Goal: Task Accomplishment & Management: Complete application form

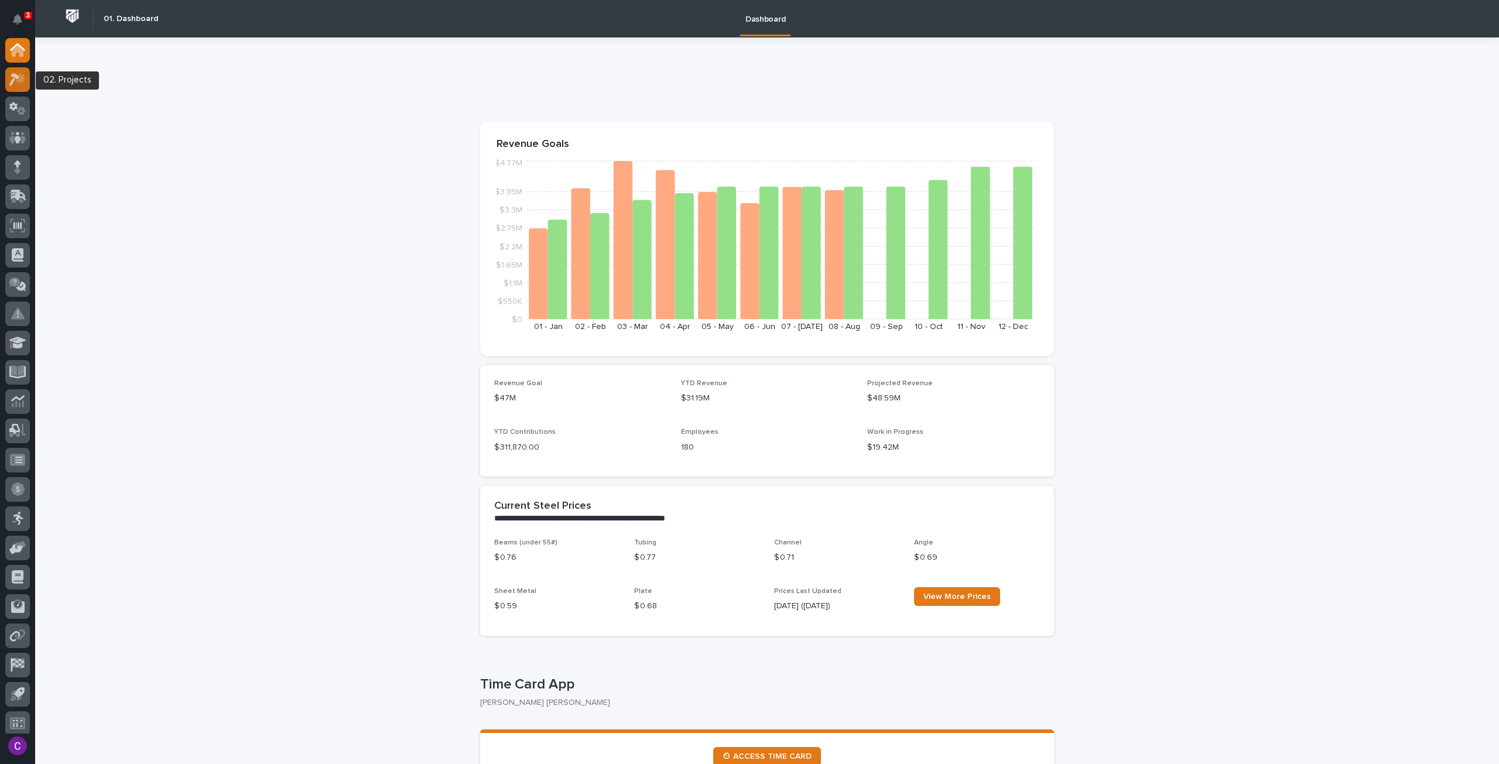
click at [18, 84] on icon at bounding box center [17, 79] width 17 height 13
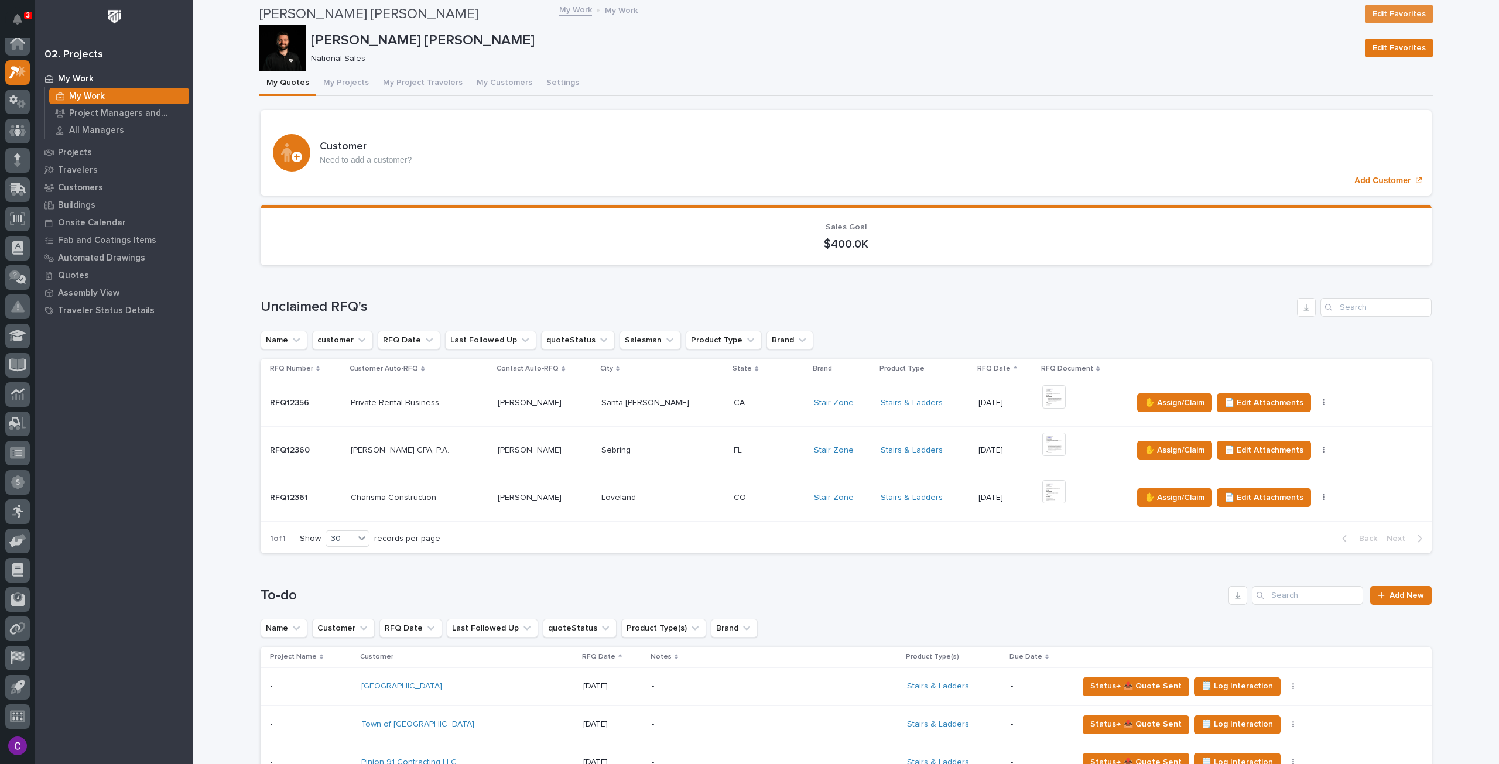
scroll to position [703, 0]
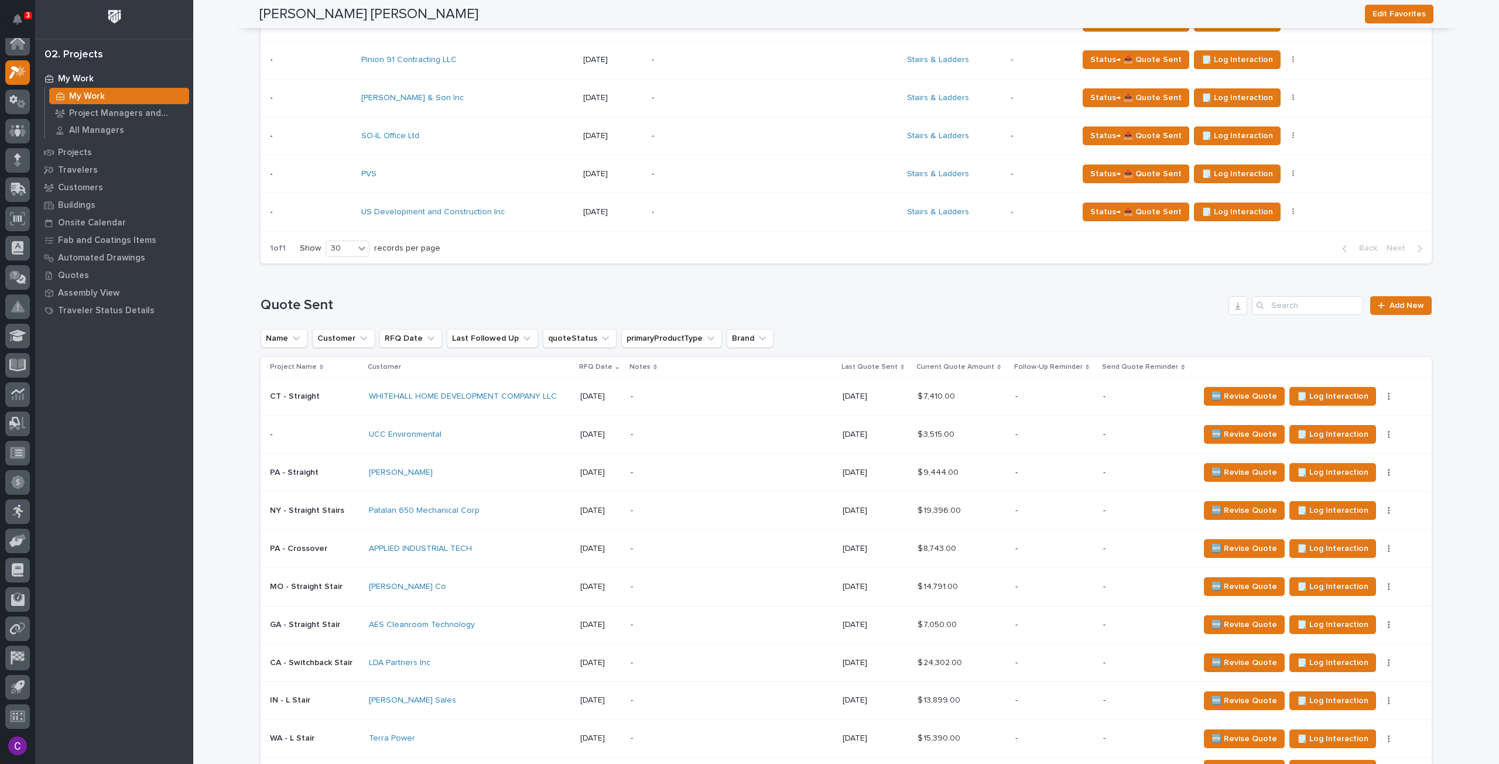
click at [1411, 378] on td "🆕 Revise Quote 🗒️ Log Interaction ⏰ Set Reminder Status→ 👎 Rejected Status→ ⏳ I…" at bounding box center [1312, 397] width 237 height 38
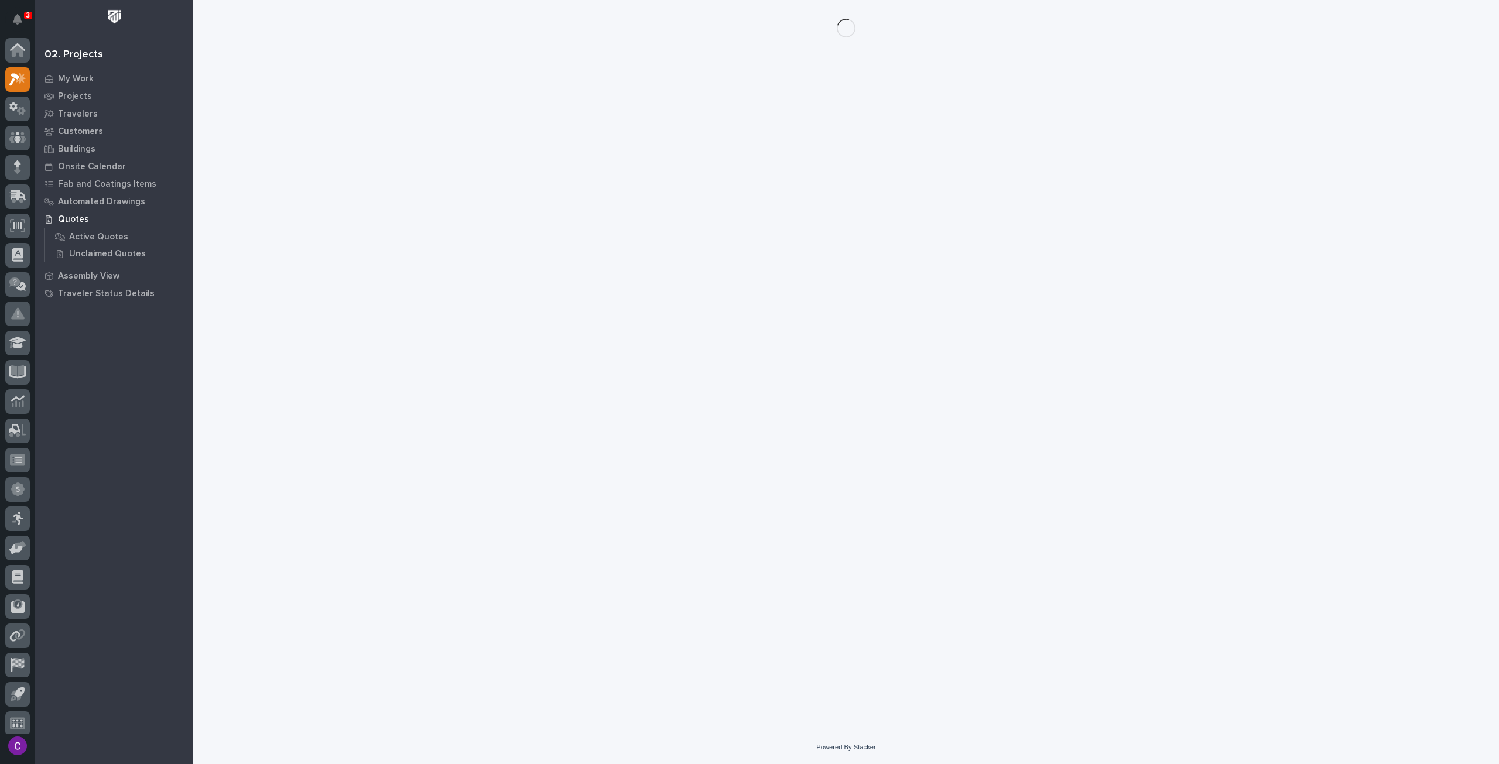
scroll to position [7, 0]
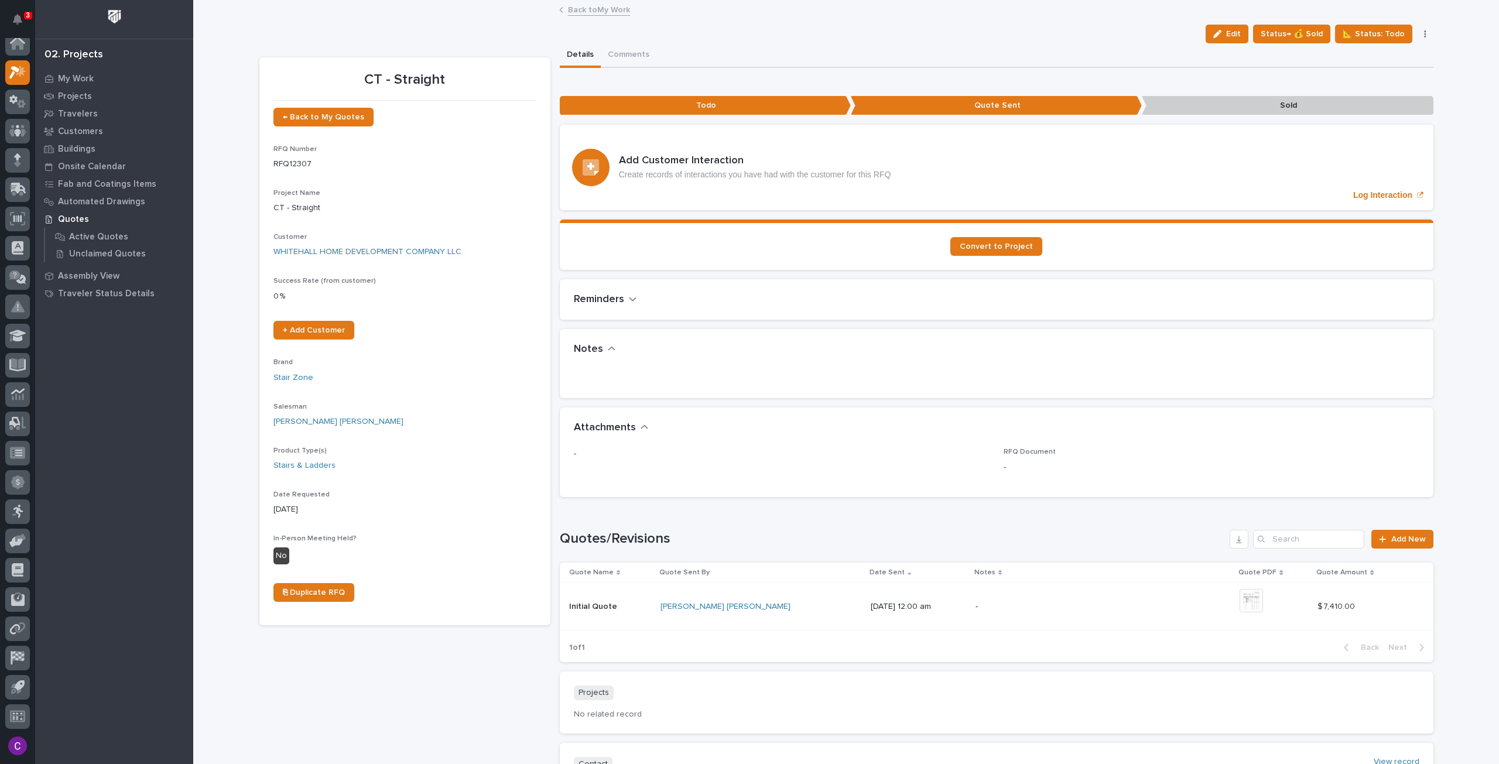
click at [579, 12] on link "Back to My Work" at bounding box center [599, 8] width 62 height 13
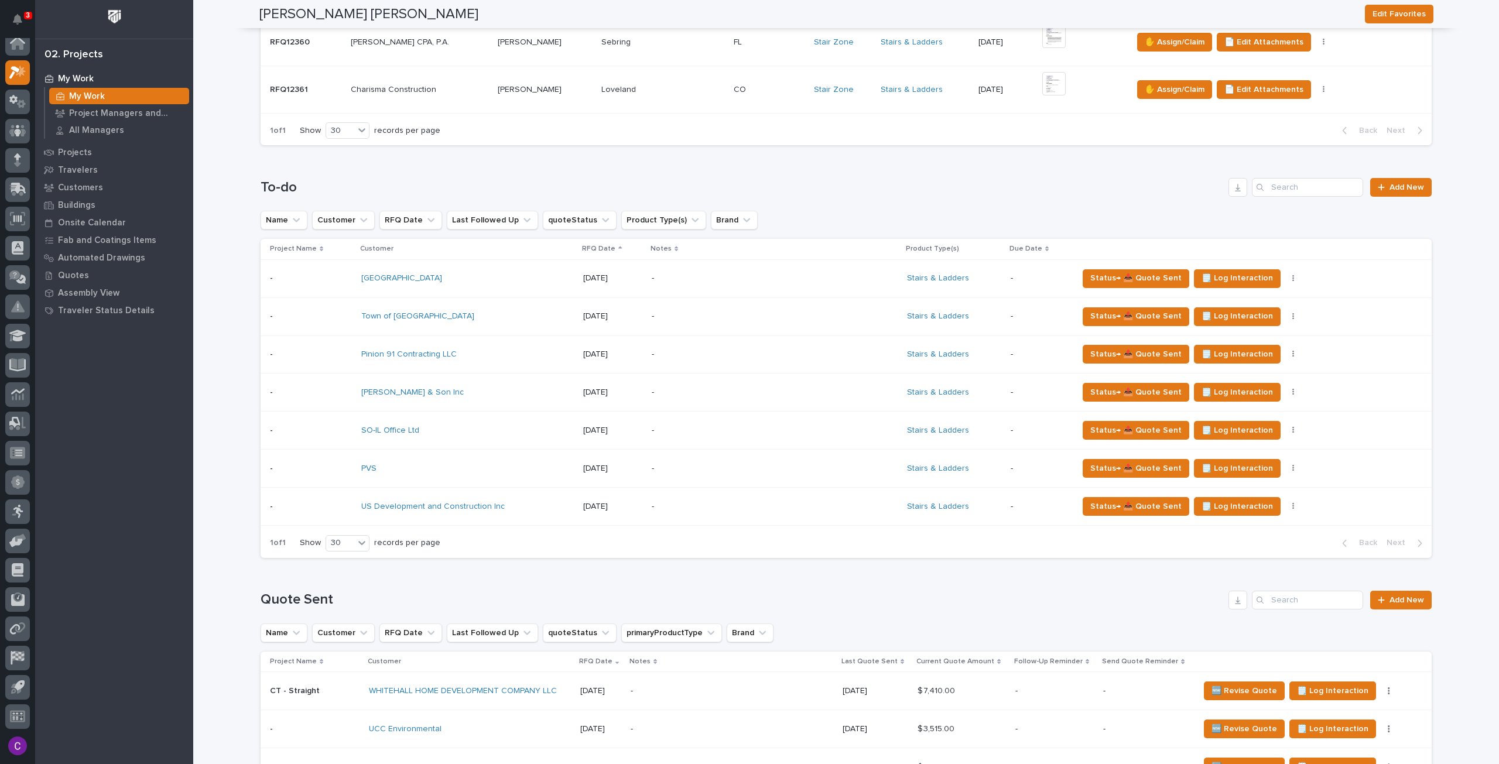
scroll to position [468, 0]
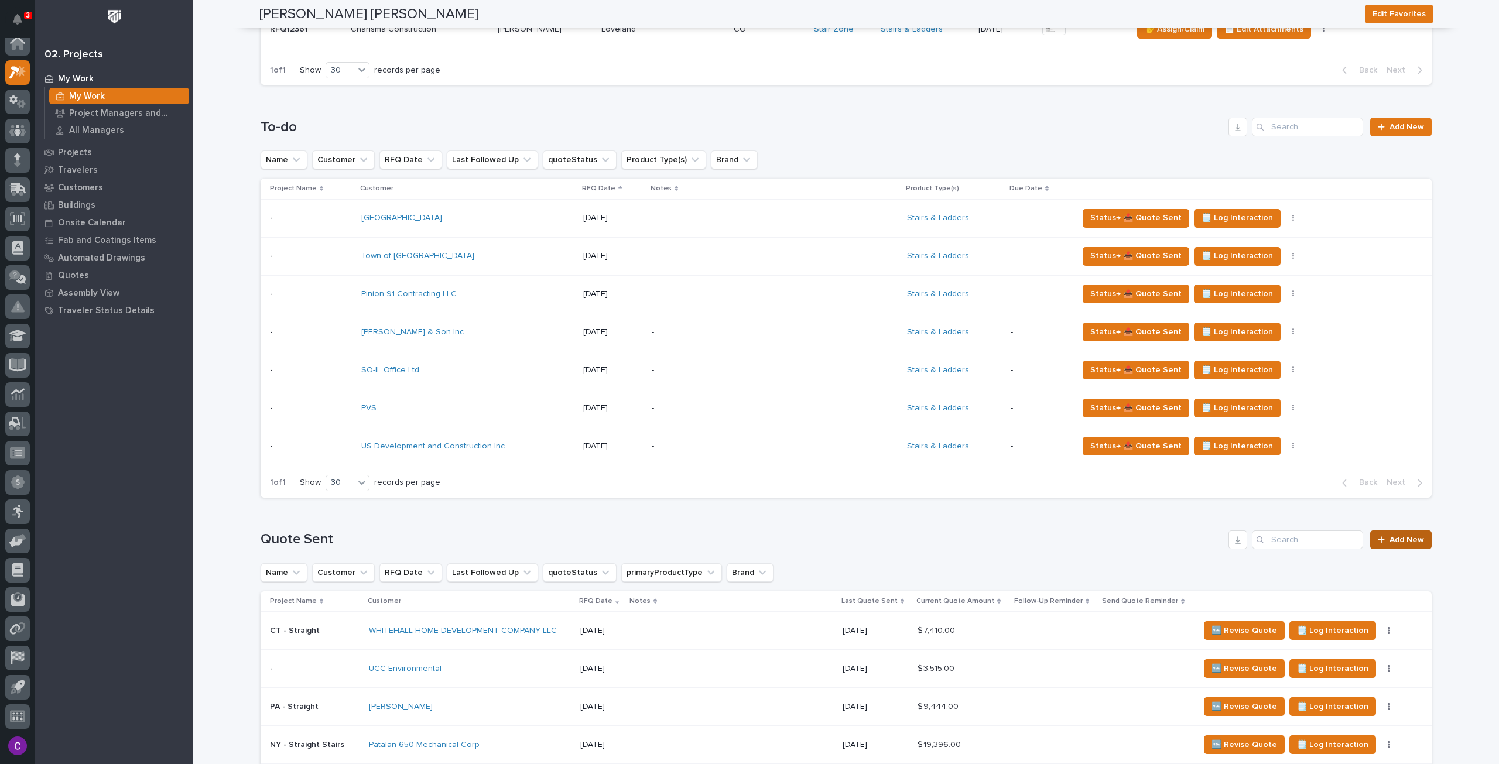
click at [1393, 530] on link "Add New" at bounding box center [1400, 539] width 61 height 19
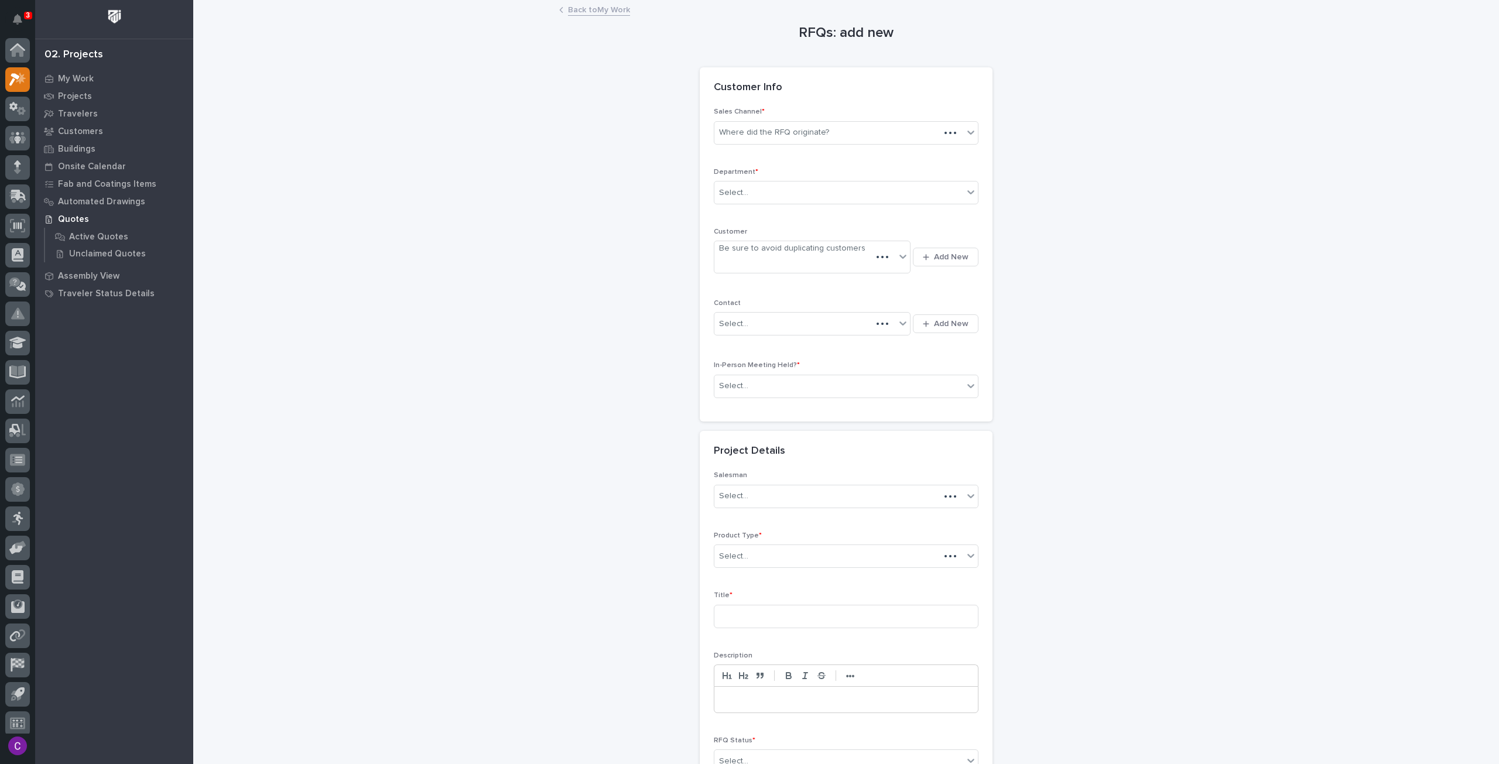
scroll to position [7, 0]
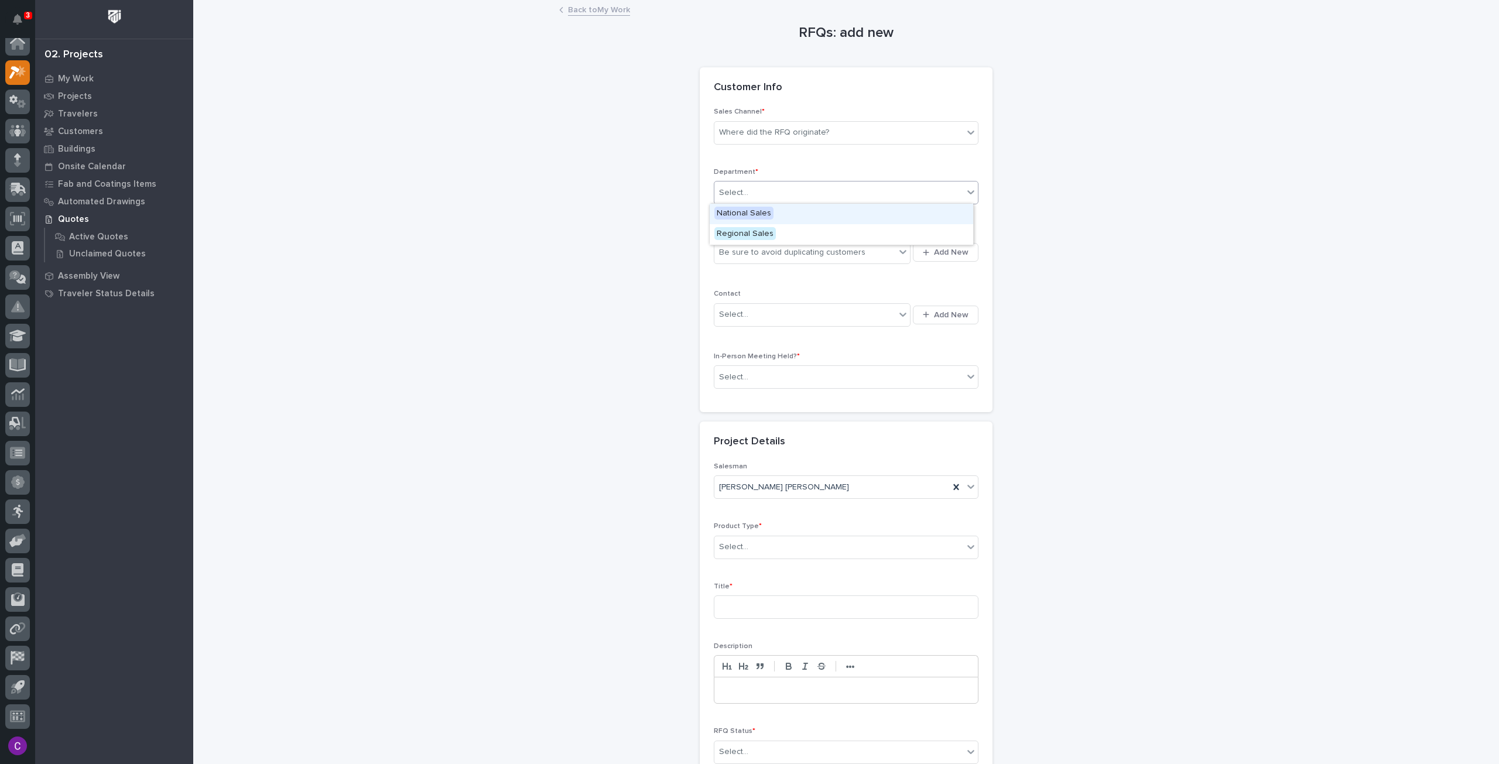
click at [900, 187] on div "Select..." at bounding box center [838, 192] width 249 height 19
click at [865, 142] on div "Where did the RFQ originate?" at bounding box center [846, 132] width 265 height 23
click at [793, 201] on div "Stair Zone" at bounding box center [841, 196] width 263 height 20
click at [793, 204] on div "Department * Select..." at bounding box center [846, 191] width 265 height 46
click at [783, 190] on div "Select..." at bounding box center [838, 192] width 249 height 19
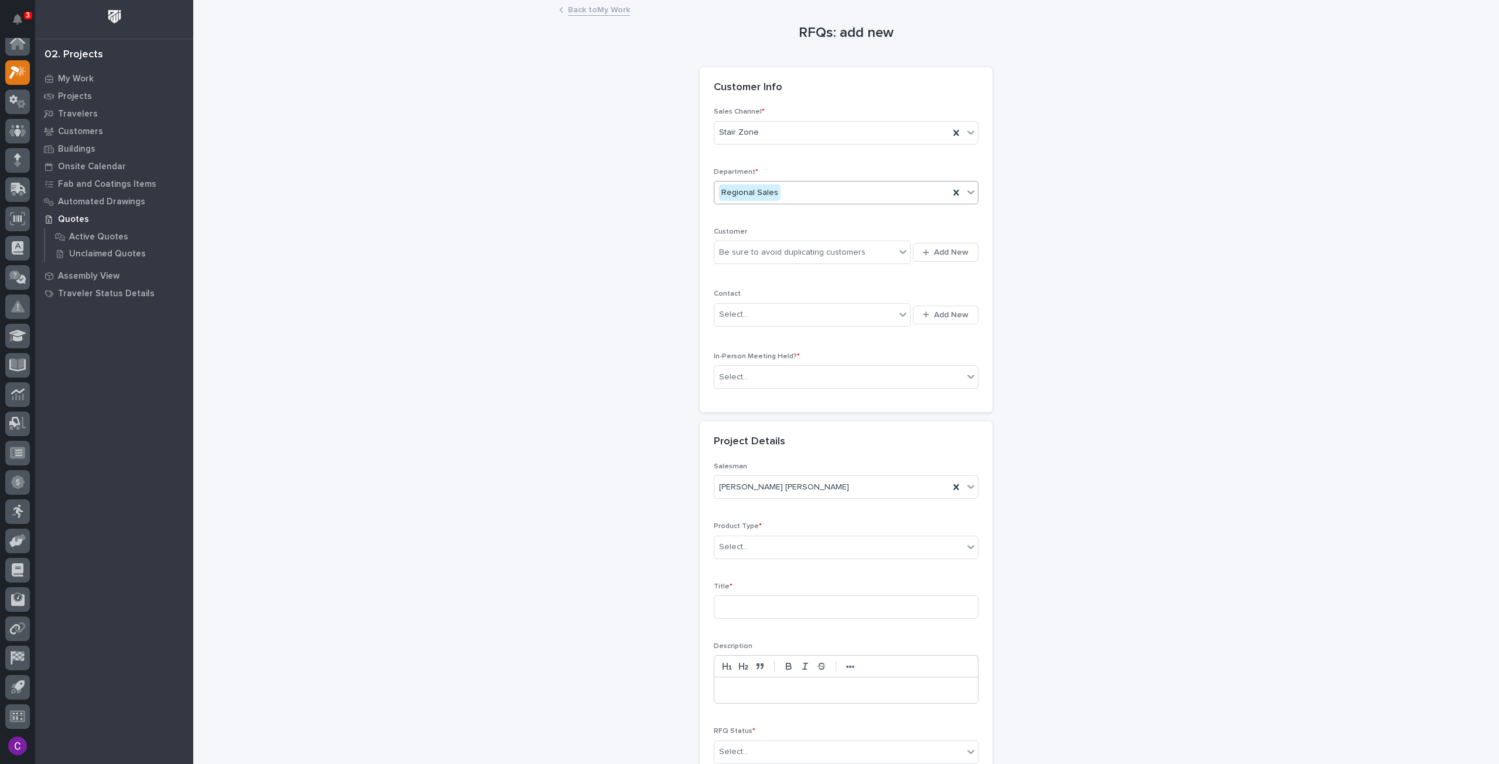
click at [782, 192] on input "text" at bounding box center [782, 193] width 1 height 10
click at [779, 213] on div "National Sales" at bounding box center [841, 214] width 263 height 20
click at [926, 251] on div "button" at bounding box center [928, 253] width 11 height 8
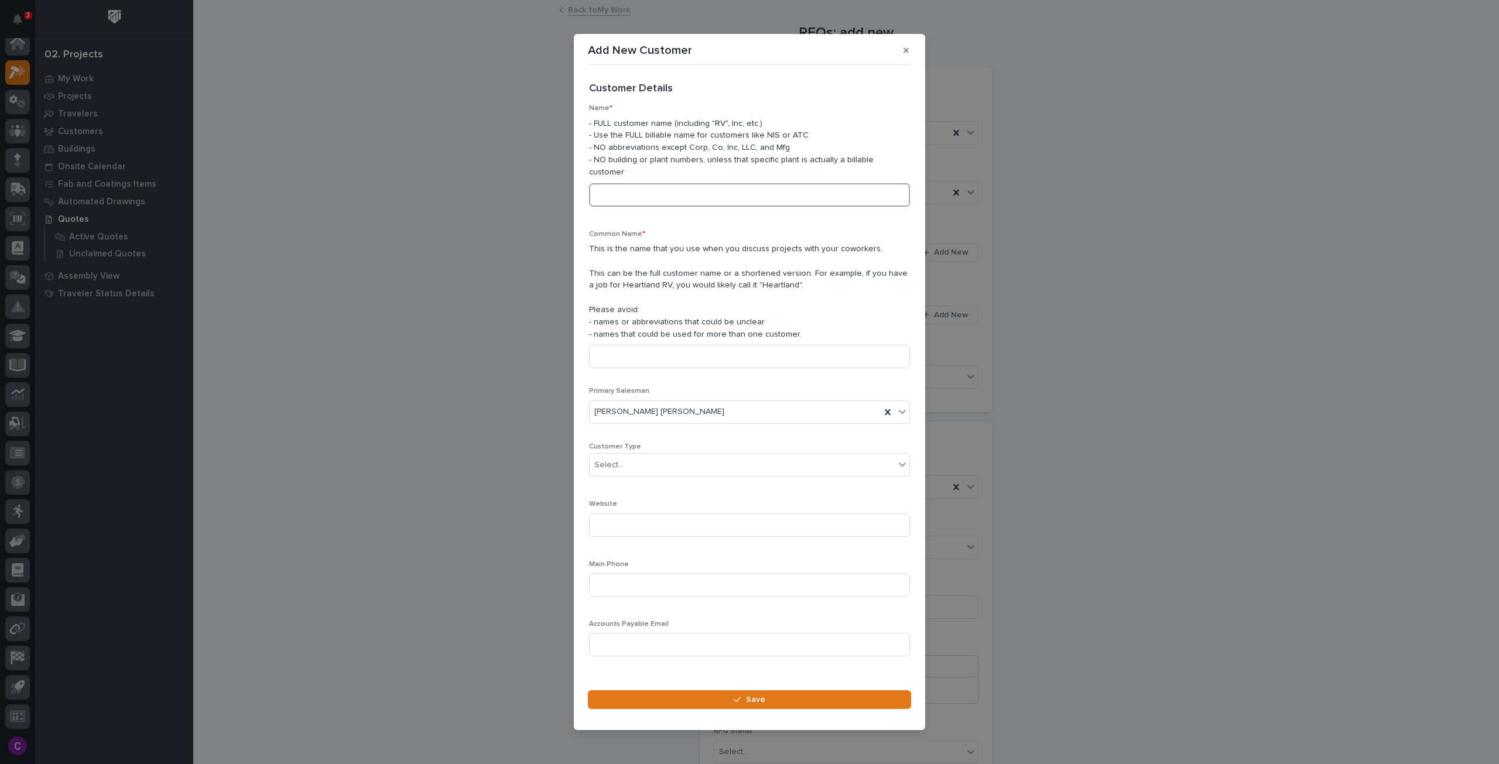
click at [613, 183] on input at bounding box center [749, 194] width 321 height 23
type input "UCC Environmental"
drag, startPoint x: 693, startPoint y: 190, endPoint x: 504, endPoint y: 191, distance: 189.1
click at [504, 191] on div "Add New Customer Loading... Saving… Loading... Saving… Loading... Saving… Custo…" at bounding box center [749, 382] width 1499 height 764
click at [760, 348] on input at bounding box center [749, 356] width 321 height 23
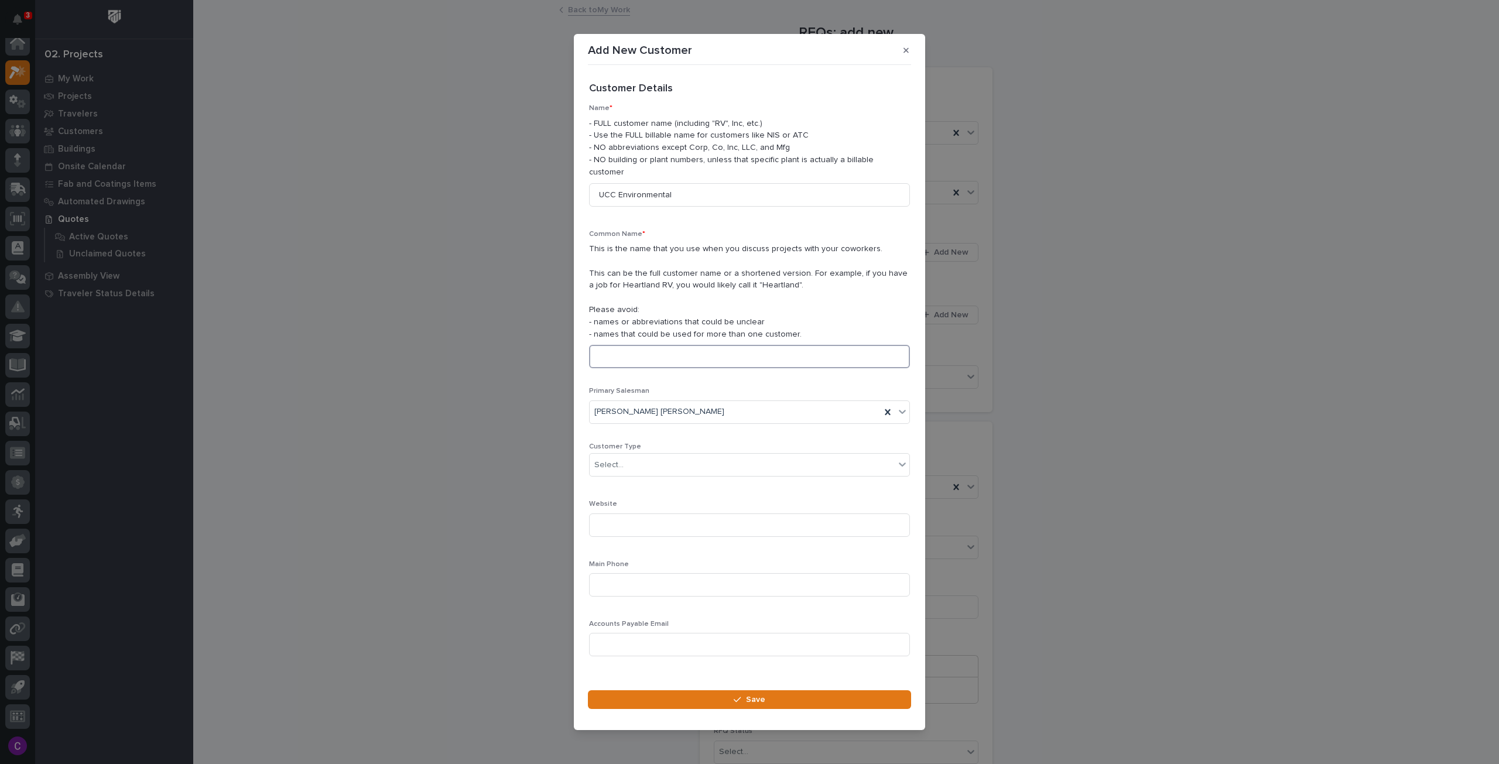
paste input "UCC Environmental"
type input "UCC Environmental"
click at [740, 455] on div "Select..." at bounding box center [742, 464] width 305 height 19
click at [652, 502] on div "End User" at bounding box center [745, 501] width 311 height 20
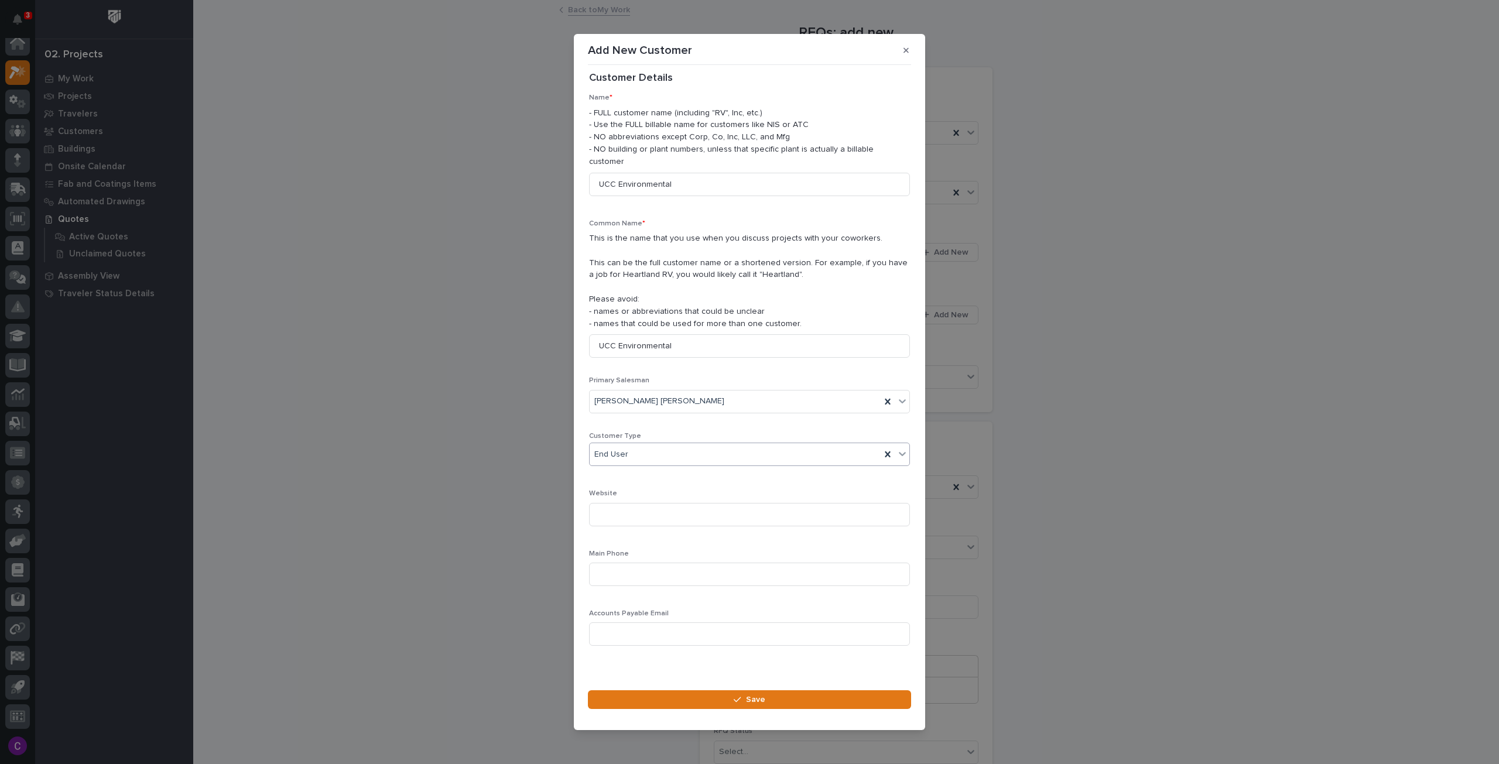
scroll to position [16, 0]
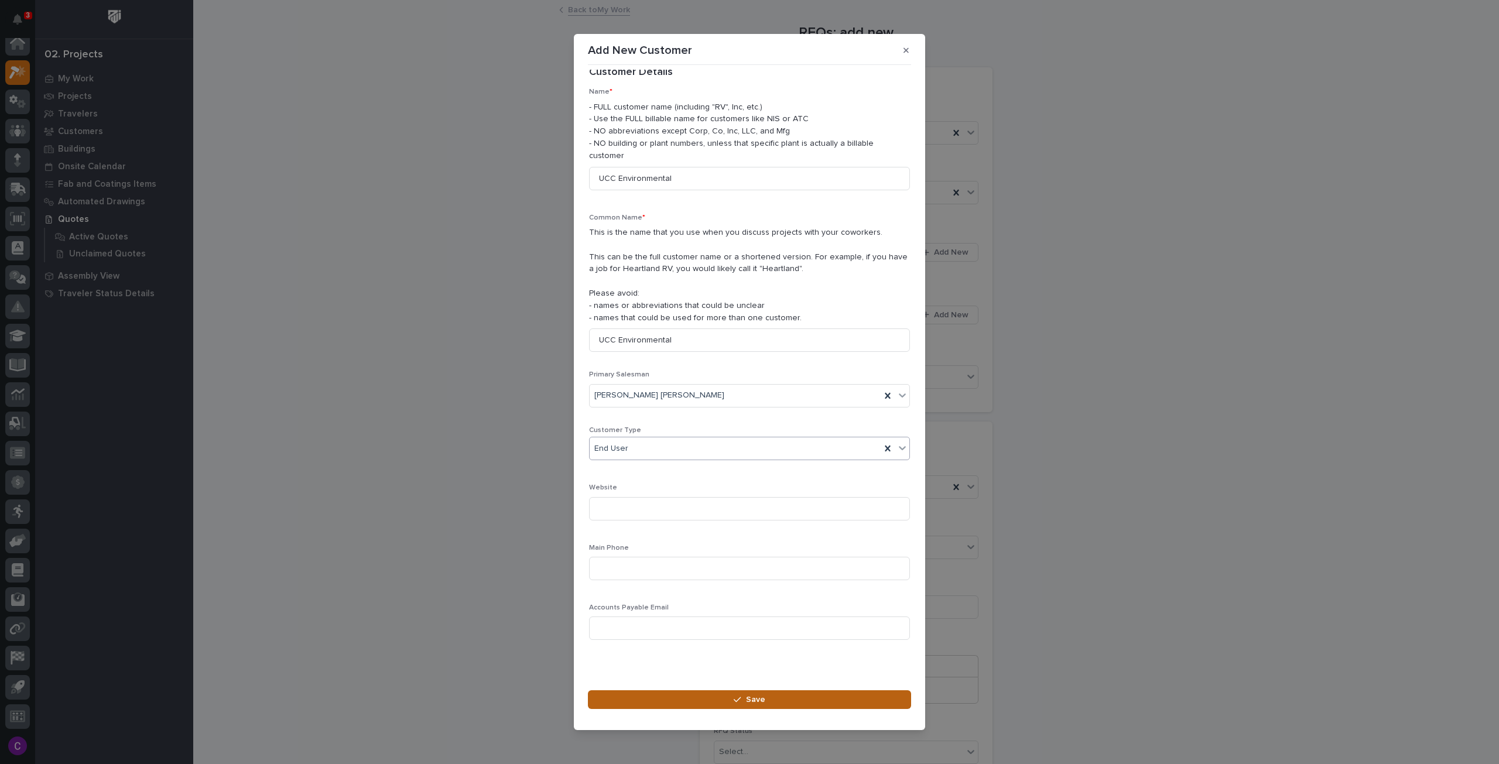
click at [669, 690] on button "Save" at bounding box center [749, 699] width 323 height 19
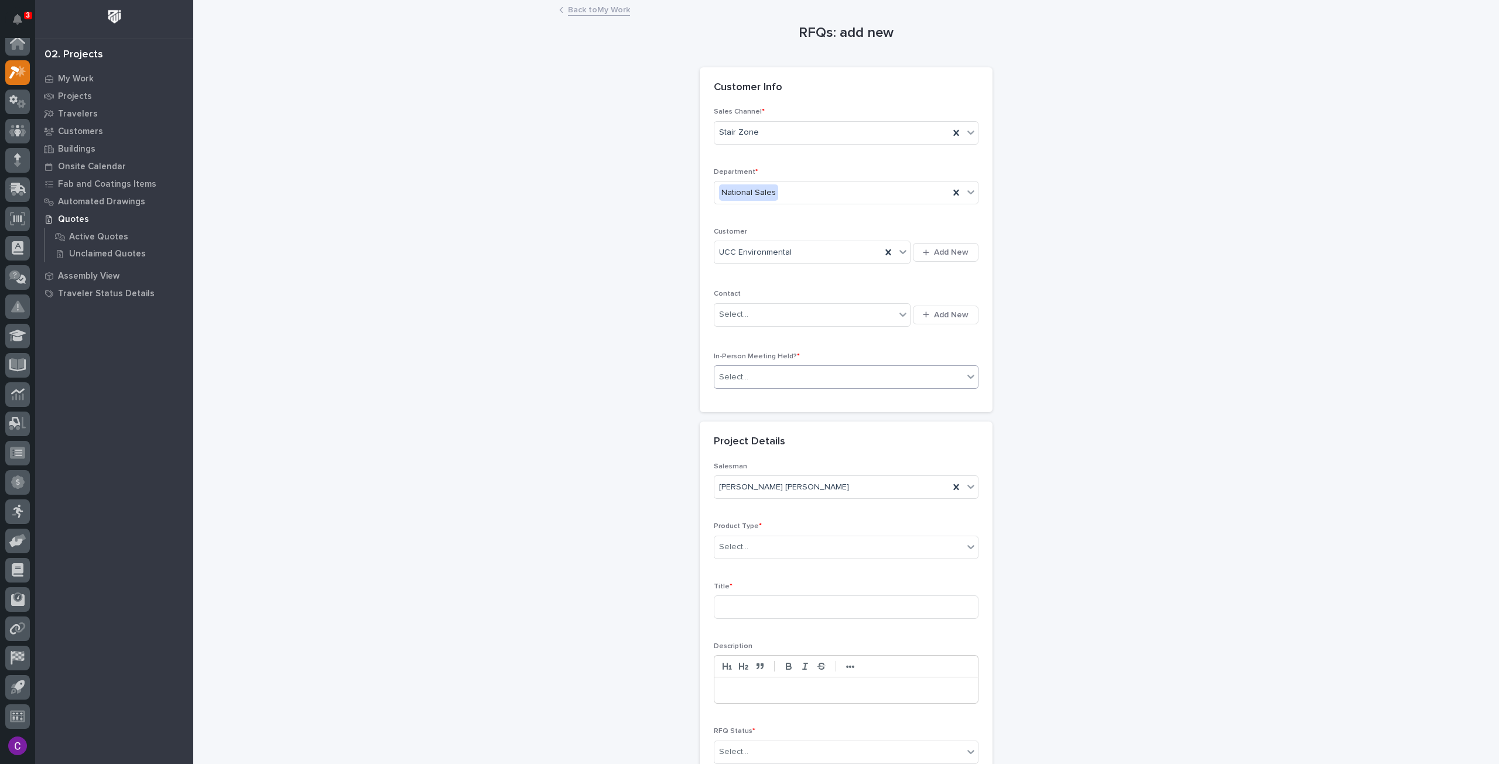
click at [761, 375] on div "Select..." at bounding box center [838, 377] width 249 height 19
click at [768, 423] on div "No" at bounding box center [841, 417] width 263 height 20
click at [816, 547] on div "Select..." at bounding box center [838, 546] width 249 height 19
click at [797, 717] on div "Stairs & Ladders" at bounding box center [841, 722] width 263 height 20
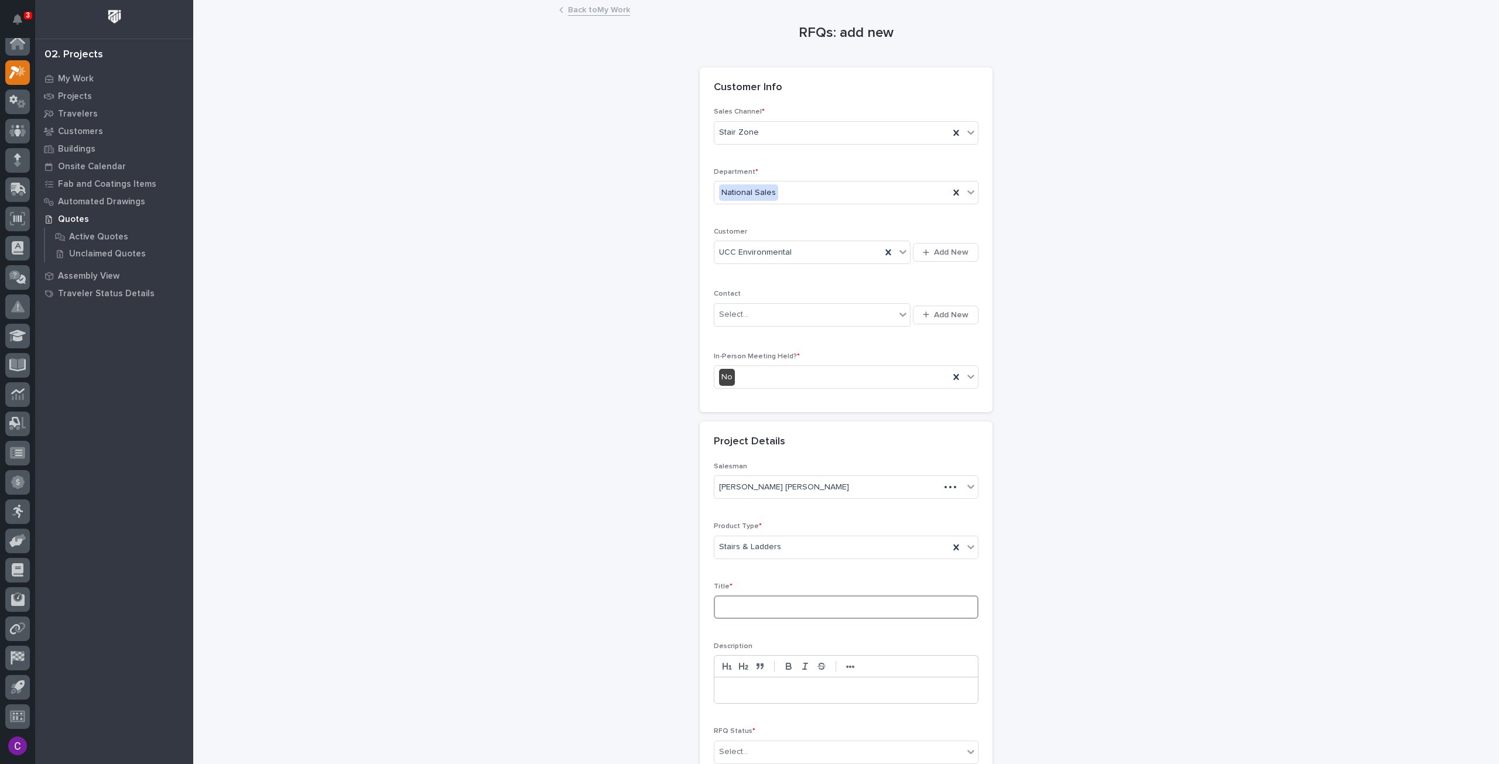
click at [777, 598] on input at bounding box center [846, 606] width 265 height 23
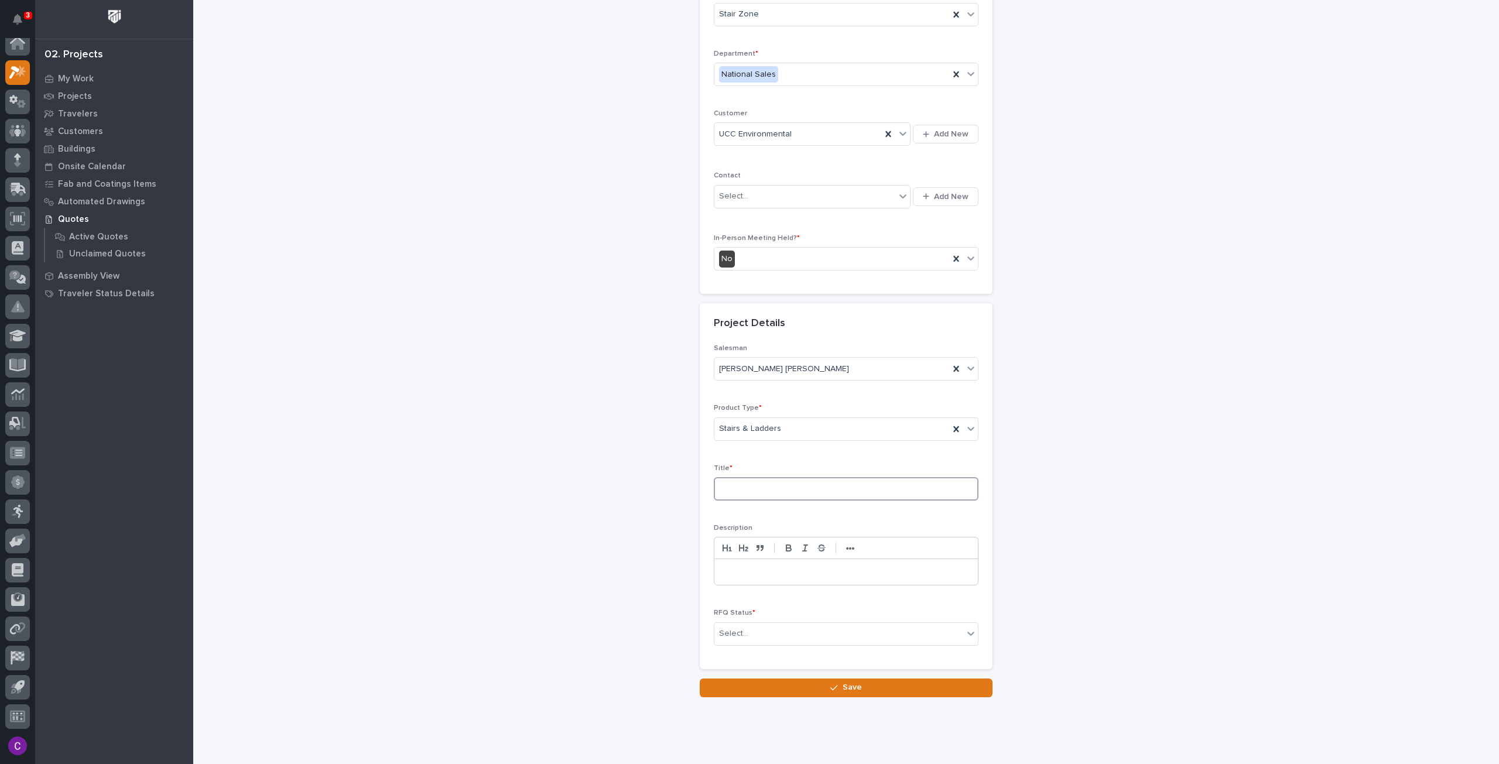
scroll to position [139, 0]
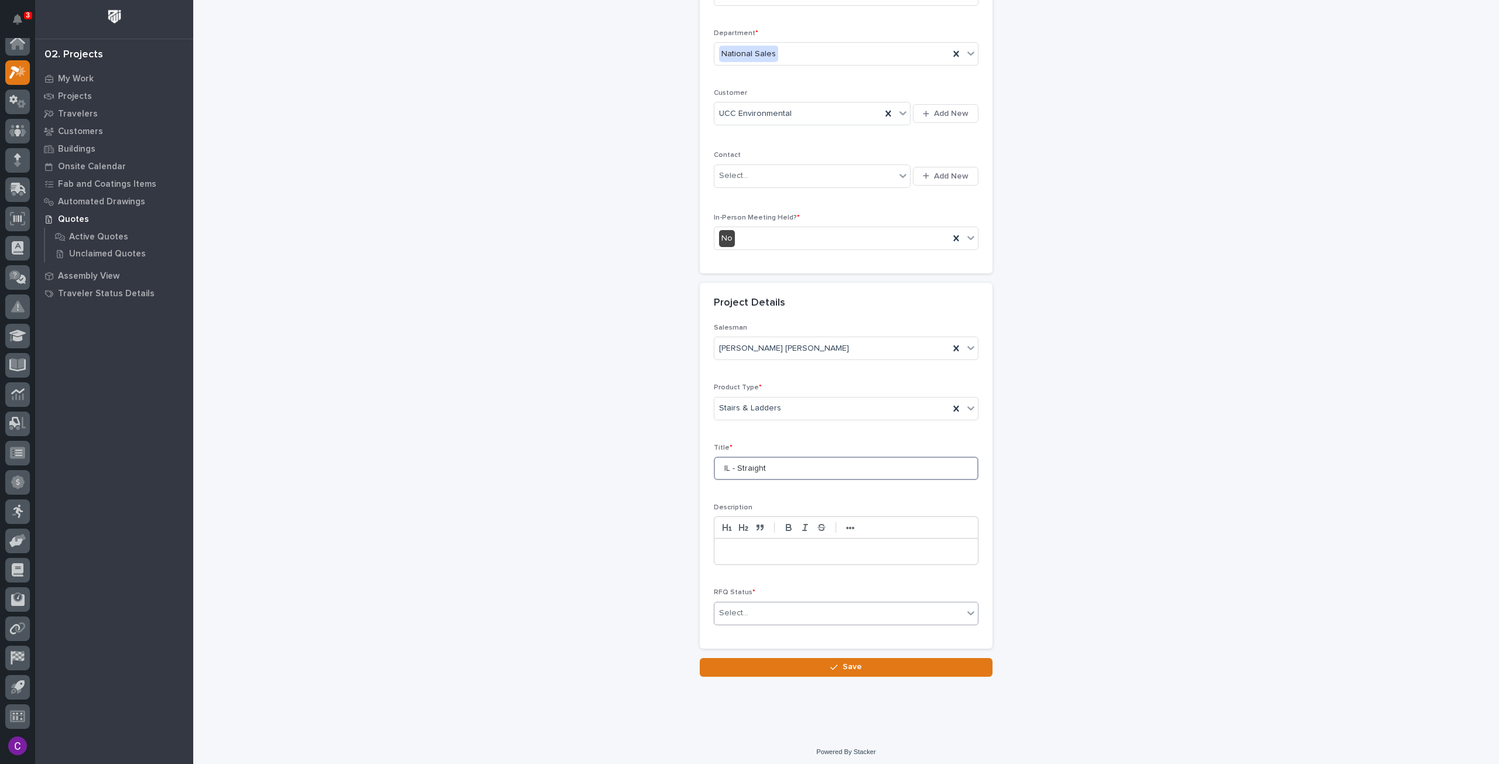
type input "IL - Straight"
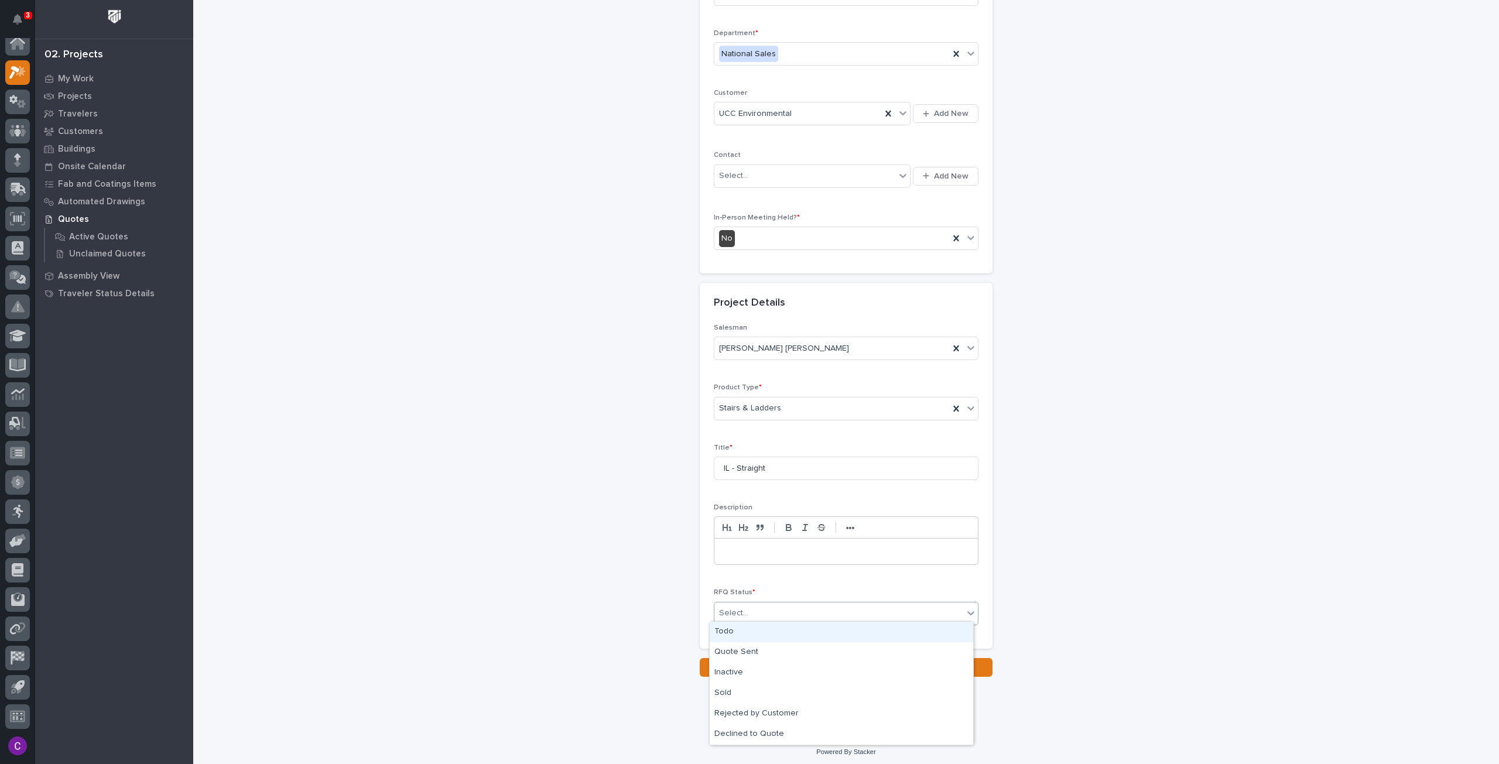
click at [779, 607] on div "Select..." at bounding box center [838, 613] width 249 height 19
click at [787, 643] on div "Quote Sent" at bounding box center [841, 652] width 263 height 20
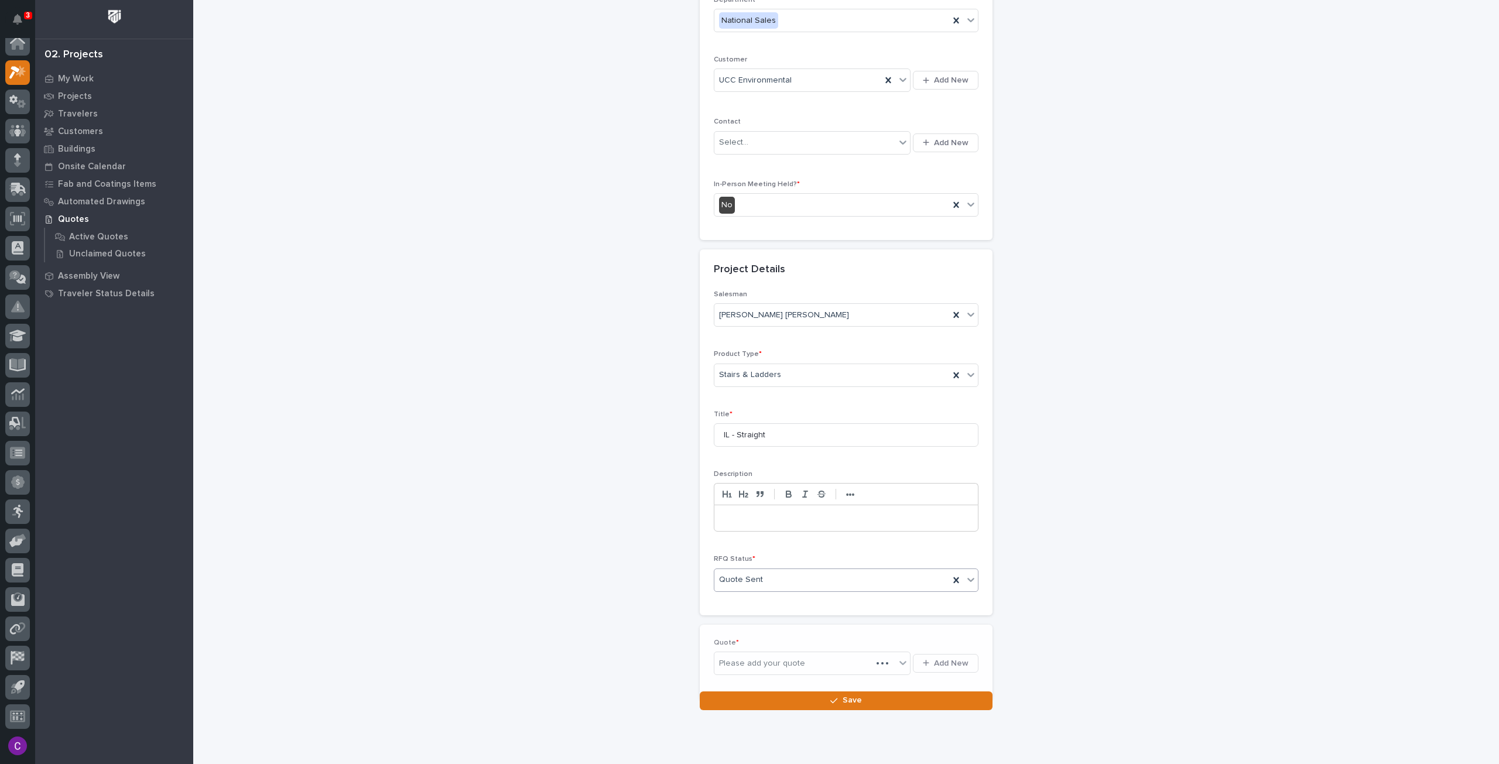
scroll to position [181, 0]
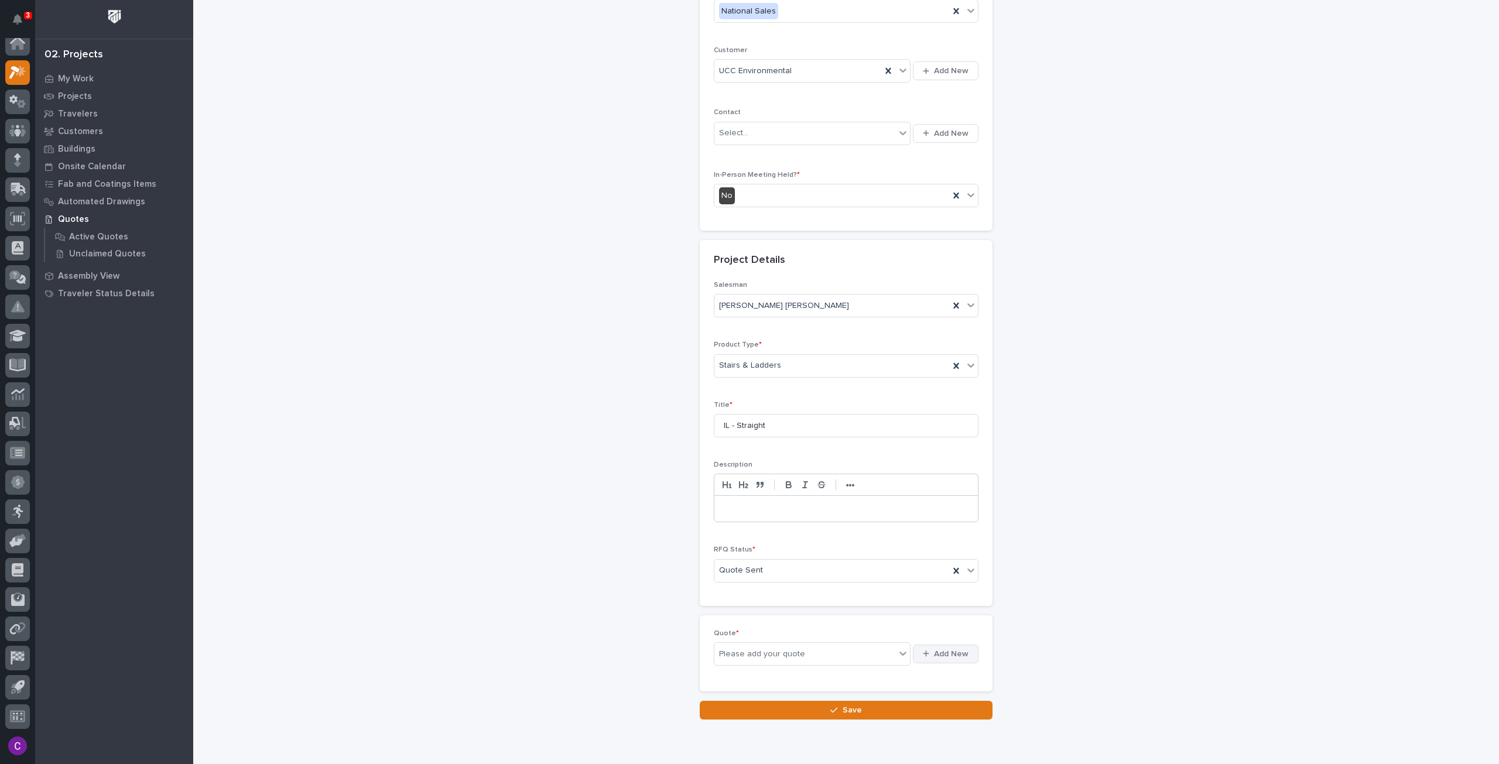
click at [930, 645] on button "Add New" at bounding box center [946, 654] width 66 height 19
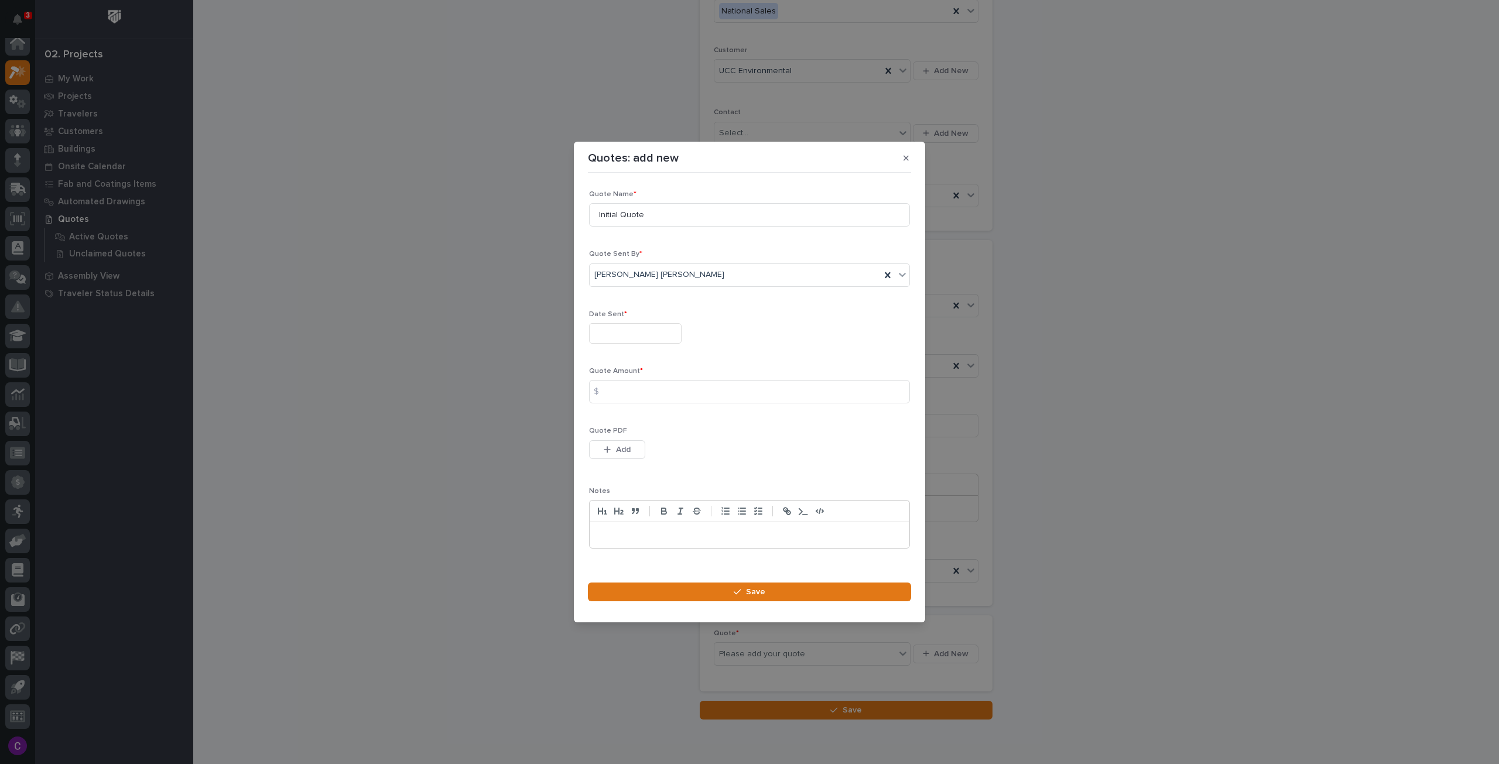
click at [618, 335] on input "text" at bounding box center [635, 333] width 93 height 20
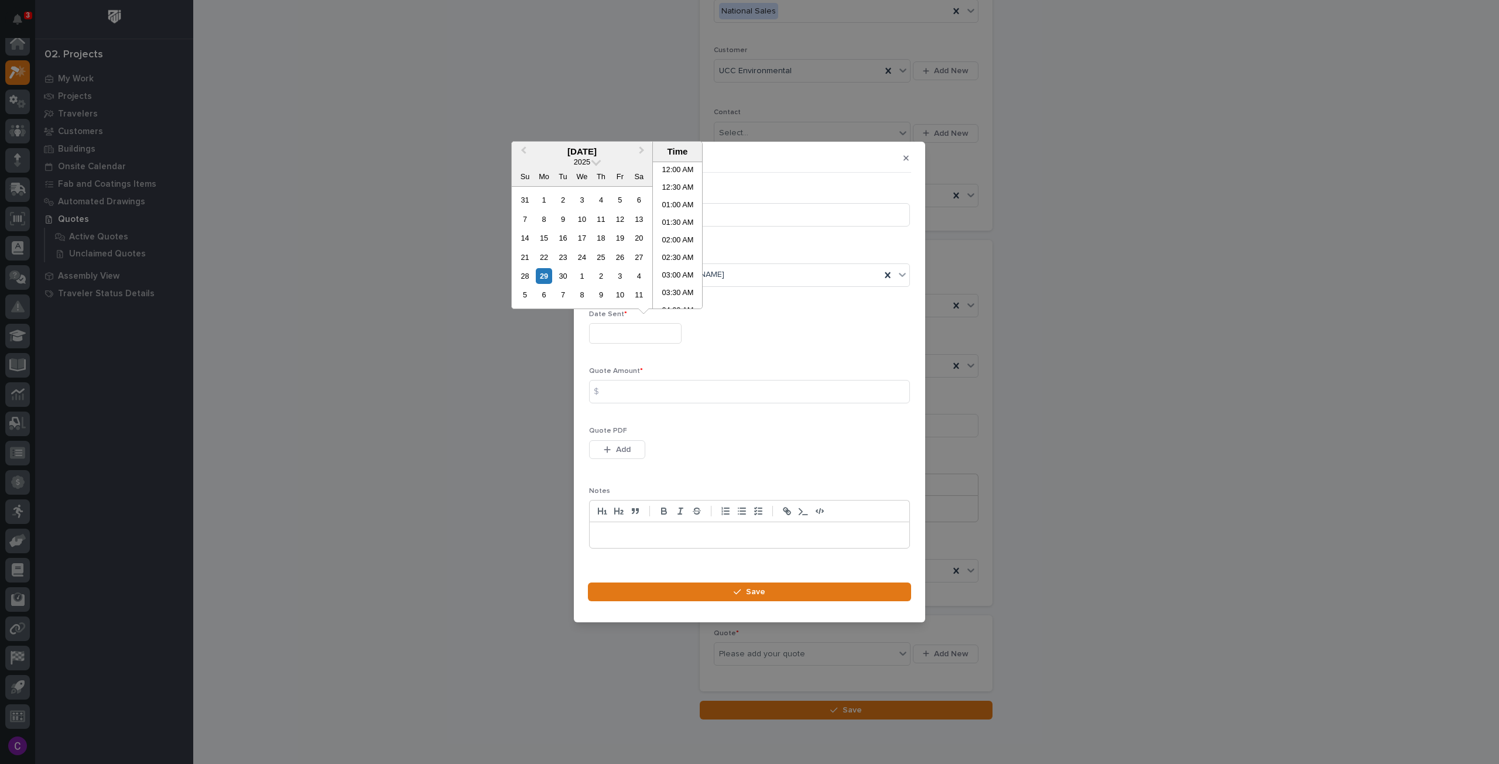
scroll to position [427, 0]
click at [538, 276] on div "29" at bounding box center [544, 276] width 16 height 16
type input "**********"
click at [674, 387] on input at bounding box center [749, 391] width 321 height 23
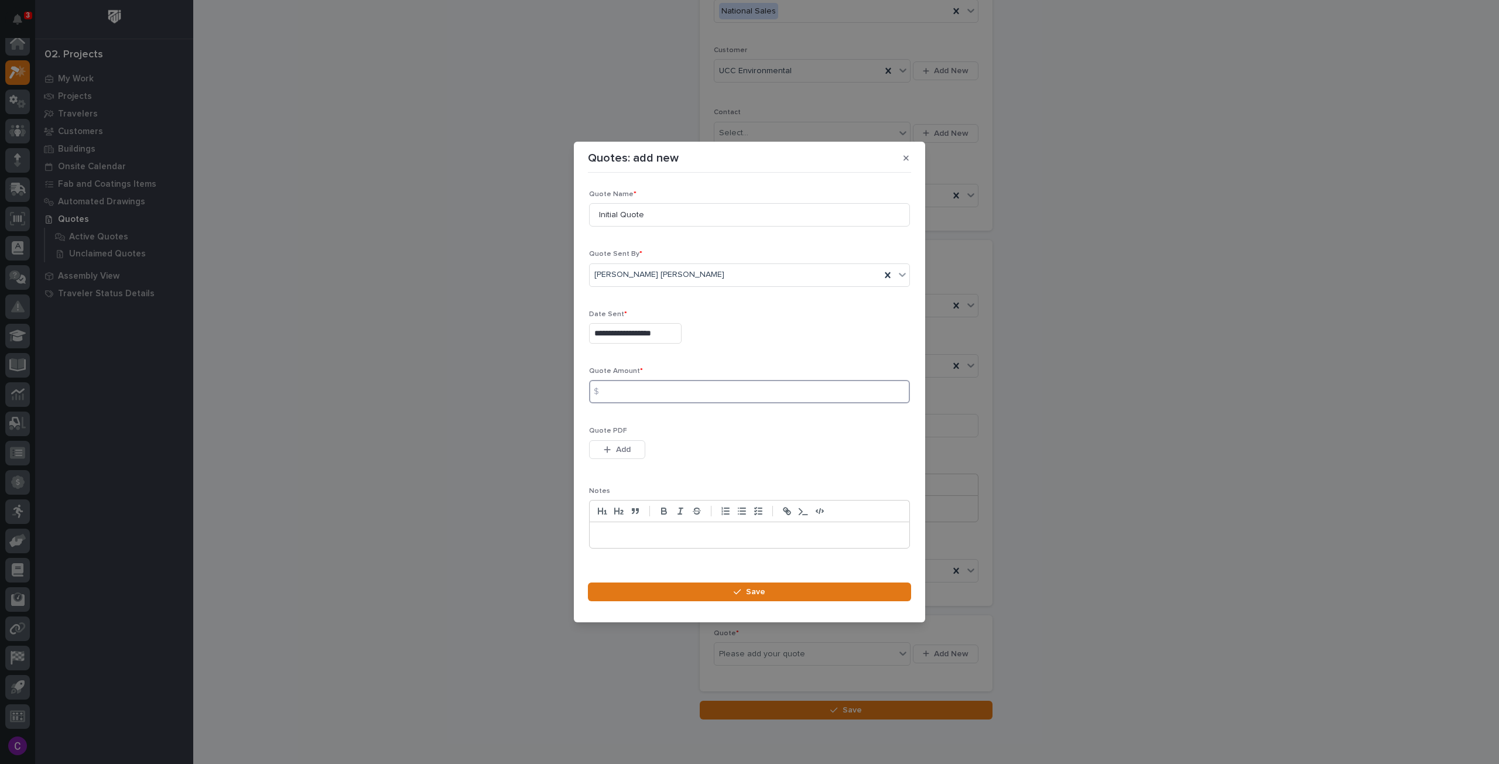
click at [628, 389] on input at bounding box center [749, 391] width 321 height 23
type input "4355"
click at [618, 446] on span "Add" at bounding box center [623, 449] width 15 height 11
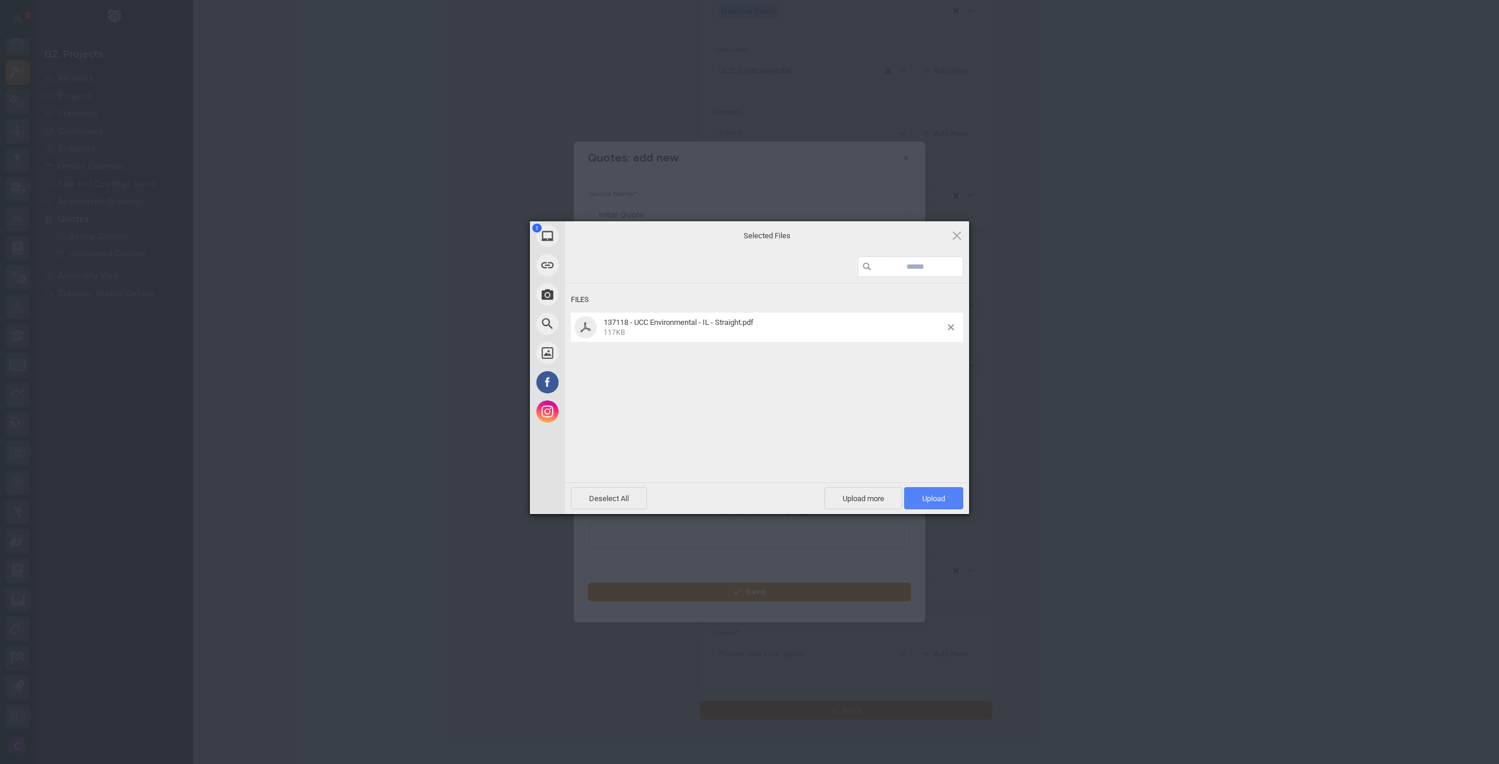
click at [928, 501] on span "Upload 1" at bounding box center [933, 498] width 23 height 9
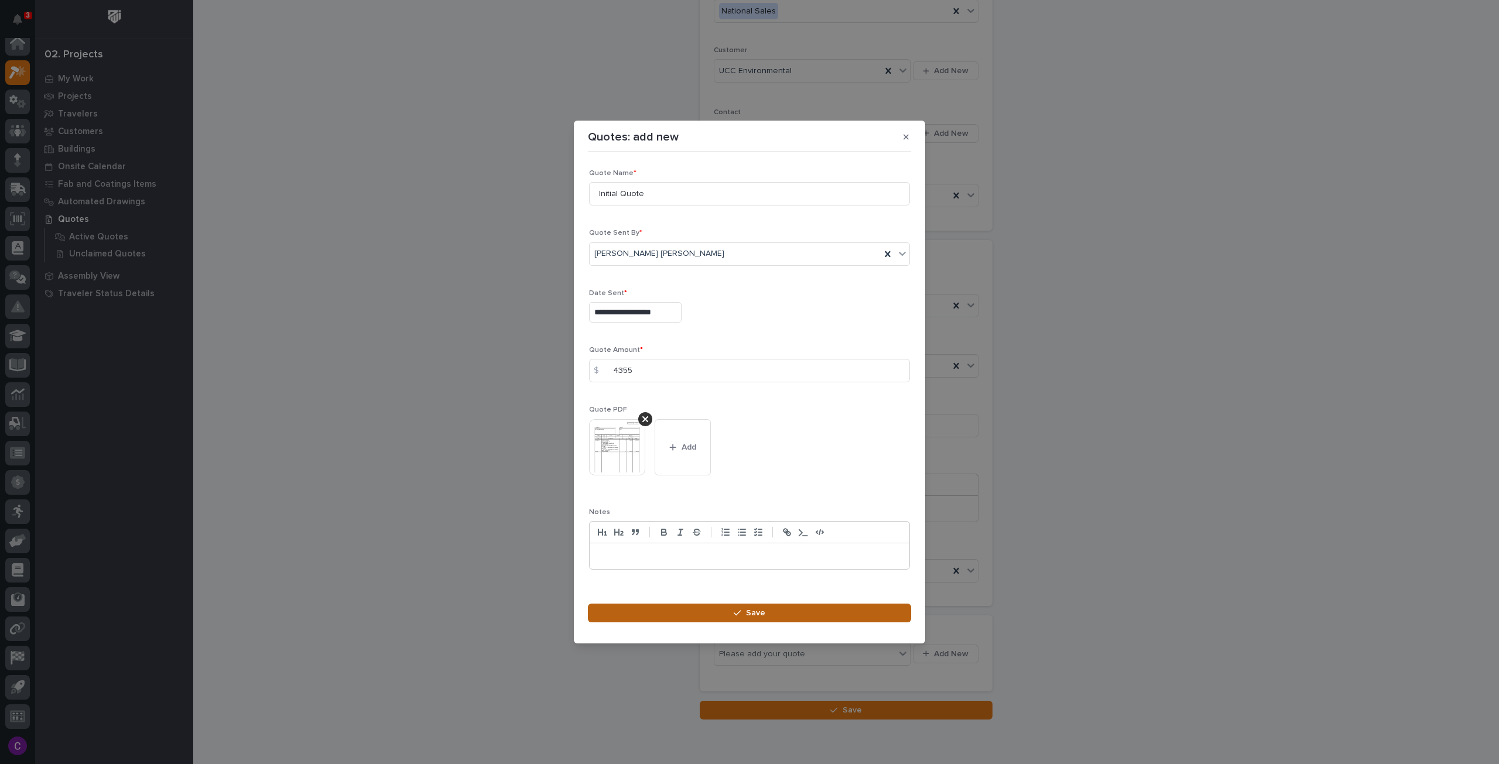
click at [759, 615] on span "Save" at bounding box center [755, 613] width 19 height 11
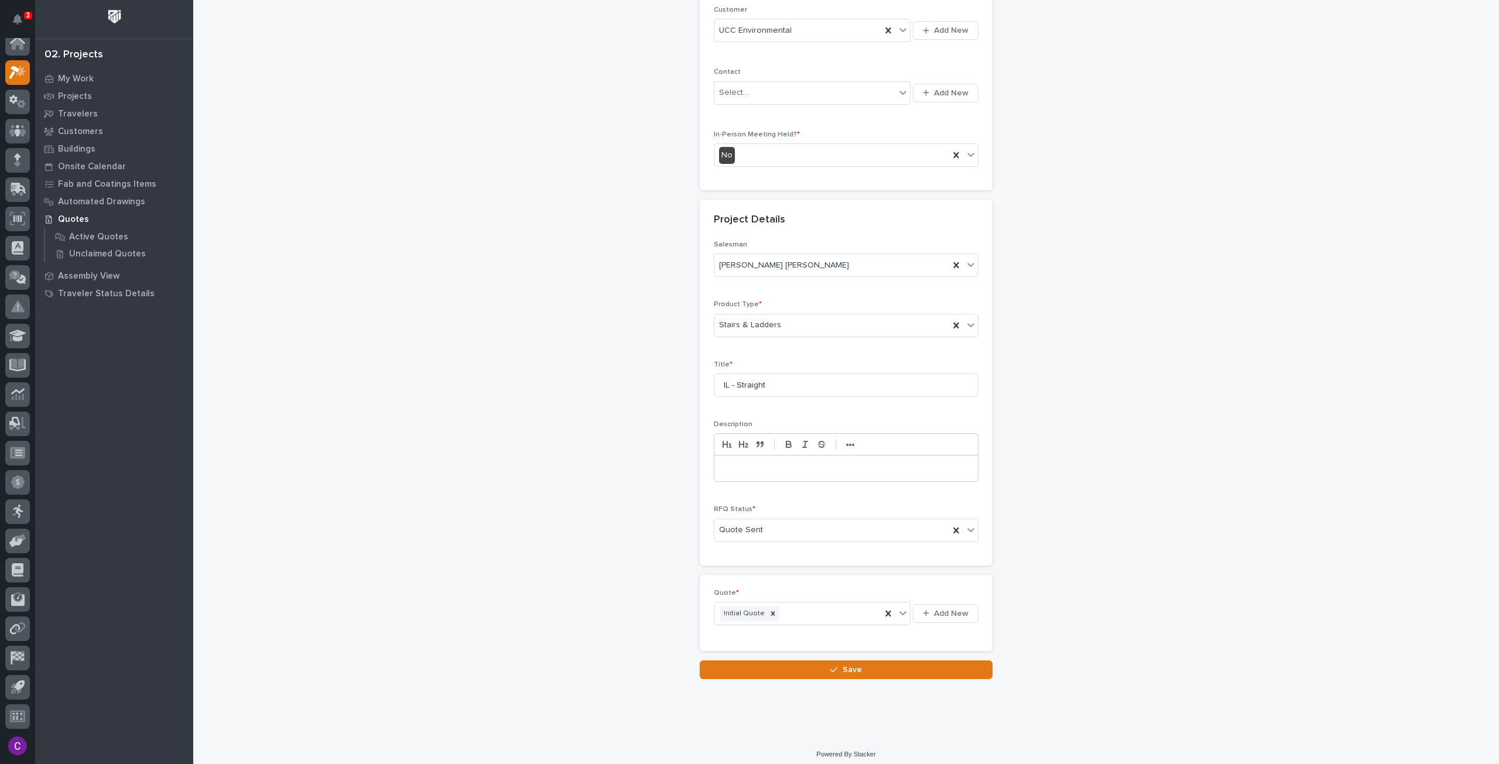
scroll to position [224, 0]
click at [918, 664] on button "Save" at bounding box center [846, 667] width 293 height 19
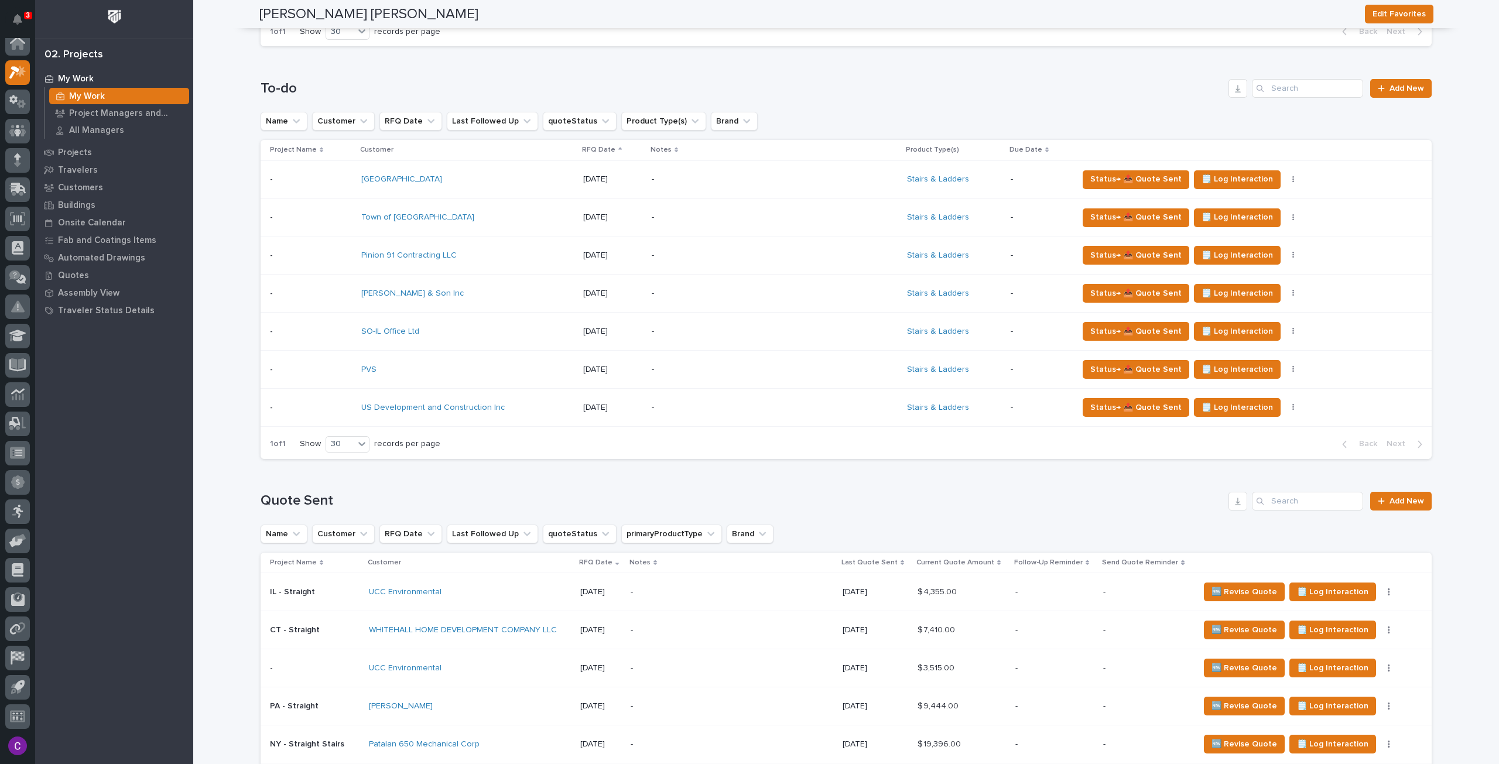
scroll to position [585, 0]
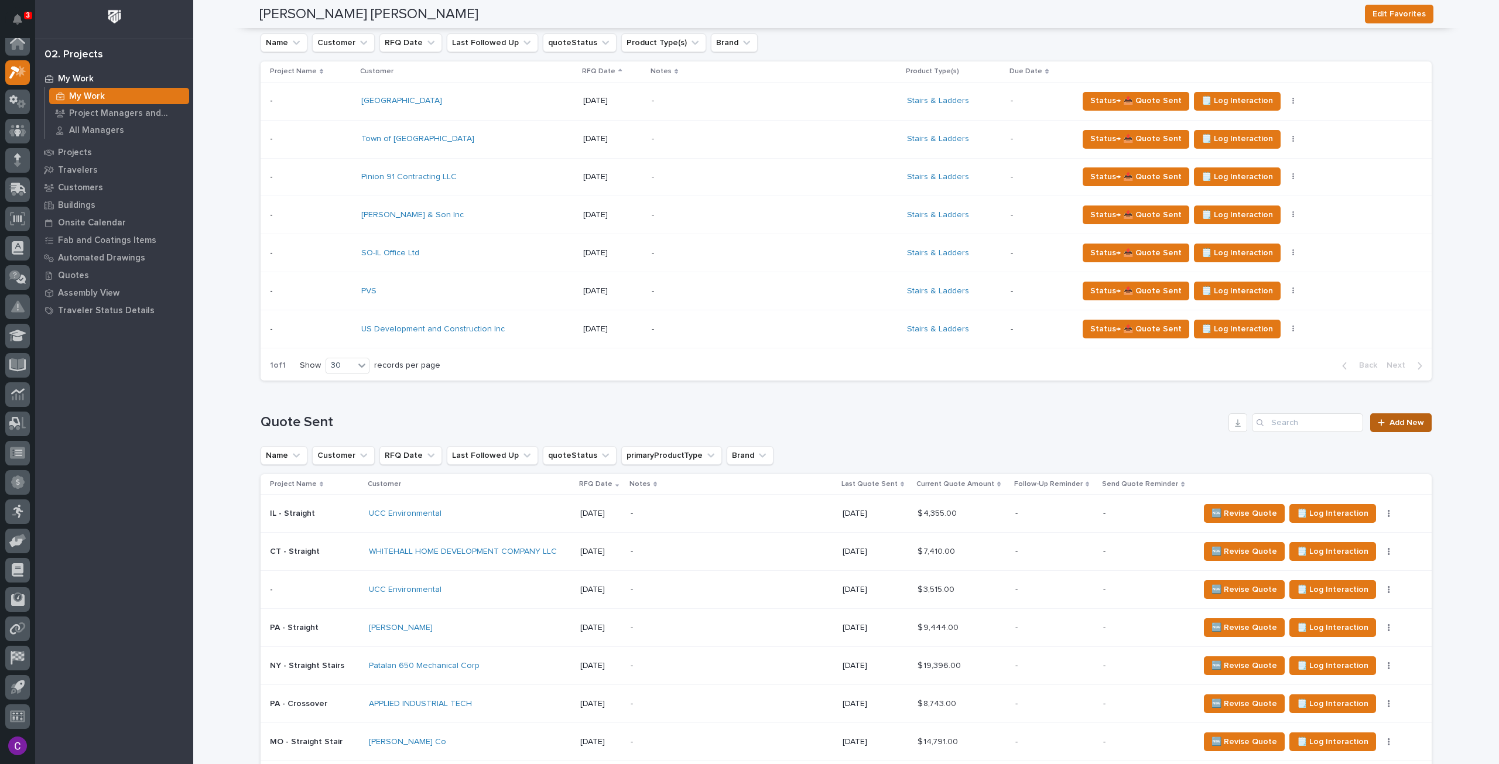
click at [1399, 419] on span "Add New" at bounding box center [1406, 423] width 35 height 8
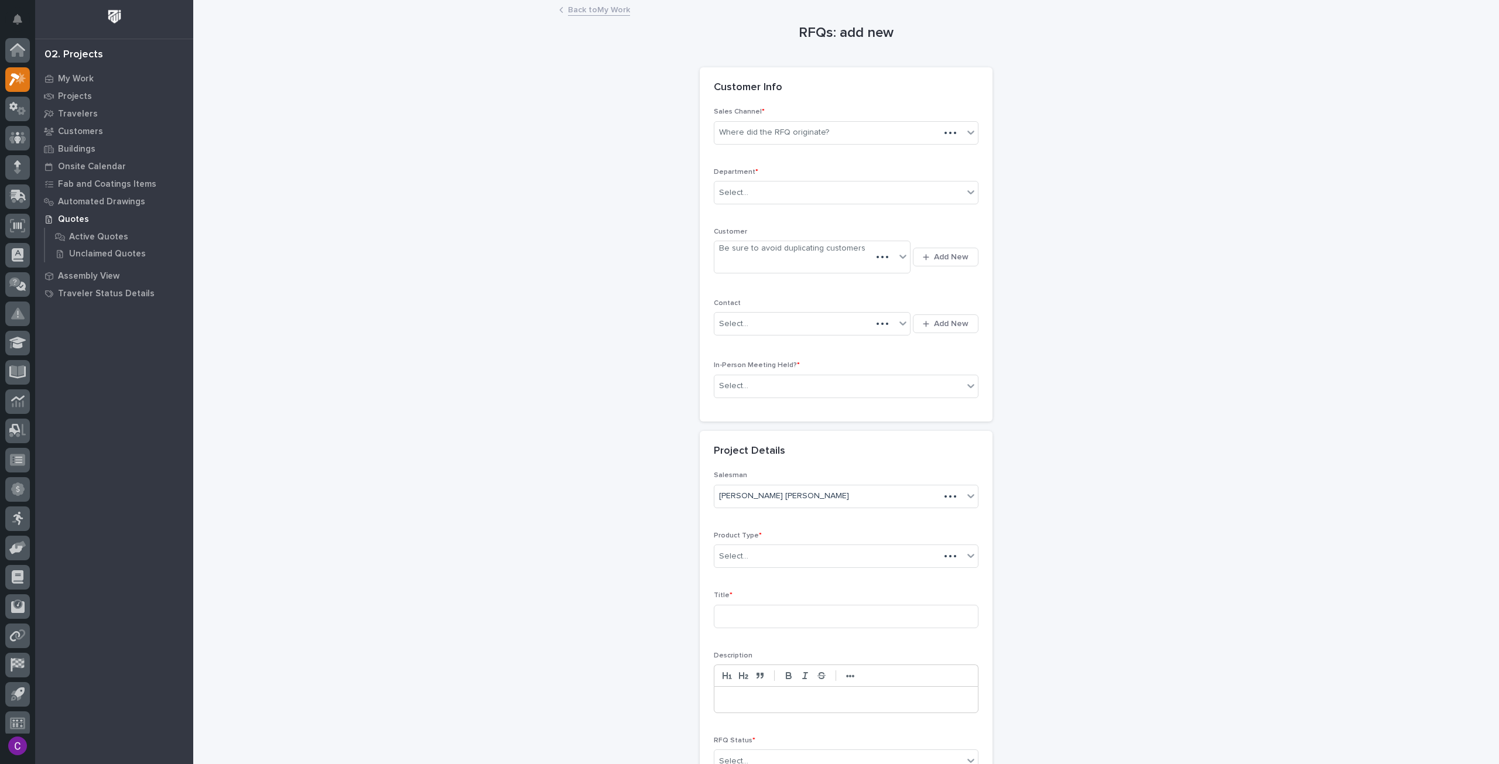
scroll to position [7, 0]
click at [811, 126] on div "Where did the RFQ originate?" at bounding box center [774, 132] width 110 height 12
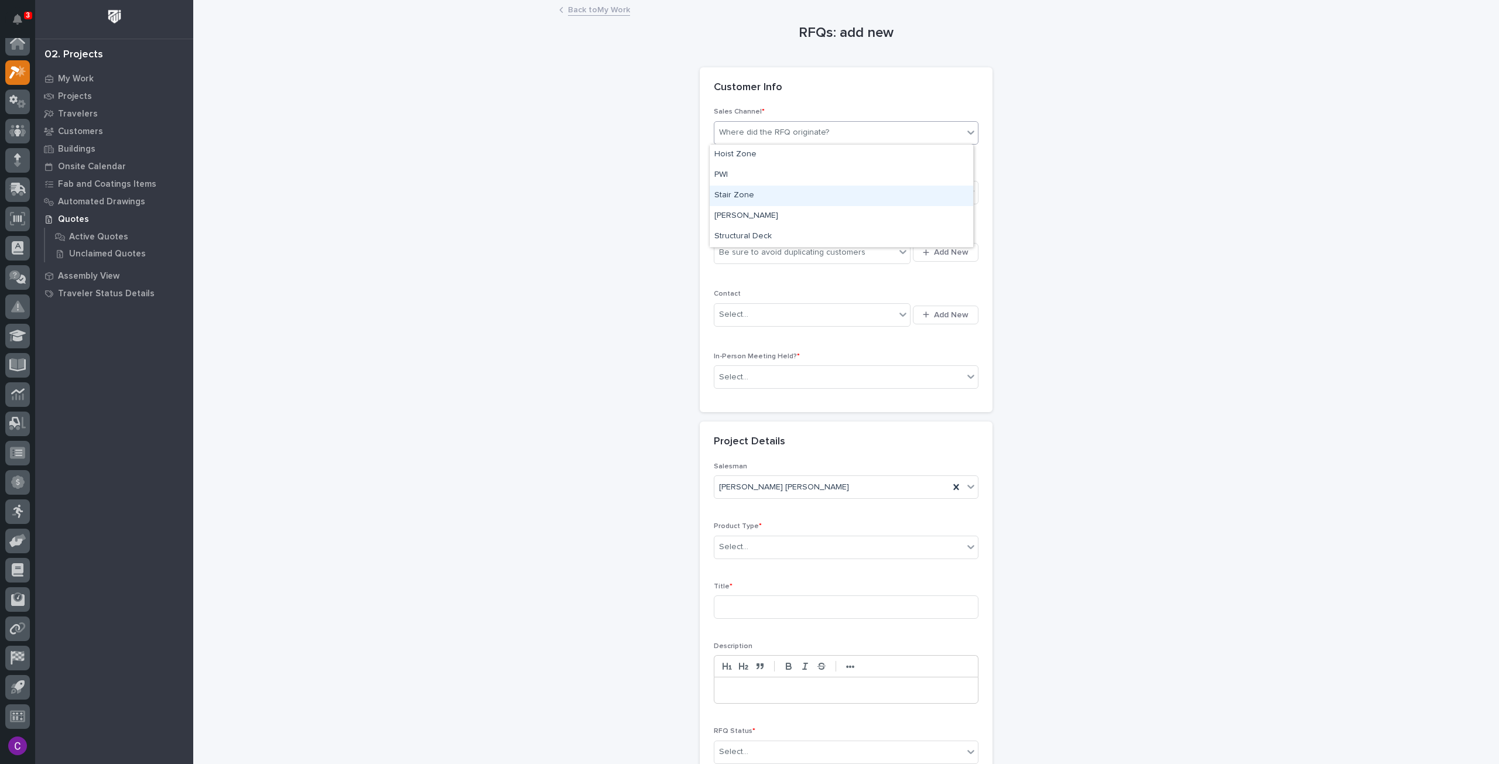
click at [780, 196] on div "Stair Zone" at bounding box center [841, 196] width 263 height 20
click at [782, 197] on div "Select..." at bounding box center [838, 192] width 249 height 19
click at [769, 213] on span "National Sales" at bounding box center [743, 213] width 59 height 13
click at [919, 255] on button "Add New" at bounding box center [946, 252] width 66 height 19
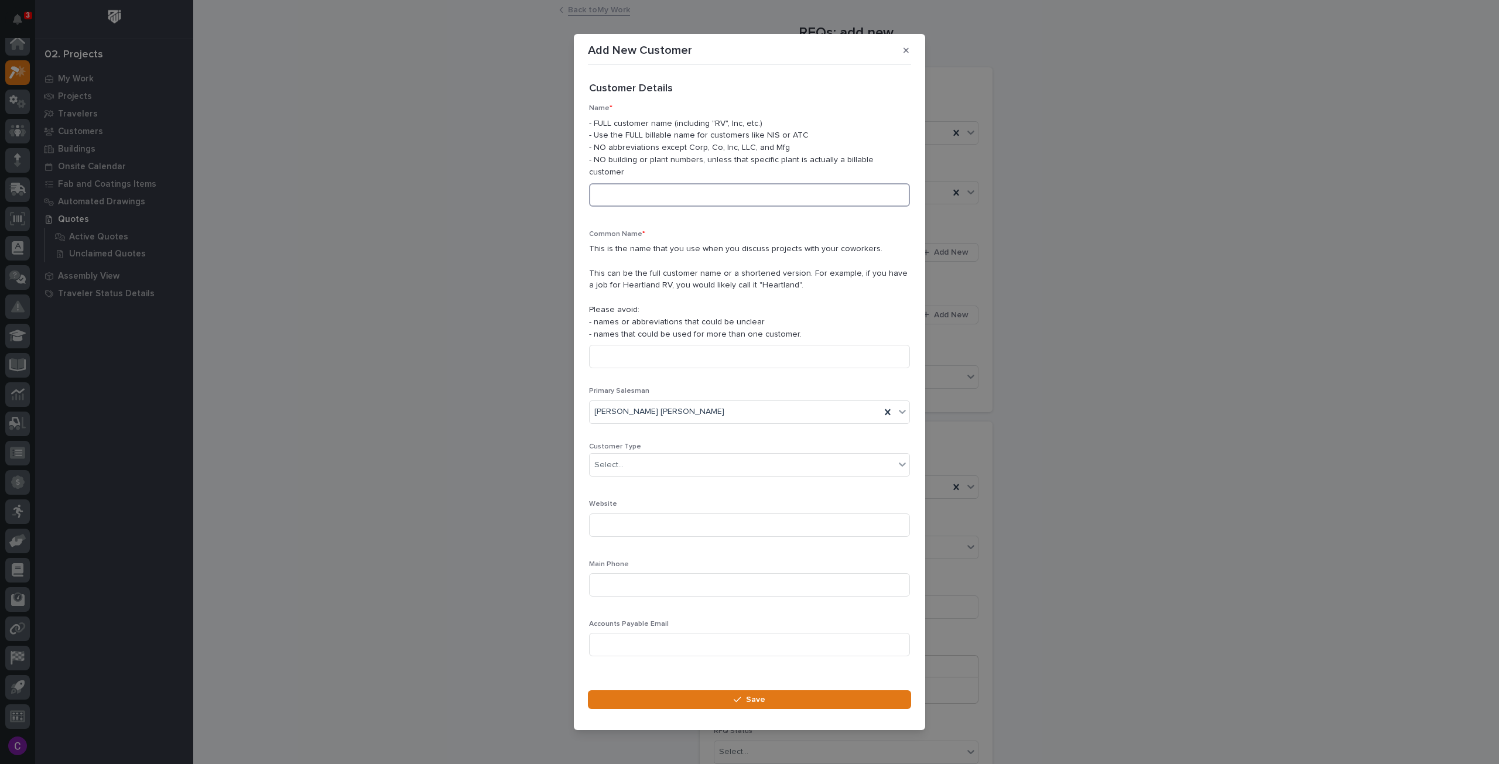
click at [717, 183] on input at bounding box center [749, 194] width 321 height 23
click at [664, 201] on div "Name * - FULL customer name (including "RV", Inc, etc.) - Use the FULL billable…" at bounding box center [749, 159] width 321 height 111
click at [608, 189] on input at bounding box center [749, 194] width 321 height 23
paste input "Engineered [PERSON_NAME]"
click at [597, 186] on input "Engineered [PERSON_NAME]" at bounding box center [749, 194] width 321 height 23
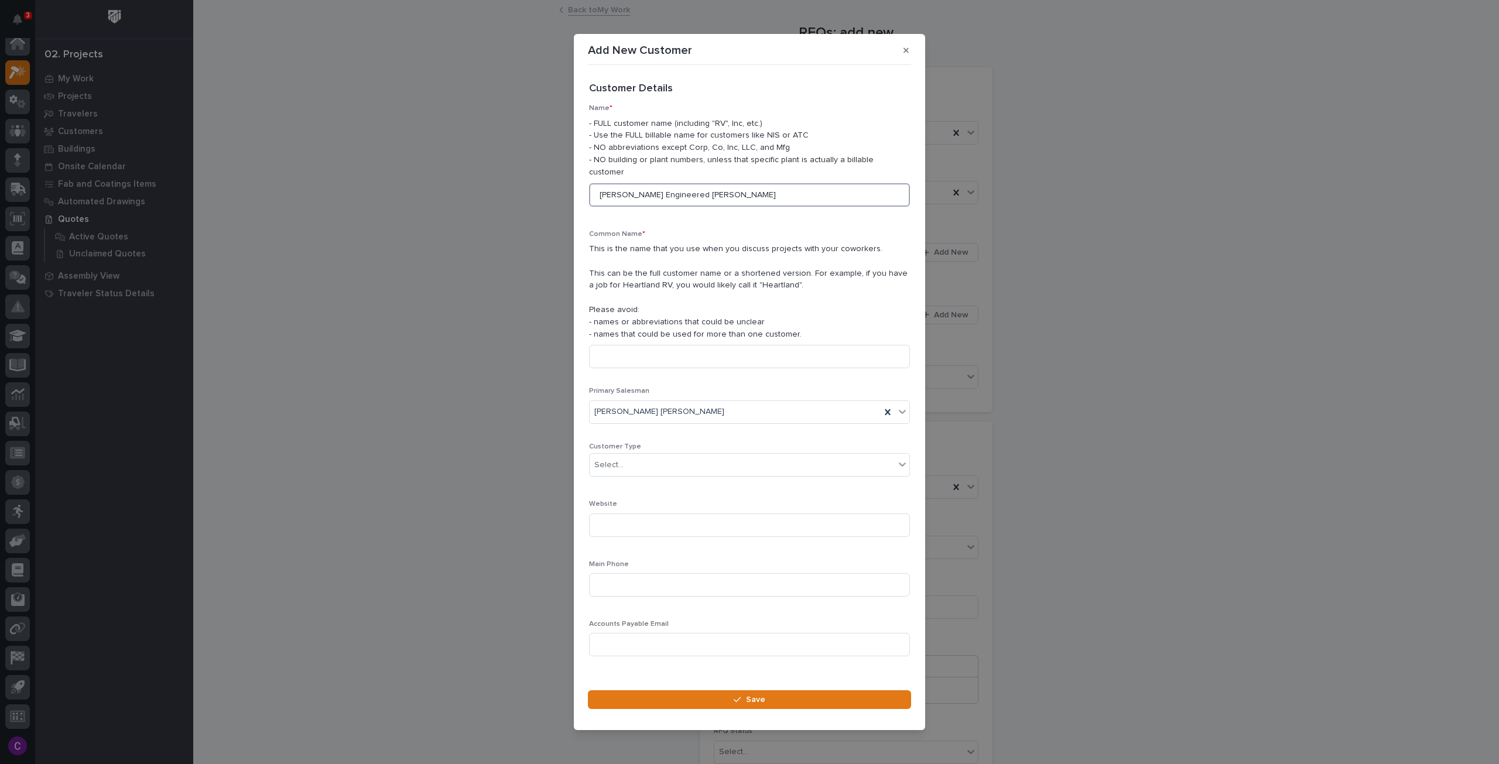
drag, startPoint x: 698, startPoint y: 191, endPoint x: 423, endPoint y: 200, distance: 275.3
click at [431, 196] on div "Add New Customer Loading... Saving… Loading... Saving… Loading... Saving… Custo…" at bounding box center [749, 382] width 1499 height 764
type input "[PERSON_NAME] Engineered [PERSON_NAME]"
click at [684, 345] on input at bounding box center [749, 356] width 321 height 23
paste input "[PERSON_NAME] Engineered [PERSON_NAME]"
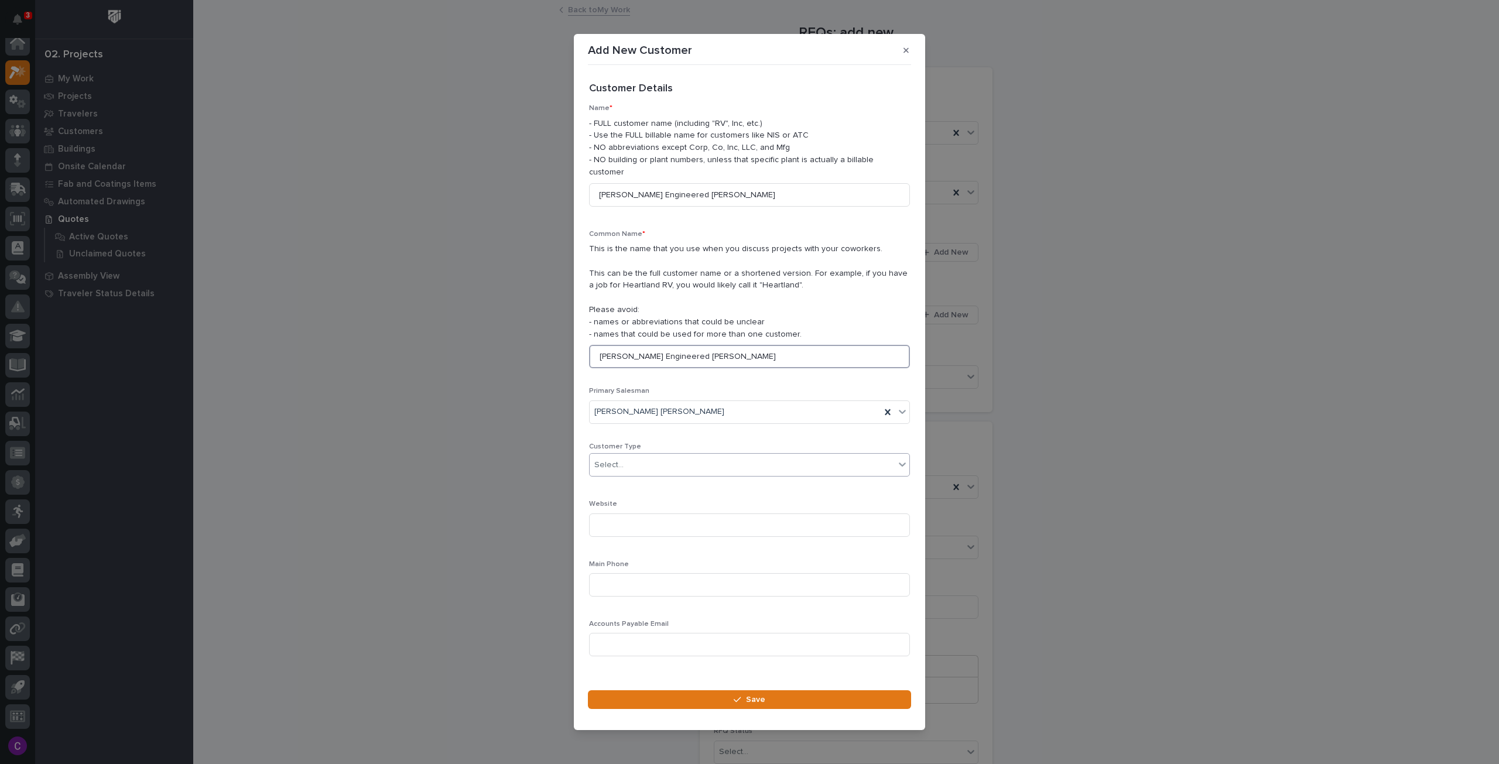
type input "[PERSON_NAME] Engineered [PERSON_NAME]"
click at [656, 464] on div "Select..." at bounding box center [742, 464] width 305 height 19
click at [645, 496] on div "End User" at bounding box center [745, 501] width 311 height 20
click at [653, 518] on input at bounding box center [749, 524] width 321 height 23
click at [662, 573] on input at bounding box center [749, 584] width 321 height 23
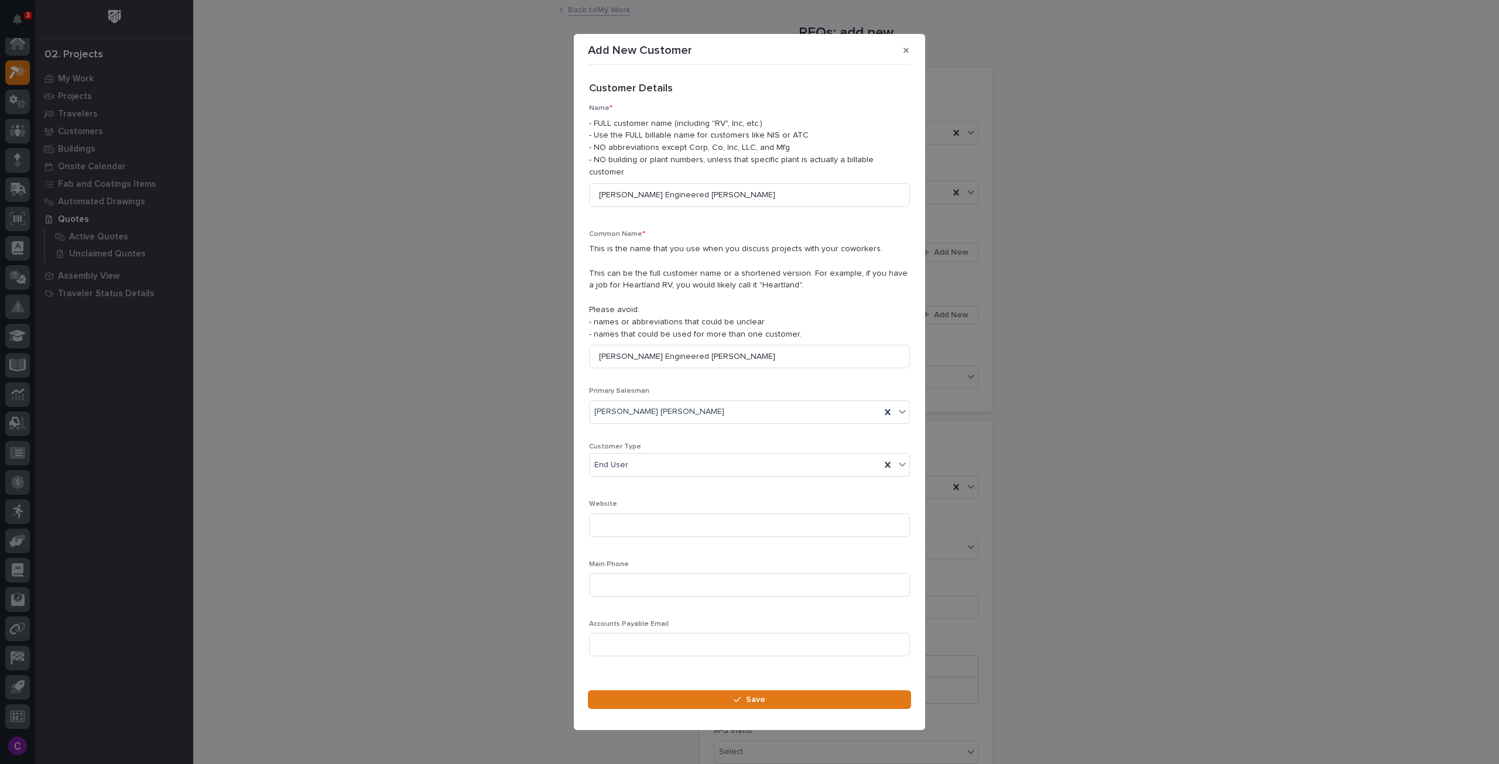
click at [666, 678] on section "Add New Customer Loading... Saving… Loading... Saving… Loading... Saving… Custo…" at bounding box center [749, 382] width 351 height 697
click at [669, 691] on button "Save" at bounding box center [749, 699] width 323 height 19
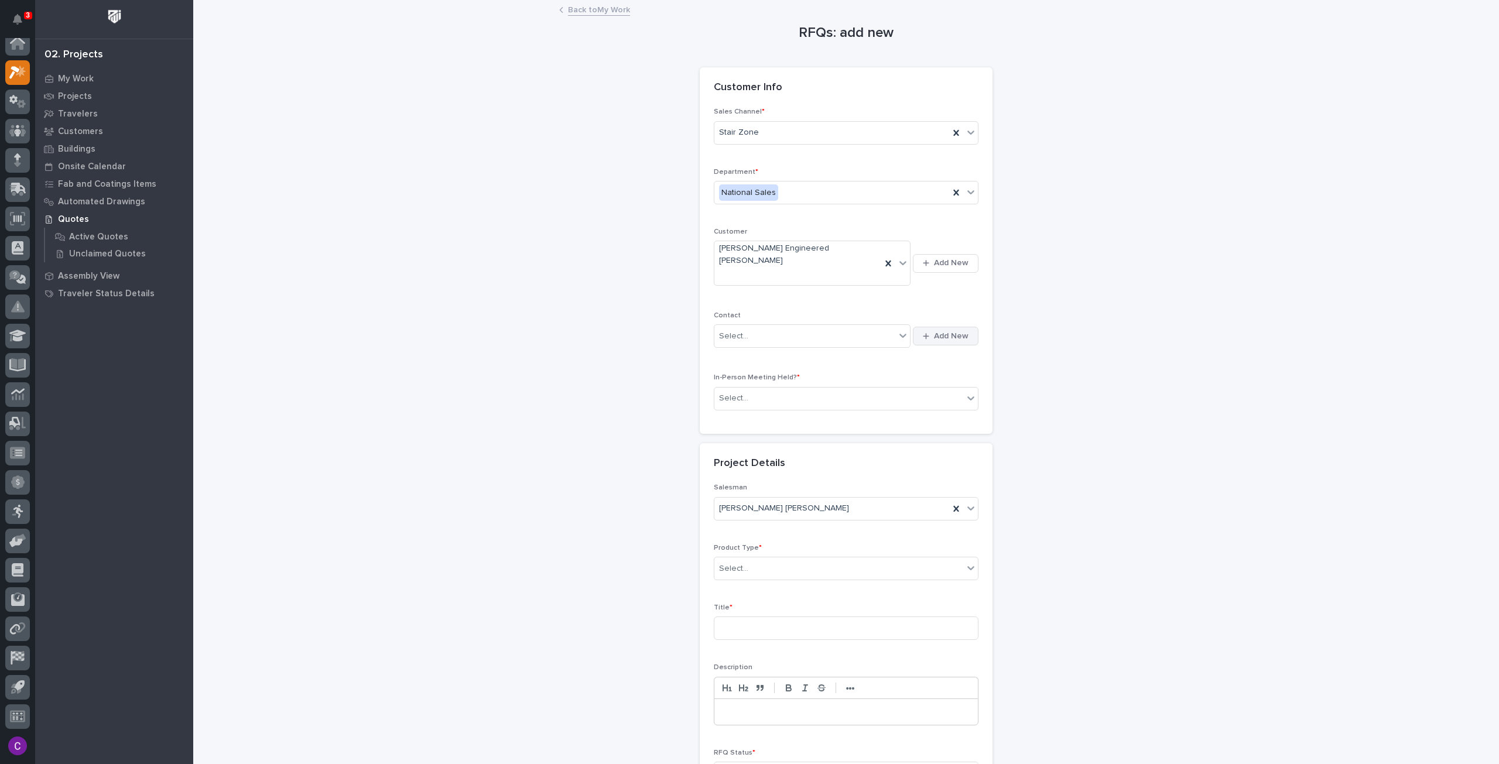
click at [927, 327] on button "Add New" at bounding box center [946, 336] width 66 height 19
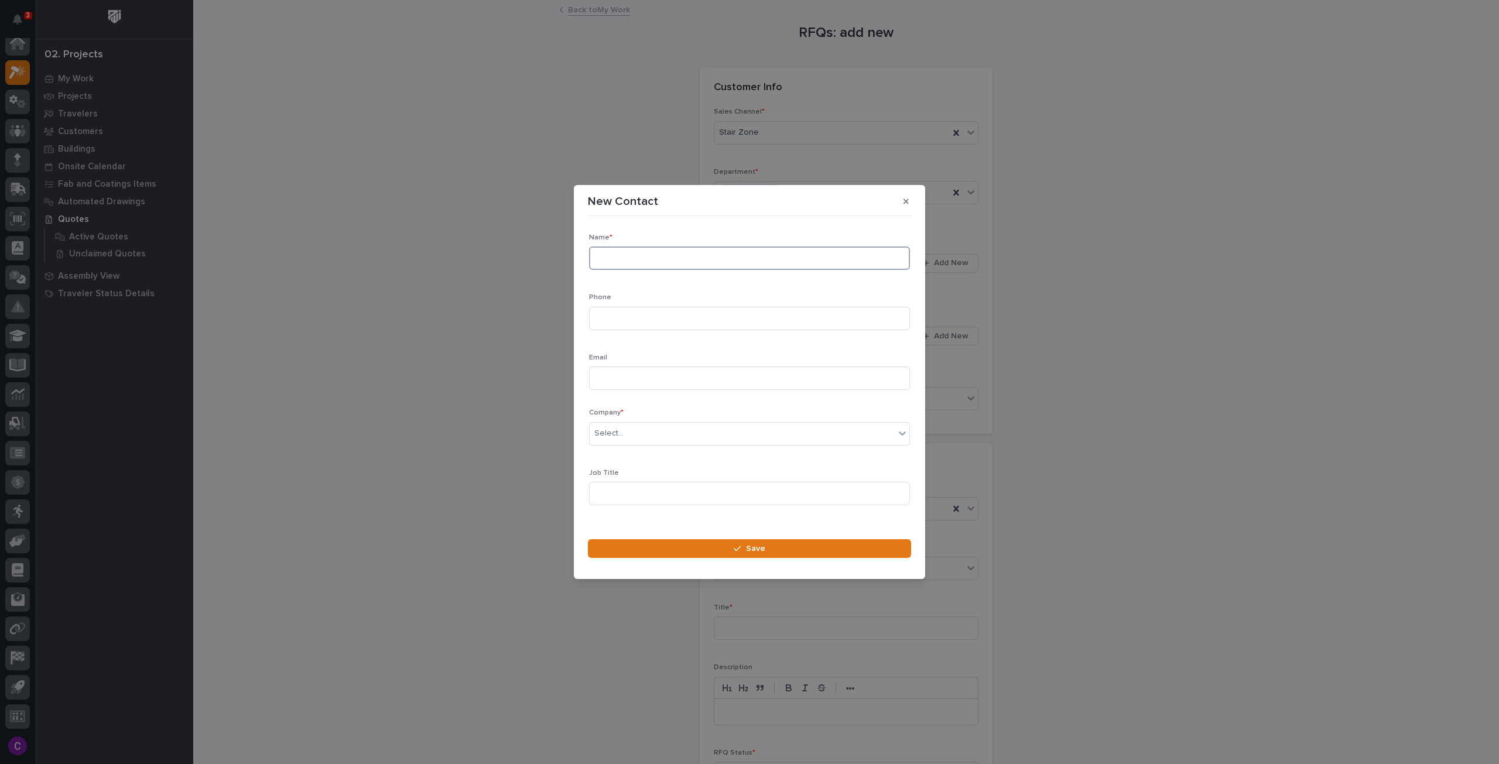
click at [625, 258] on input at bounding box center [749, 257] width 321 height 23
click at [643, 255] on input at bounding box center [749, 257] width 321 height 23
type input "[PERSON_NAME]"
click at [694, 385] on input at bounding box center [749, 377] width 321 height 23
paste input "[PERSON_NAME][EMAIL_ADDRESS][PERSON_NAME][PERSON_NAME][DOMAIN_NAME]"
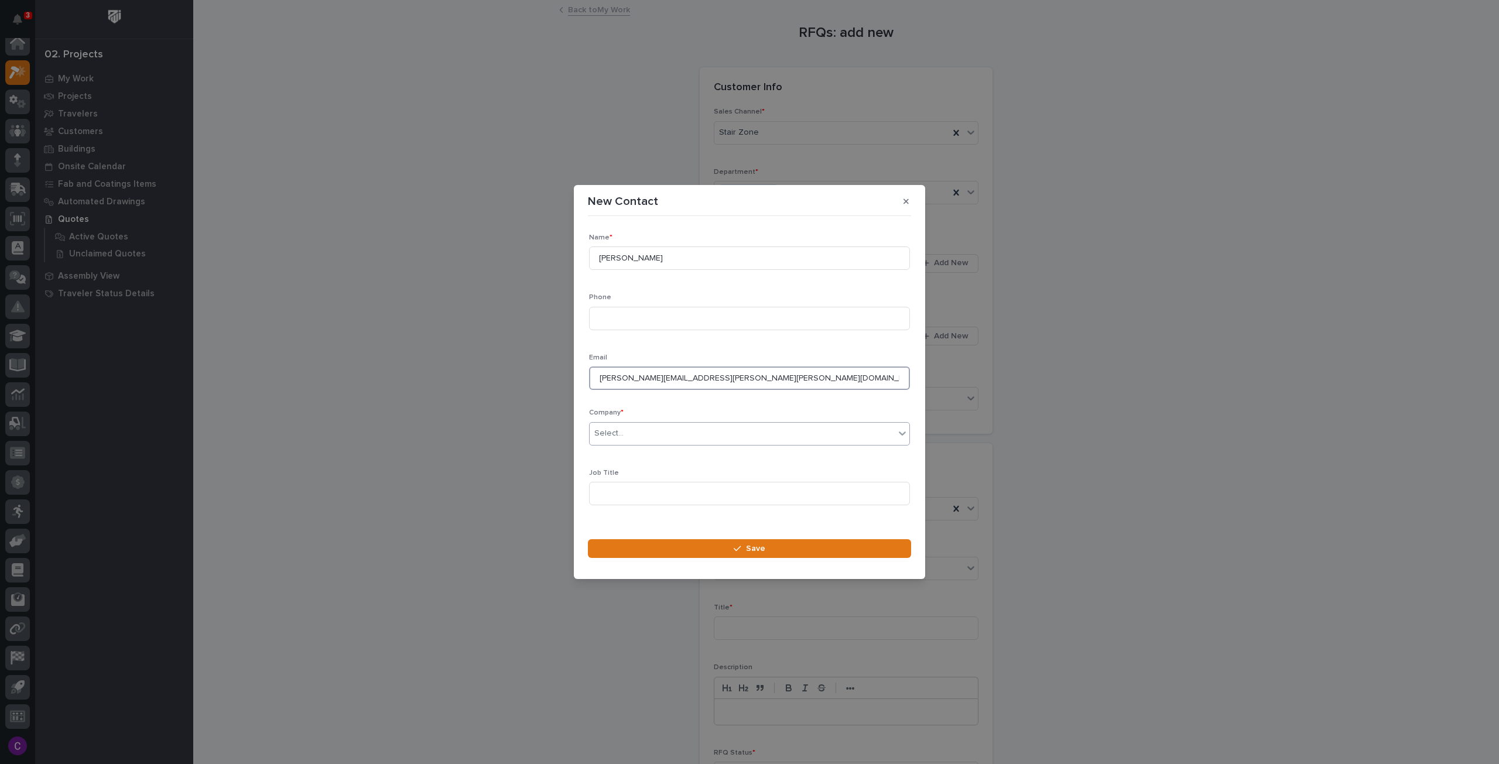
type input "[PERSON_NAME][EMAIL_ADDRESS][PERSON_NAME][PERSON_NAME][DOMAIN_NAME]"
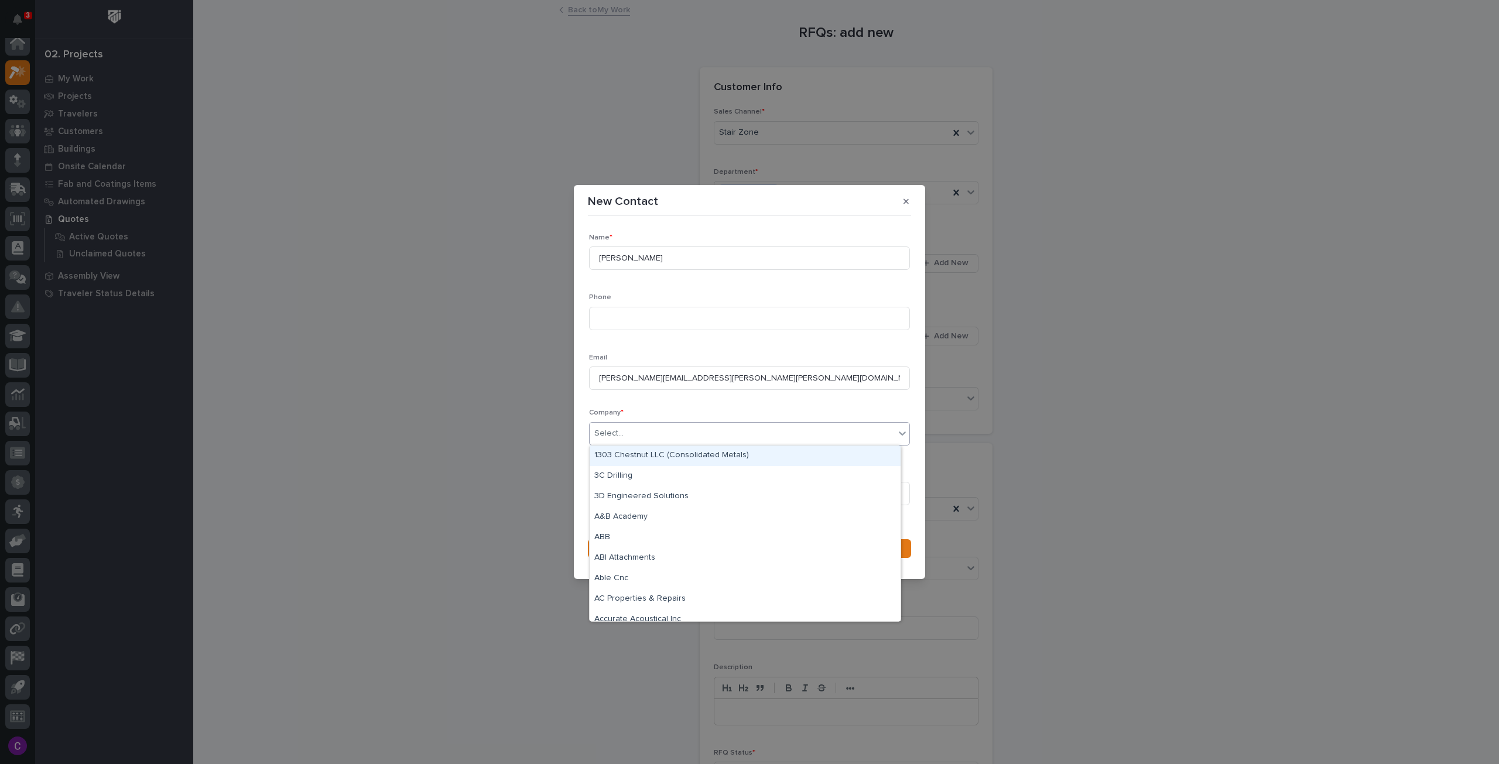
click at [698, 430] on div "Select..." at bounding box center [742, 433] width 305 height 19
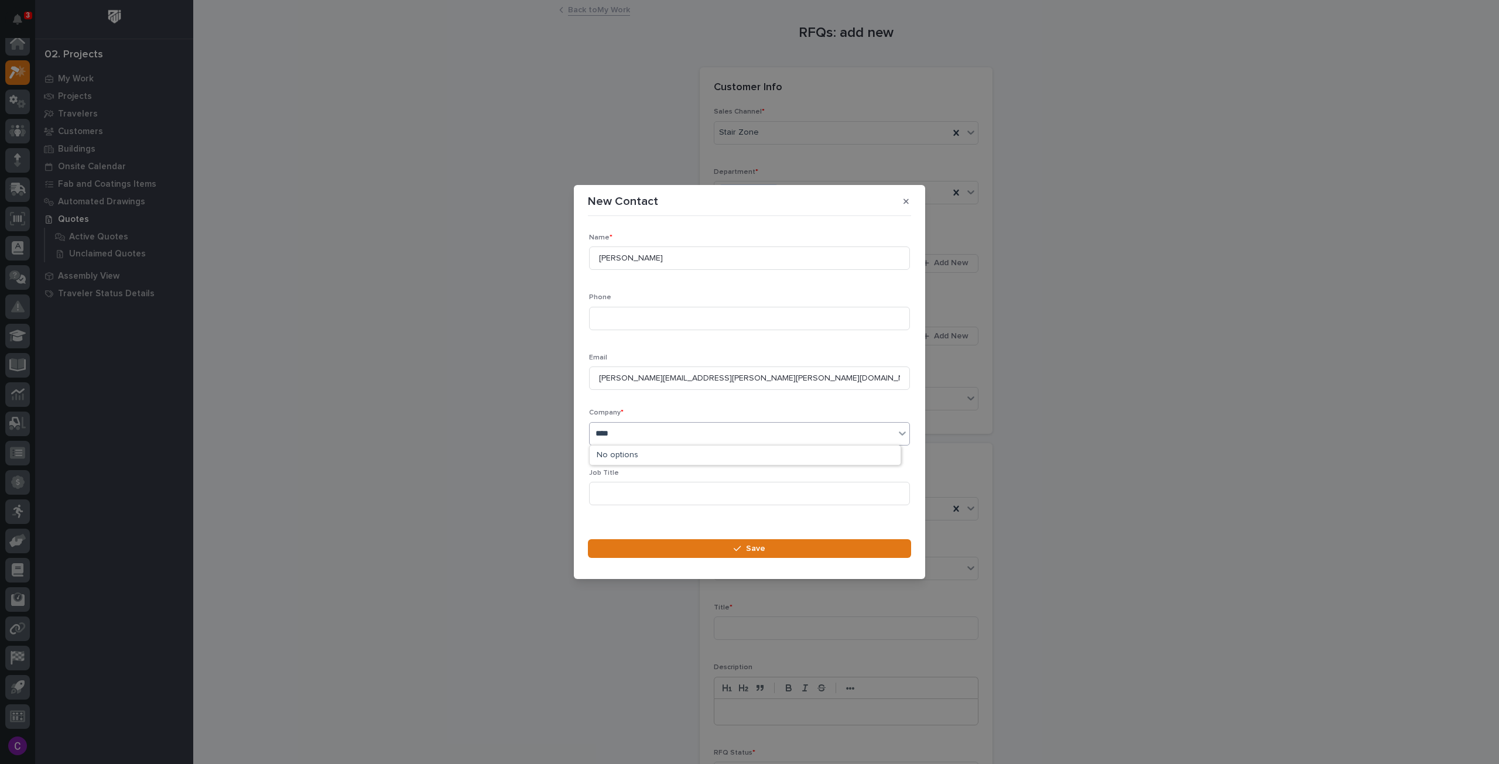
type input "*****"
click at [694, 456] on div "[PERSON_NAME] Engineered [PERSON_NAME]" at bounding box center [745, 456] width 311 height 20
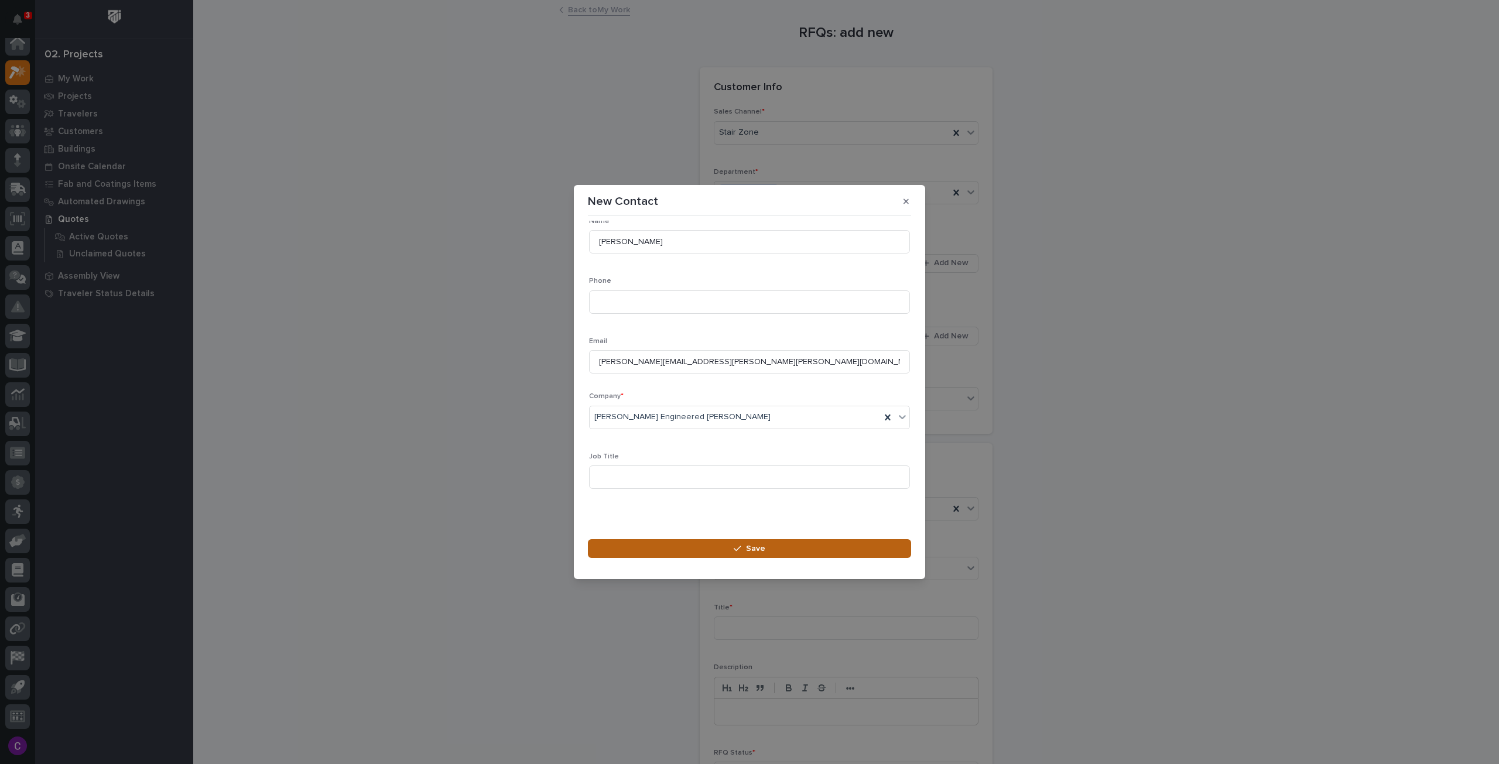
click at [733, 547] on button "Save" at bounding box center [749, 548] width 323 height 19
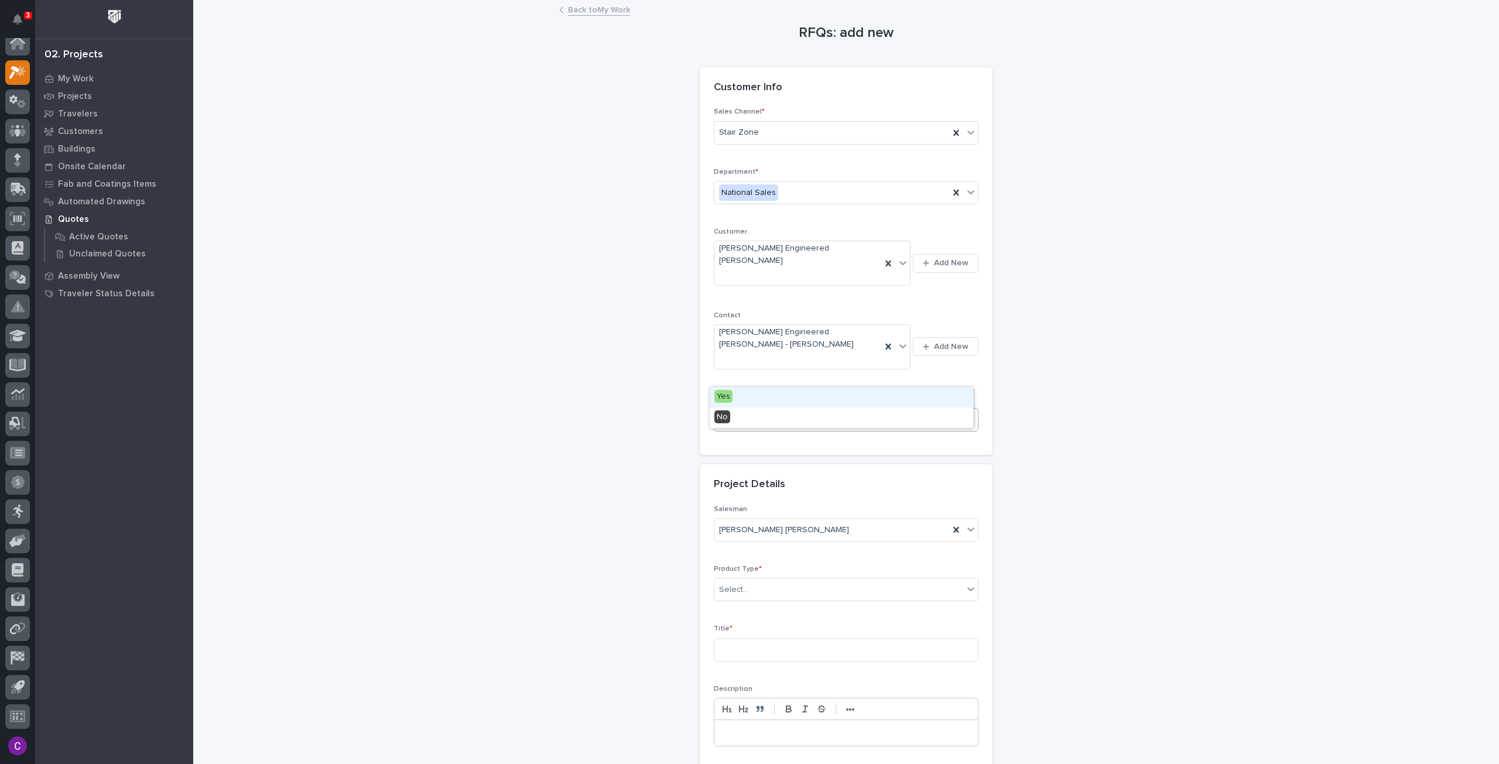
click at [834, 410] on div "Select..." at bounding box center [838, 419] width 249 height 19
click at [835, 420] on div "No" at bounding box center [841, 417] width 263 height 20
click at [840, 580] on div "Select..." at bounding box center [838, 589] width 249 height 19
click at [809, 729] on div "Stairs & Ladders" at bounding box center [841, 722] width 263 height 20
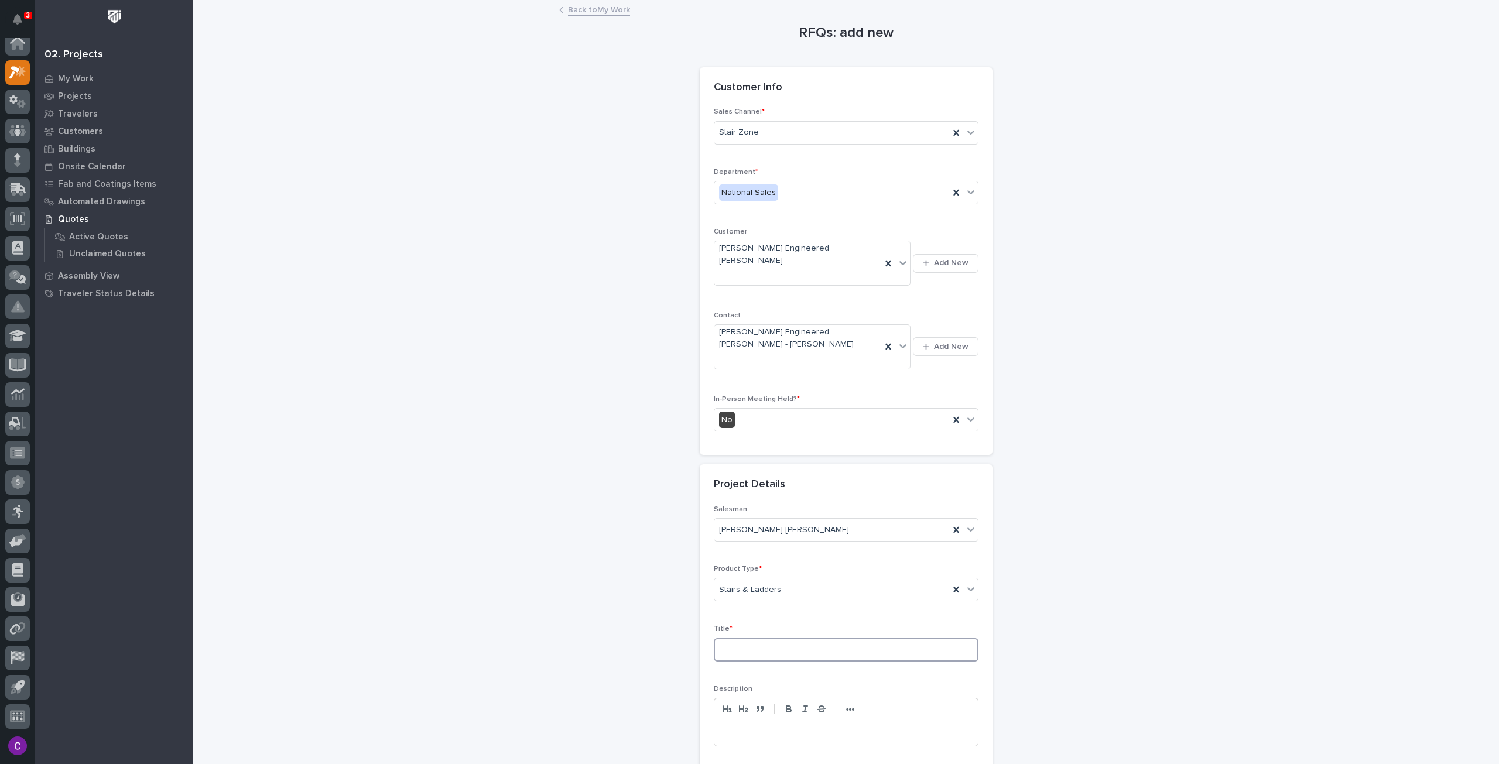
click at [786, 638] on input at bounding box center [846, 649] width 265 height 23
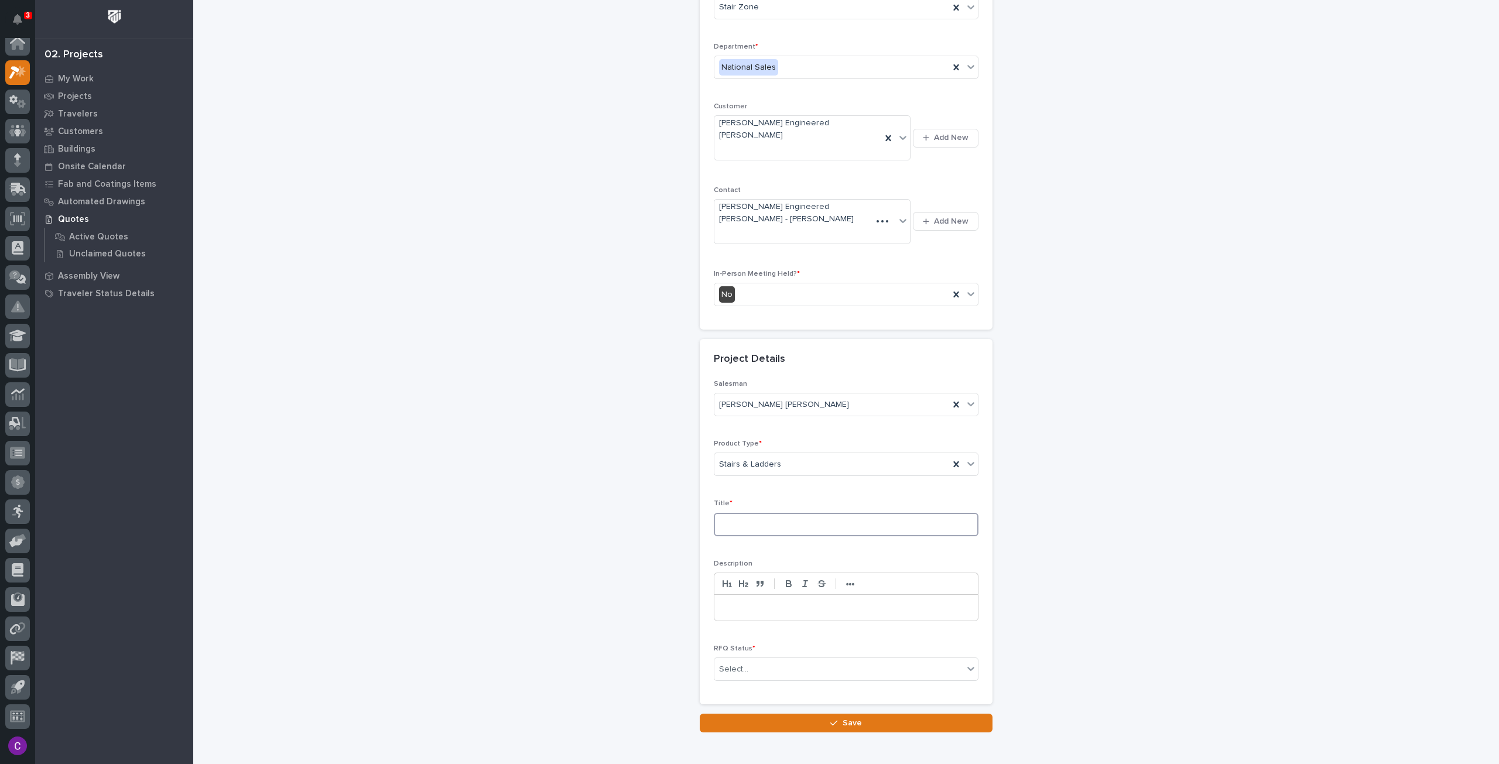
scroll to position [139, 0]
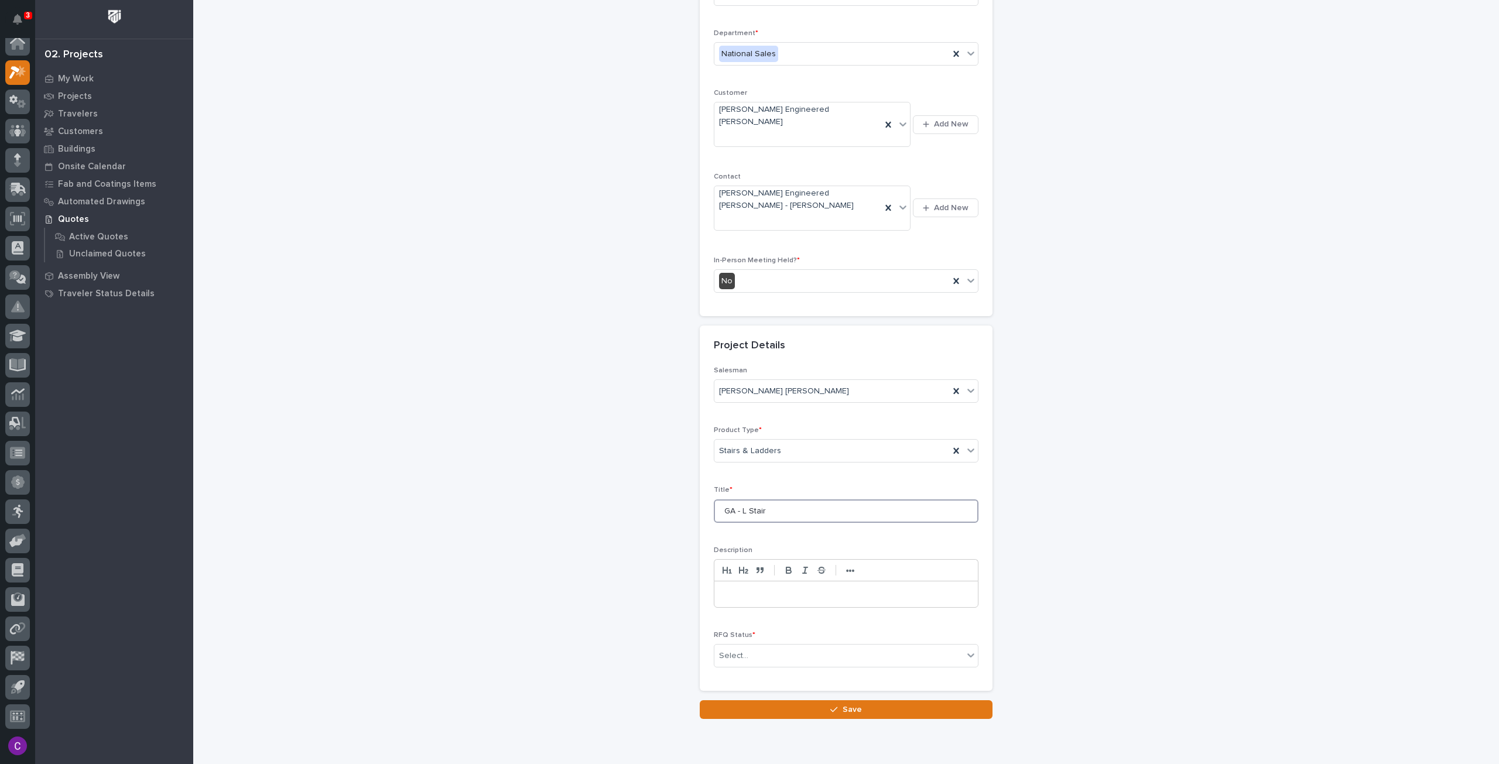
type input "GA - L Stair"
click at [782, 631] on div "RFQ Status * Select..." at bounding box center [846, 654] width 265 height 46
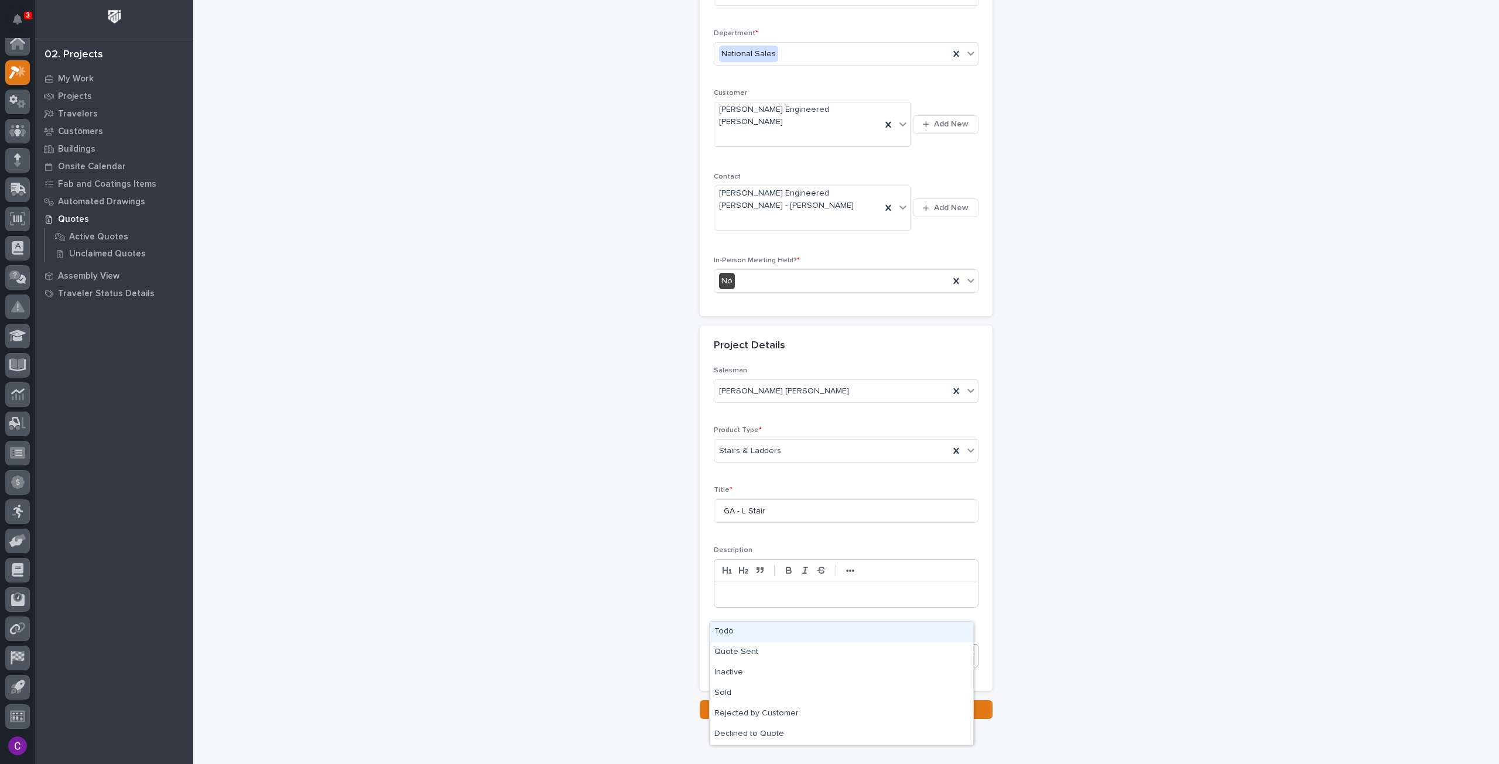
click at [794, 621] on body "3 My Settings Log Out 02. Projects My Work Projects Travelers Customers Buildin…" at bounding box center [749, 382] width 1499 height 764
click at [763, 648] on div "Quote Sent" at bounding box center [841, 652] width 263 height 20
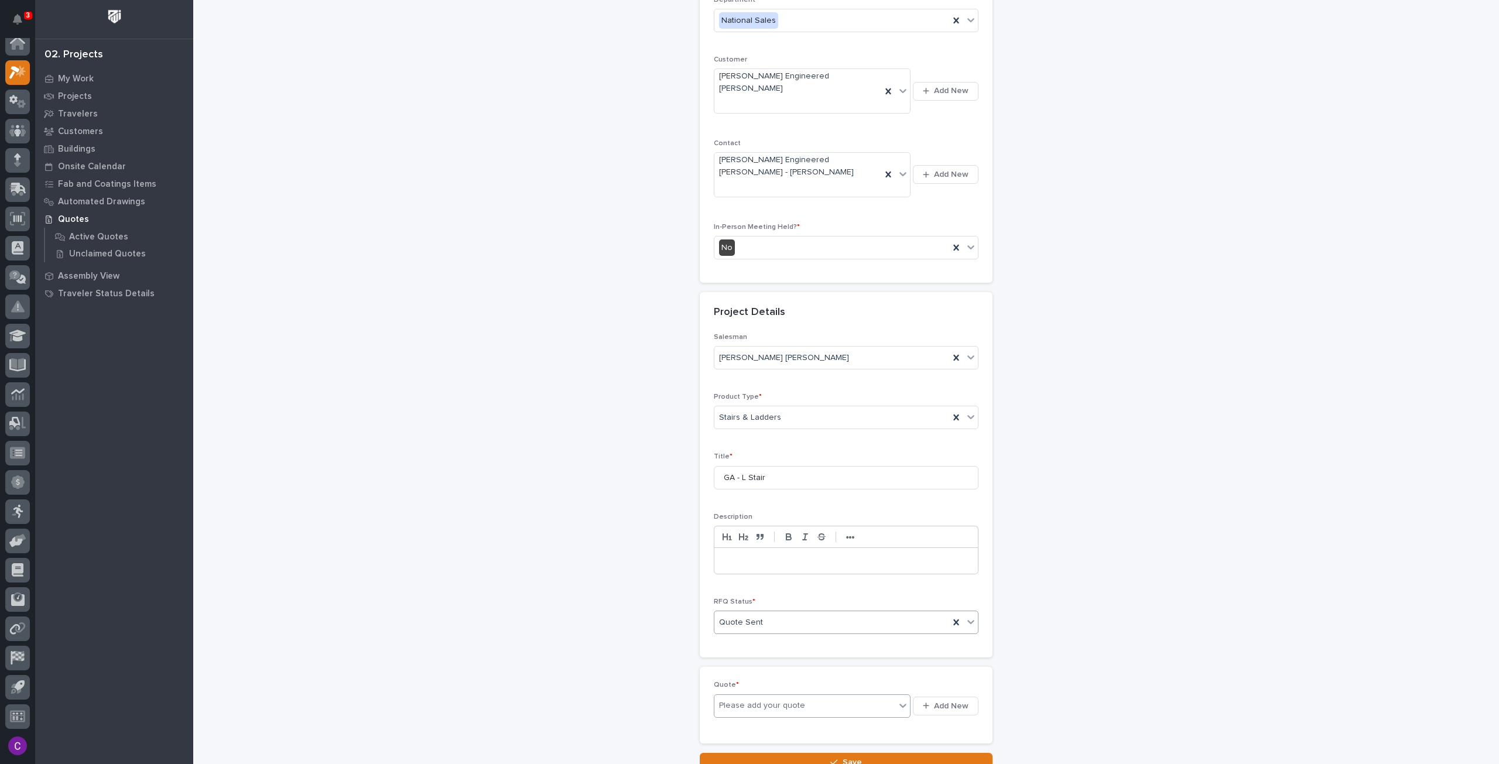
scroll to position [181, 0]
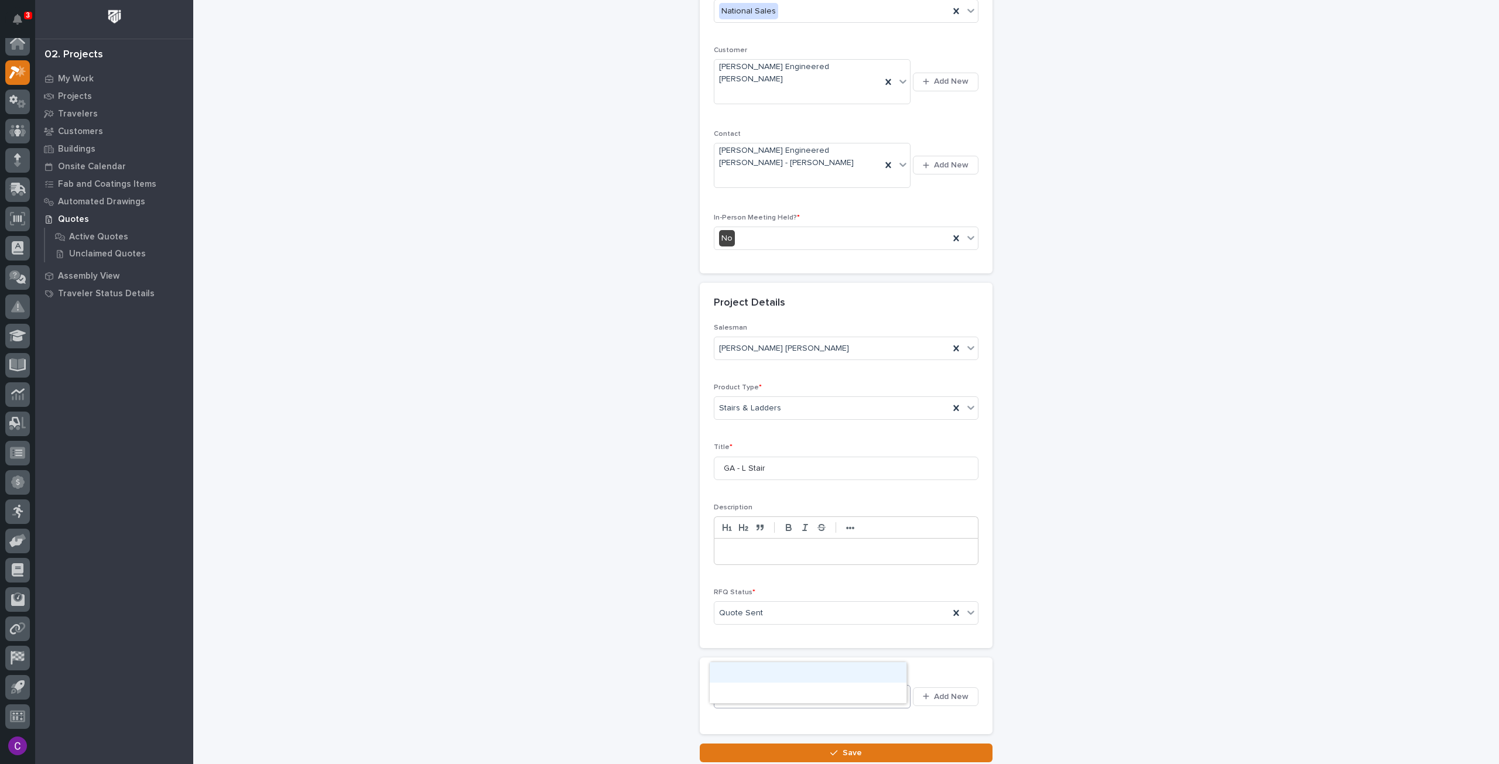
drag, startPoint x: 766, startPoint y: 659, endPoint x: 776, endPoint y: 656, distance: 10.8
click at [767, 685] on div "Please add your quote" at bounding box center [812, 696] width 197 height 23
click at [941, 691] on span "Add New" at bounding box center [951, 696] width 35 height 11
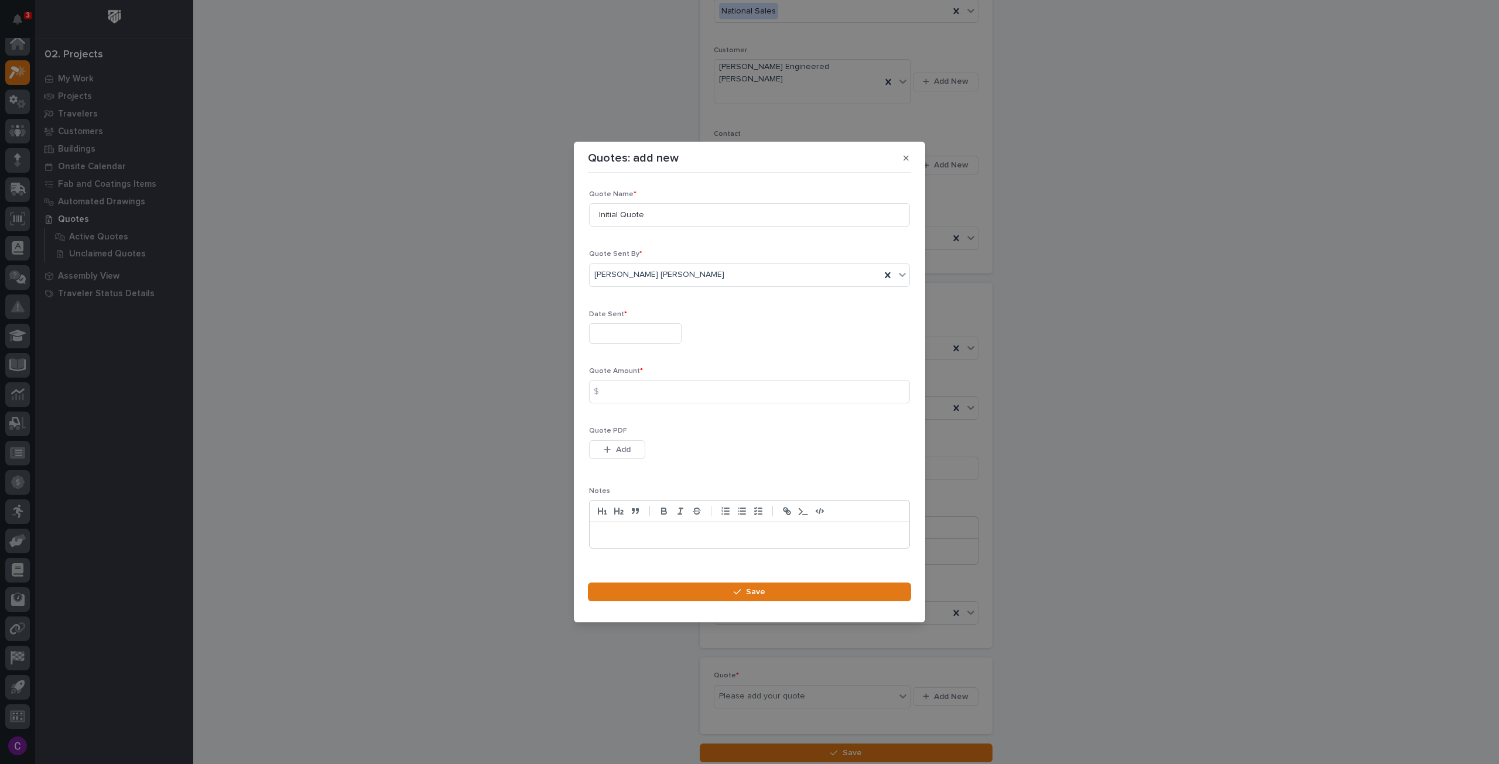
click at [612, 340] on input "text" at bounding box center [635, 333] width 93 height 20
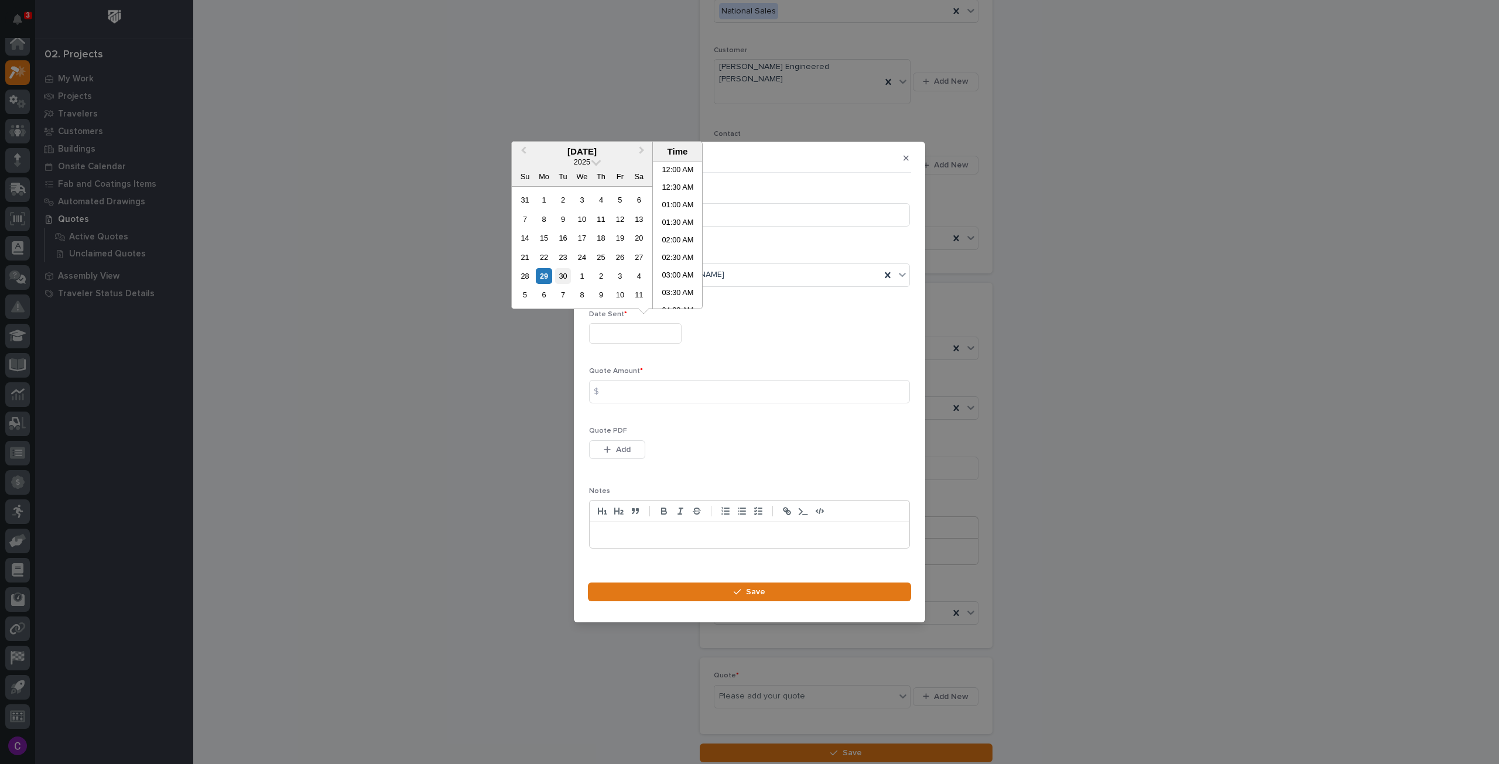
scroll to position [445, 0]
click at [551, 277] on div "29" at bounding box center [544, 276] width 16 height 16
type input "**********"
click at [539, 276] on div "29" at bounding box center [544, 276] width 16 height 16
click at [544, 275] on div "29" at bounding box center [544, 276] width 16 height 16
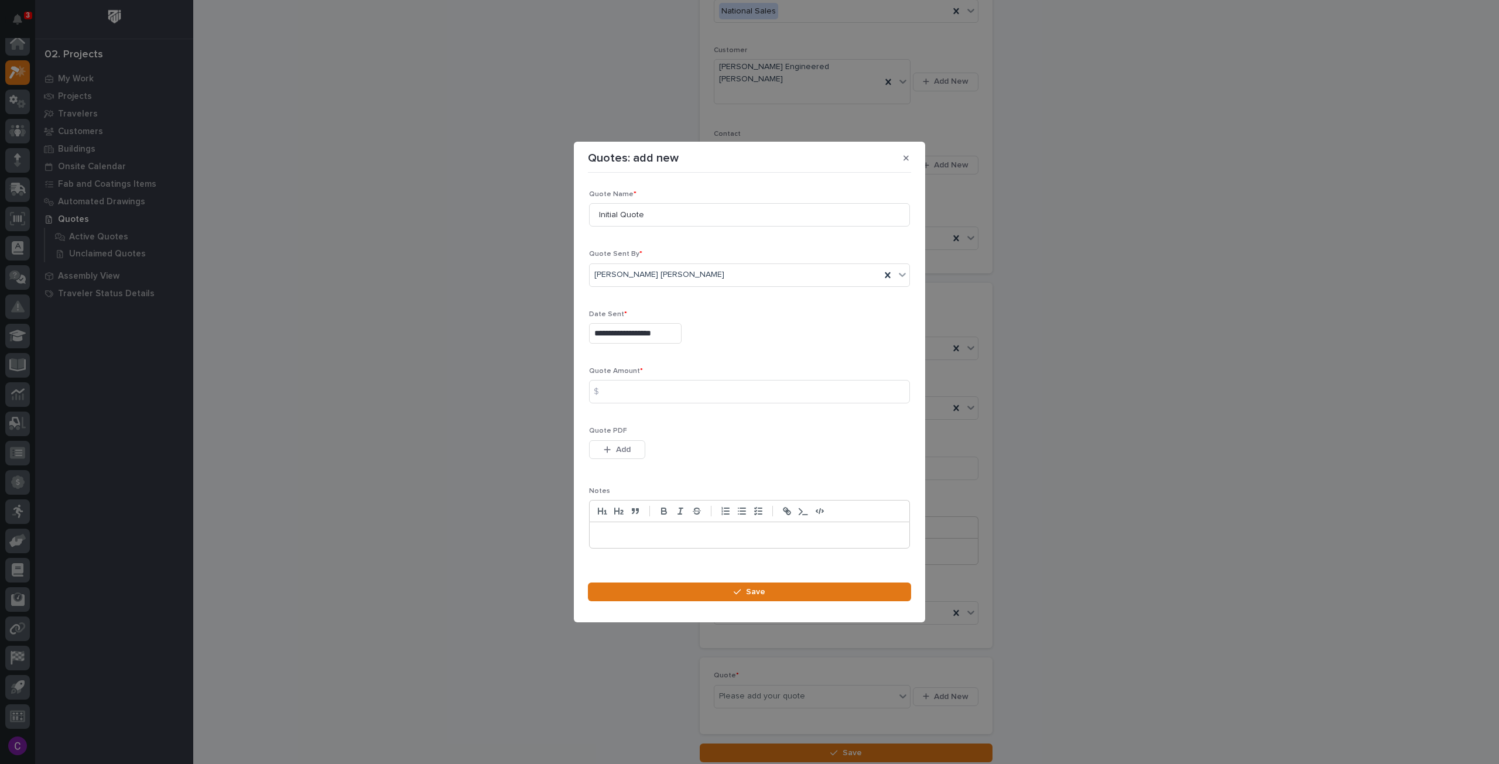
click at [890, 356] on div "**********" at bounding box center [749, 374] width 321 height 368
click at [661, 390] on input at bounding box center [749, 391] width 321 height 23
click at [718, 394] on input at bounding box center [749, 391] width 321 height 23
type input "13987"
click at [625, 452] on span "Add" at bounding box center [623, 449] width 15 height 11
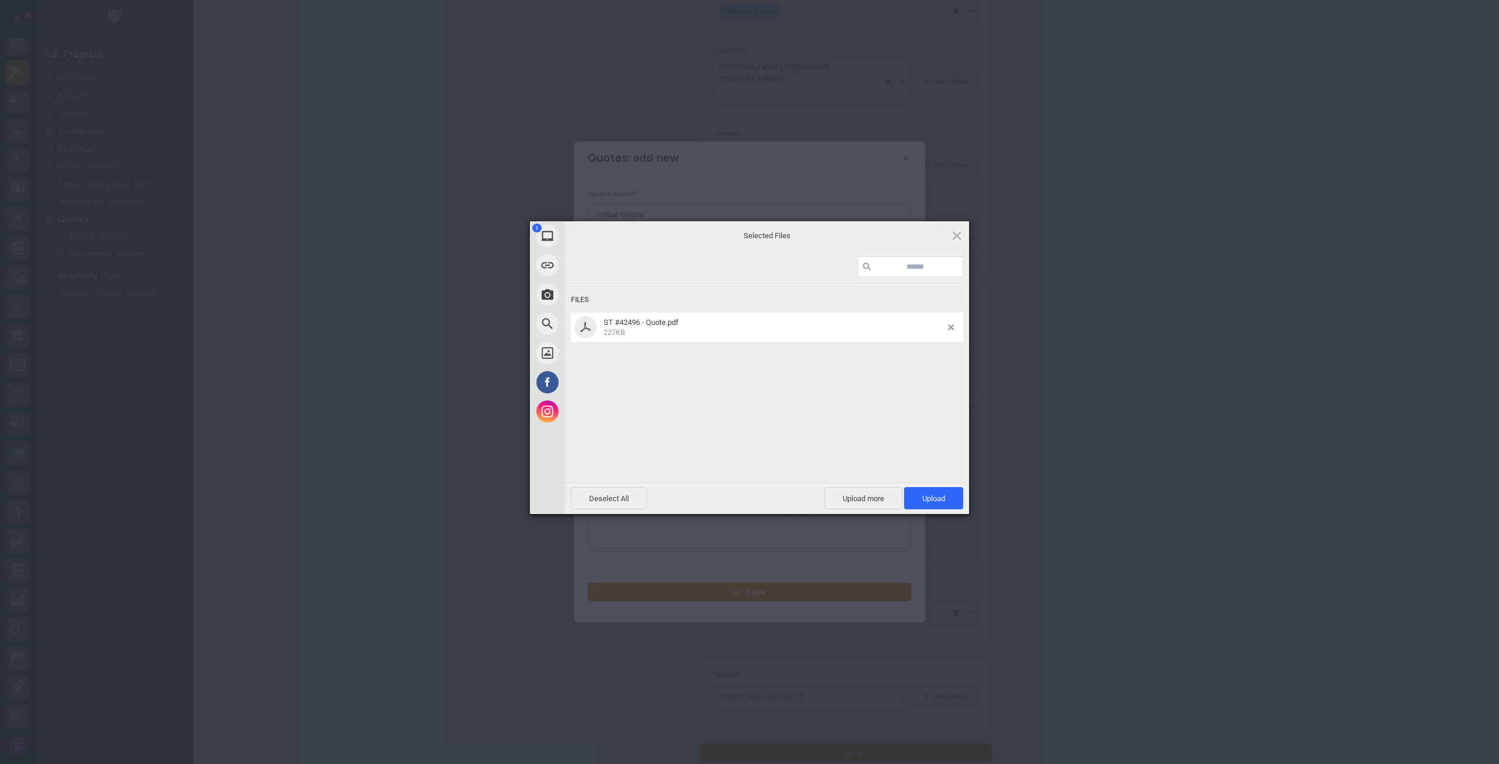
click at [938, 490] on span "Upload 1" at bounding box center [933, 498] width 59 height 22
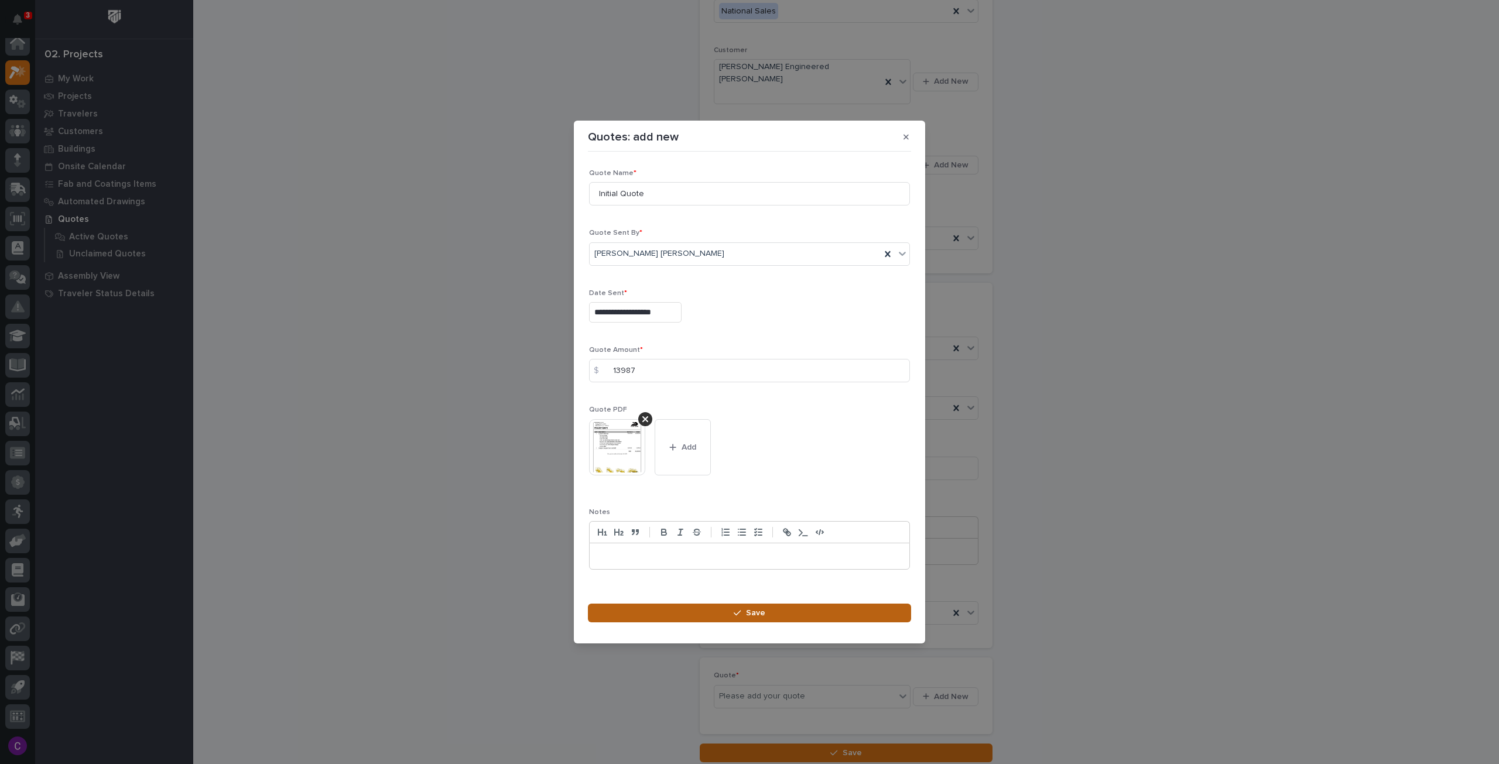
click at [805, 616] on button "Save" at bounding box center [749, 613] width 323 height 19
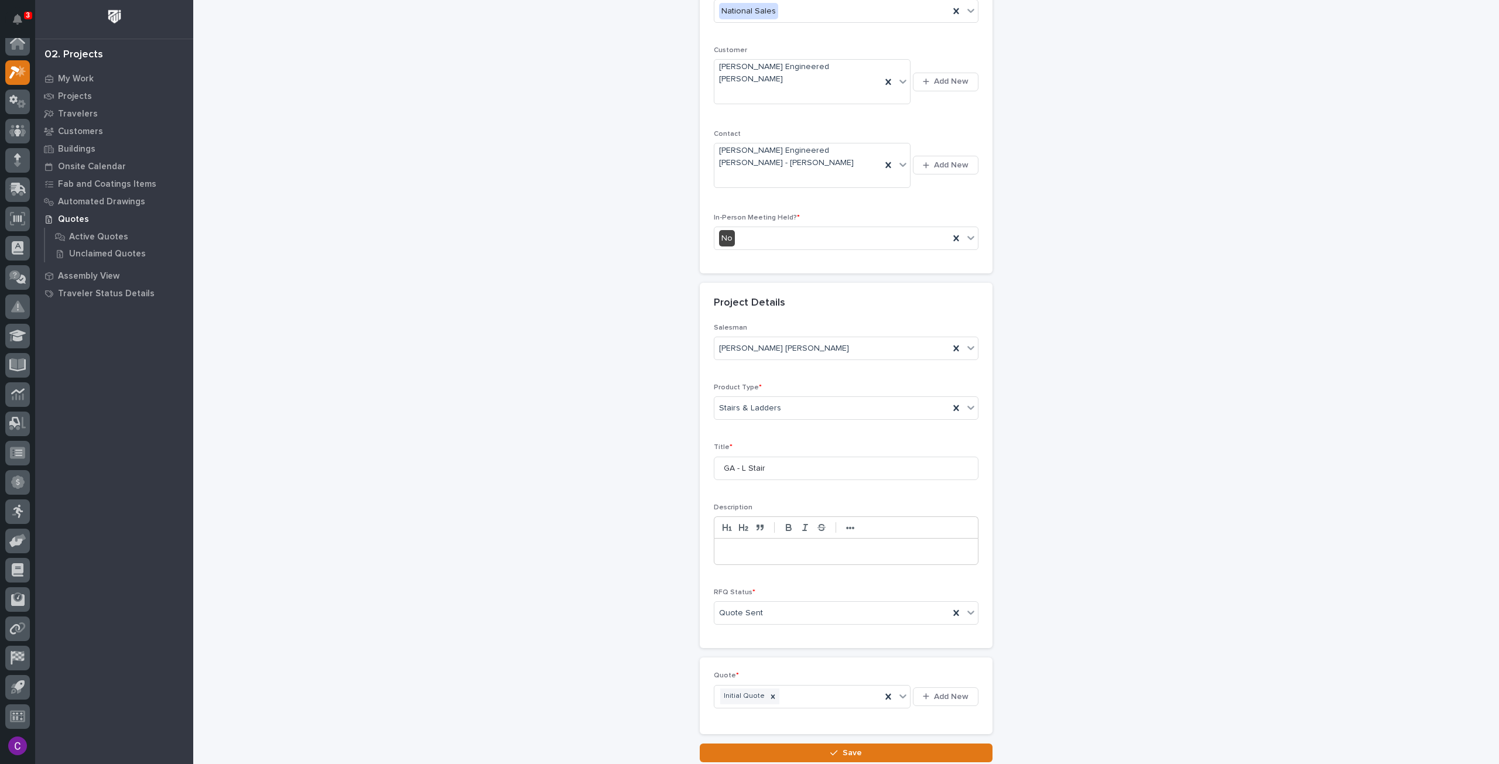
click at [800, 744] on button "Save" at bounding box center [846, 753] width 293 height 19
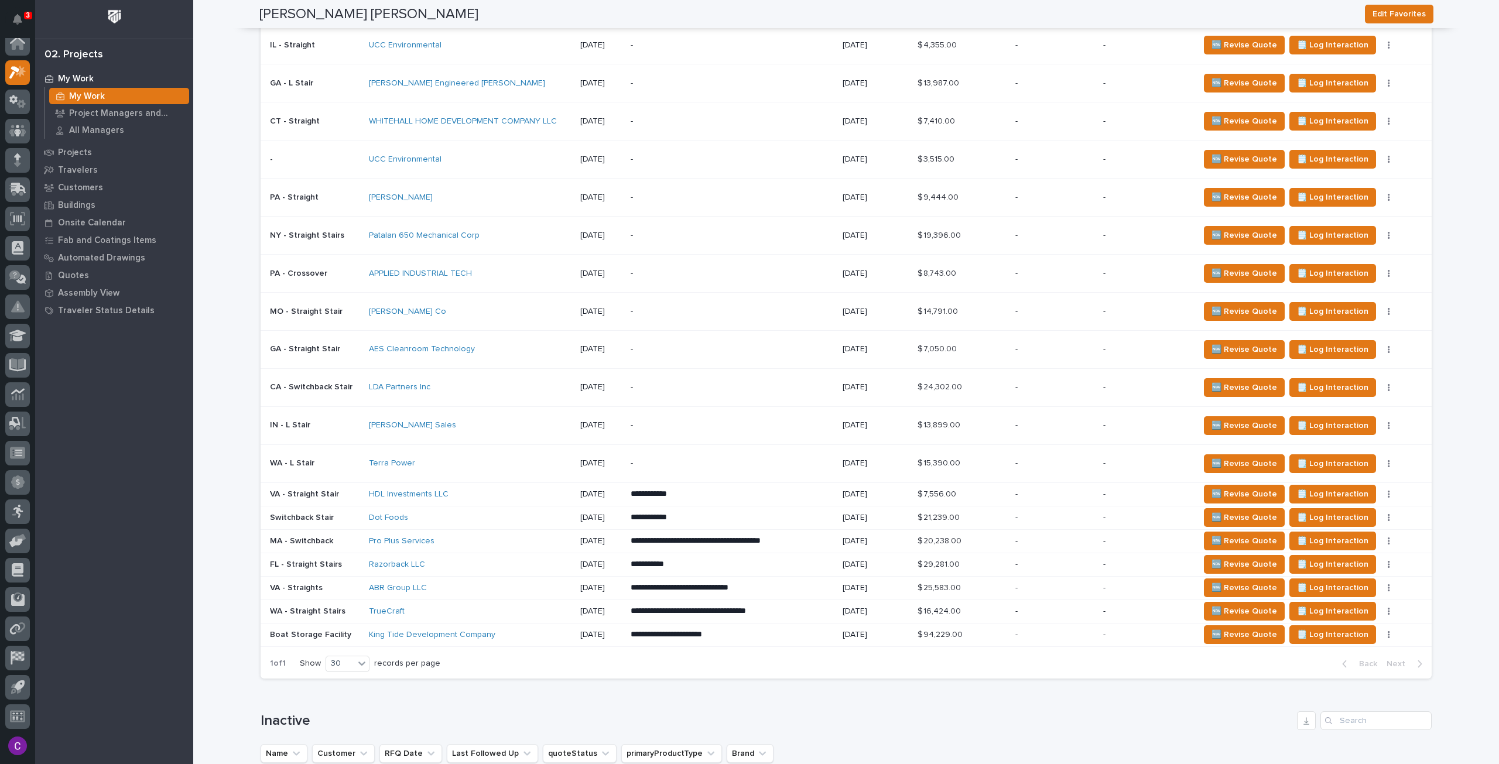
scroll to position [820, 0]
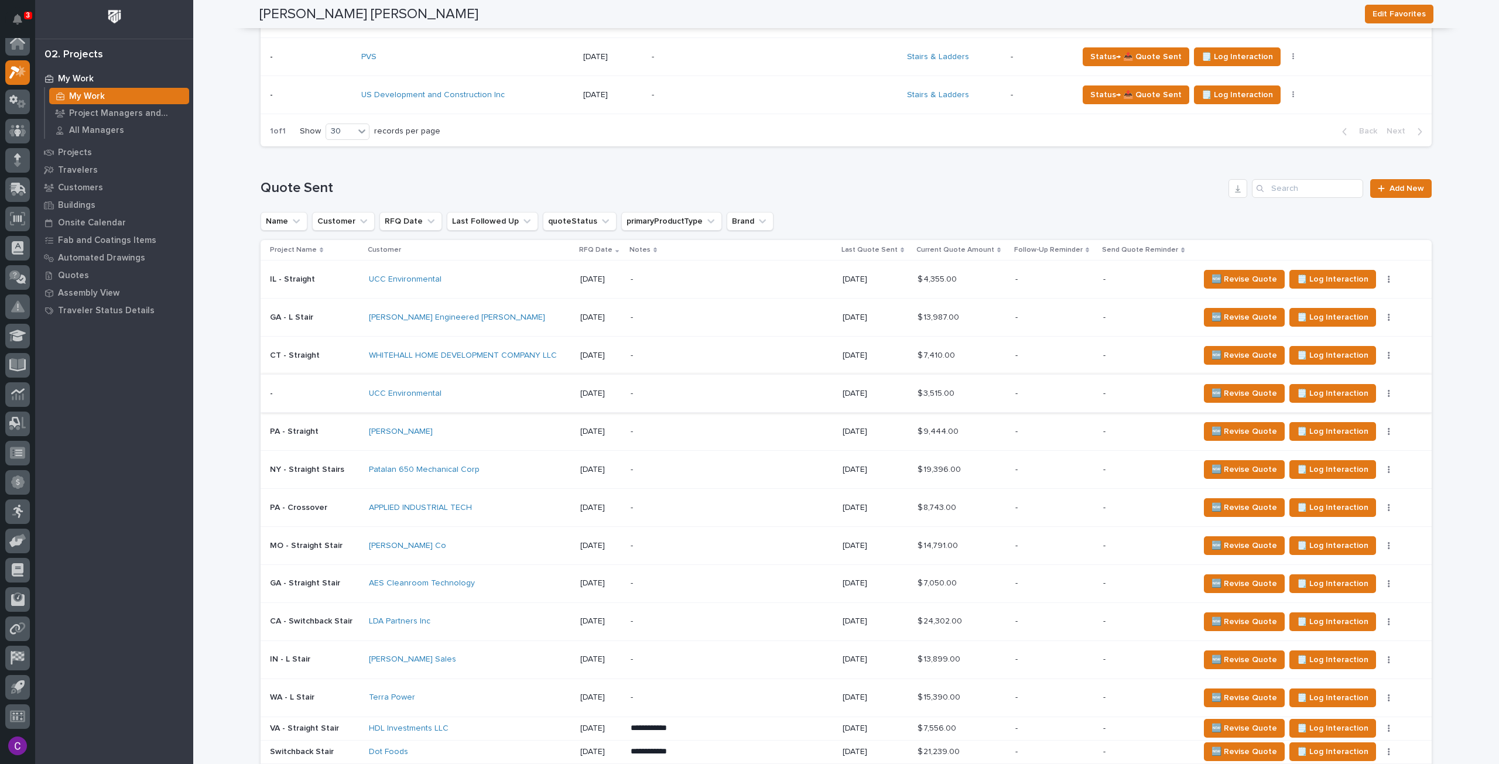
click at [1388, 389] on icon "button" at bounding box center [1389, 393] width 2 height 8
click at [1090, 401] on td "-" at bounding box center [1054, 393] width 88 height 38
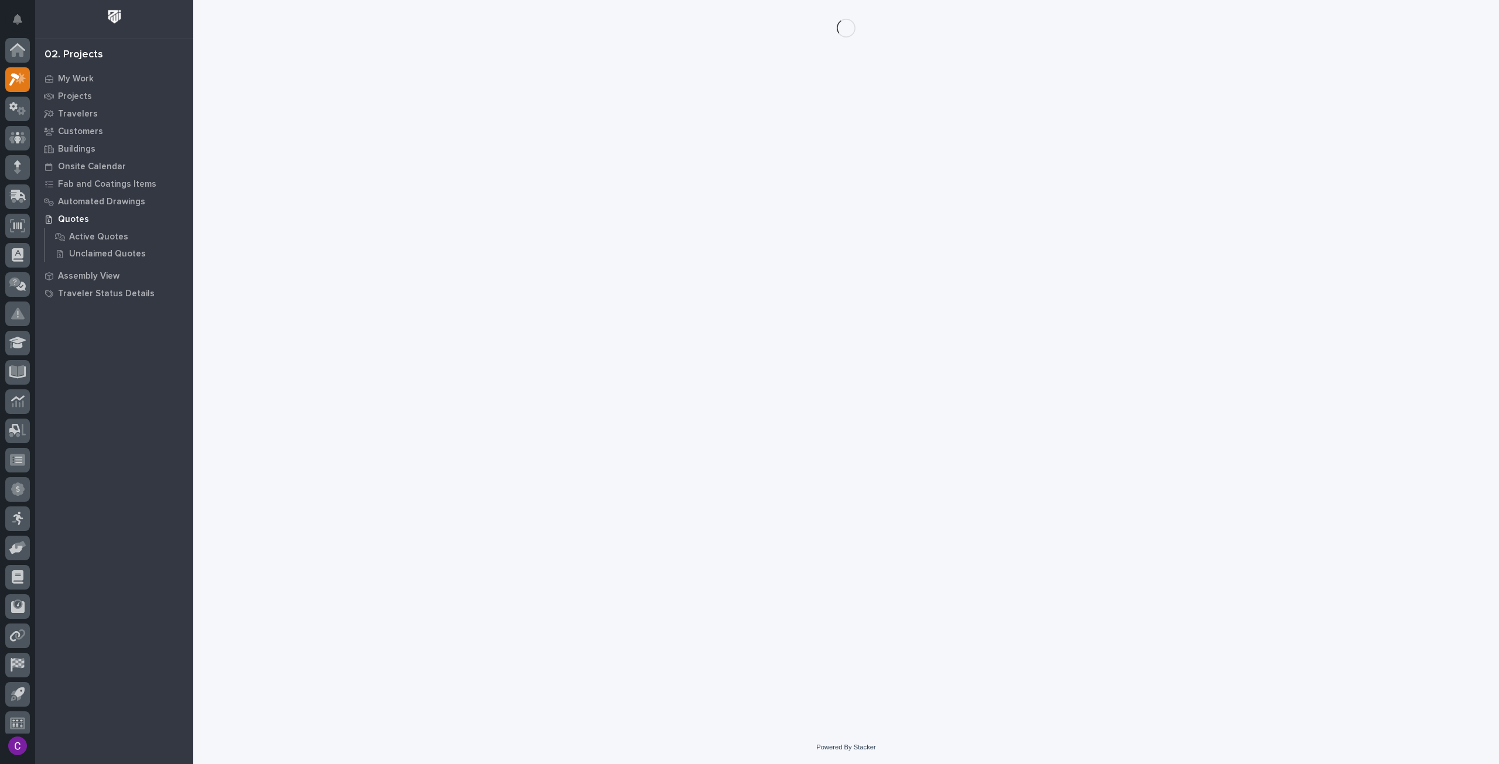
scroll to position [7, 0]
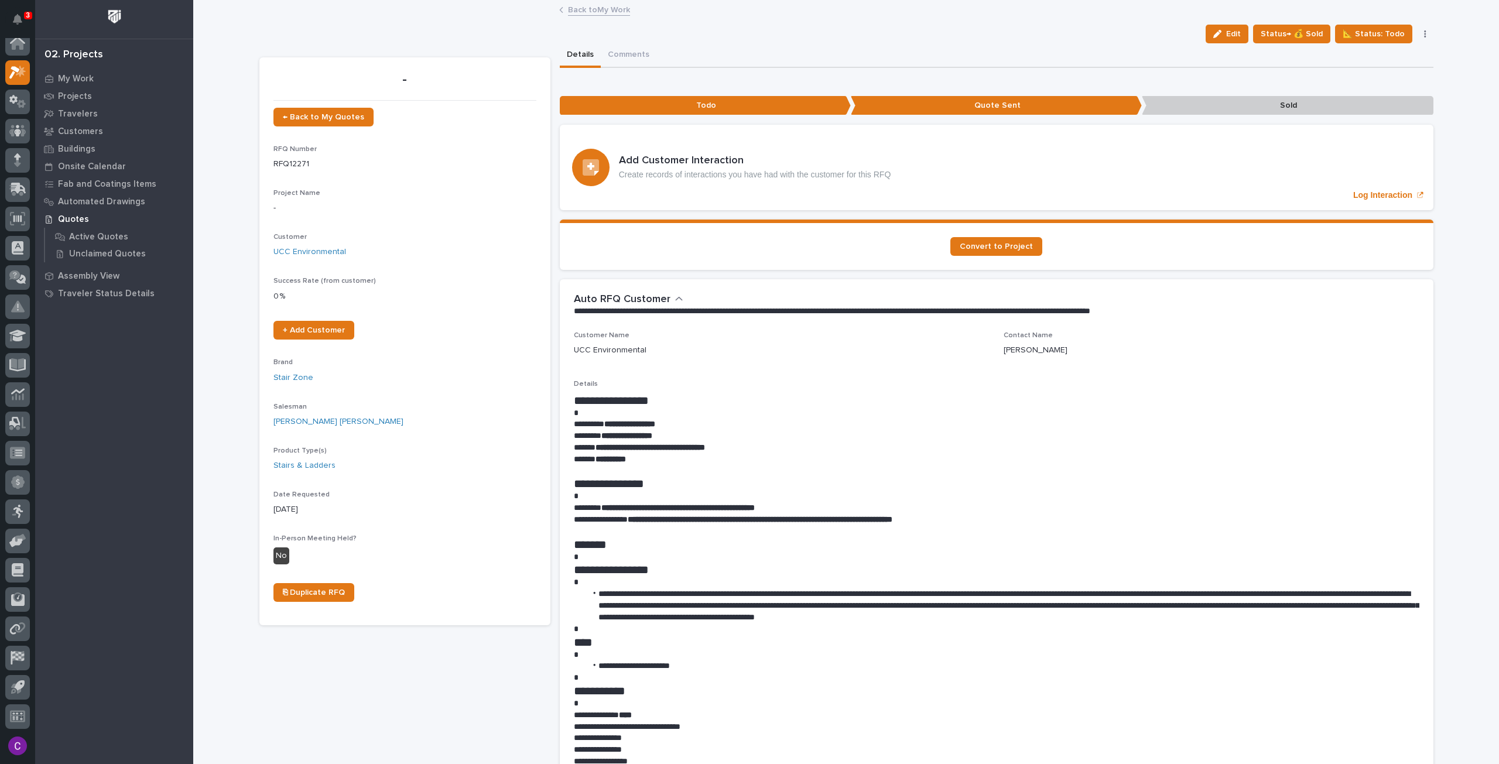
click at [1417, 31] on button "button" at bounding box center [1425, 34] width 16 height 8
click at [1379, 188] on button "Delete" at bounding box center [1376, 188] width 104 height 19
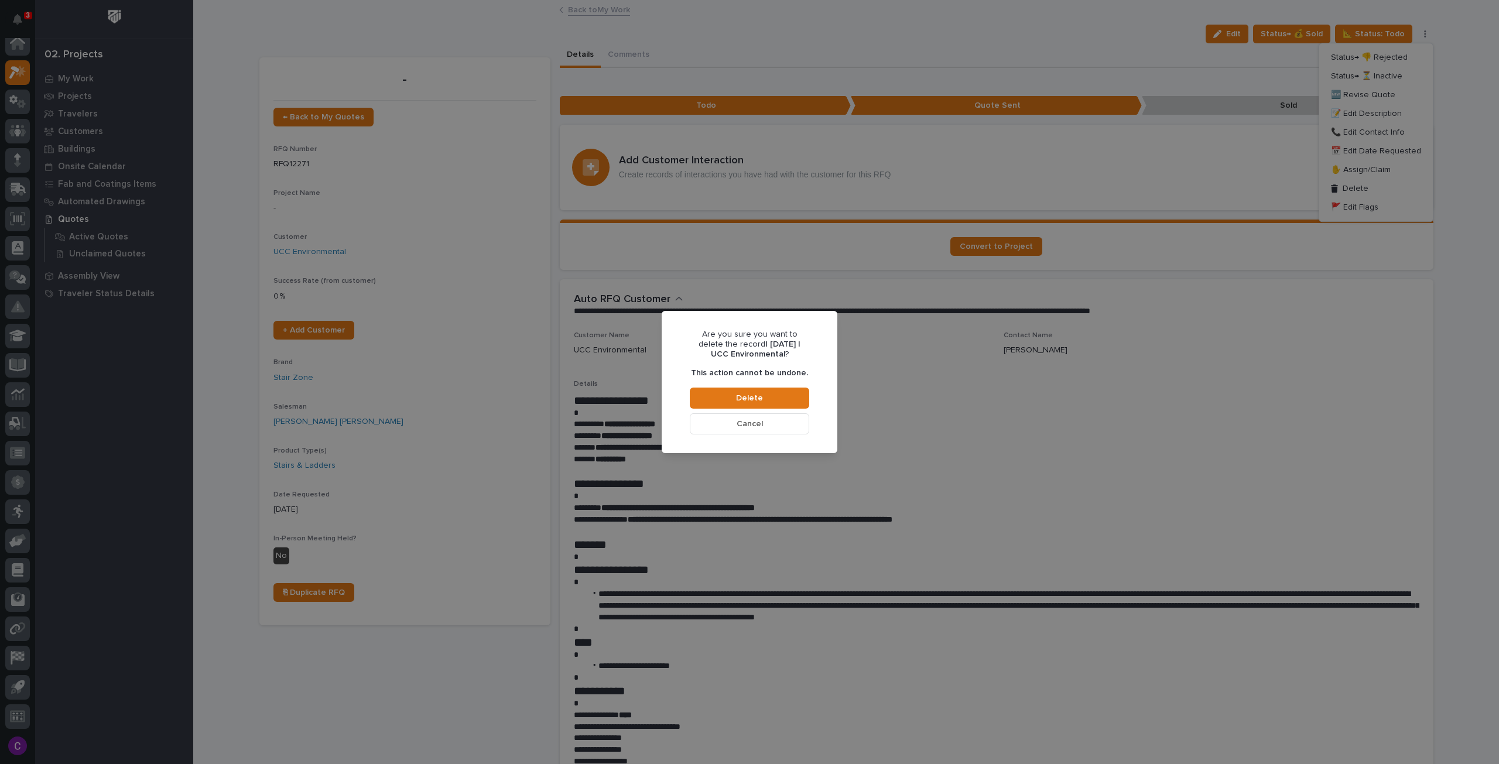
click at [775, 429] on button "Cancel" at bounding box center [749, 423] width 119 height 21
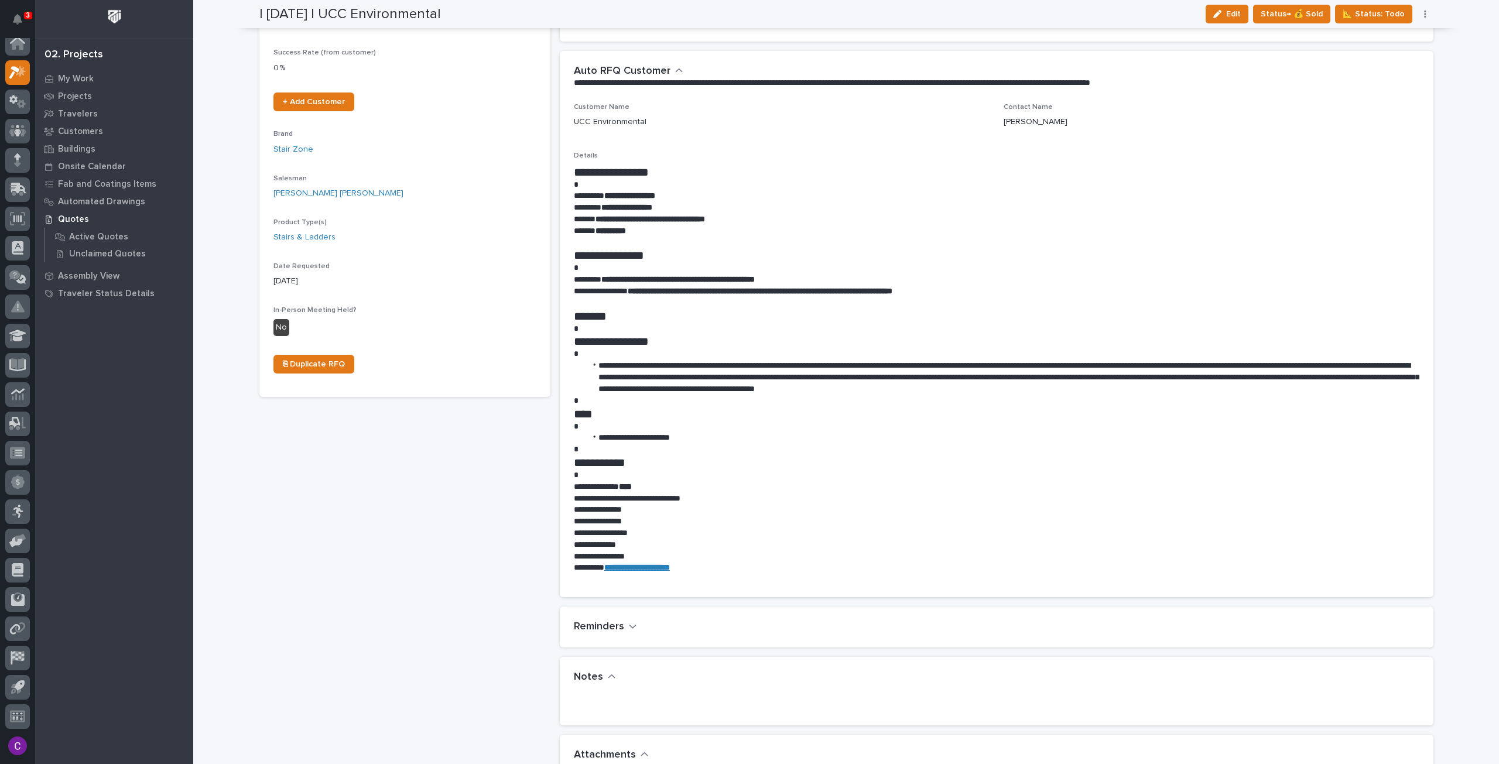
scroll to position [0, 0]
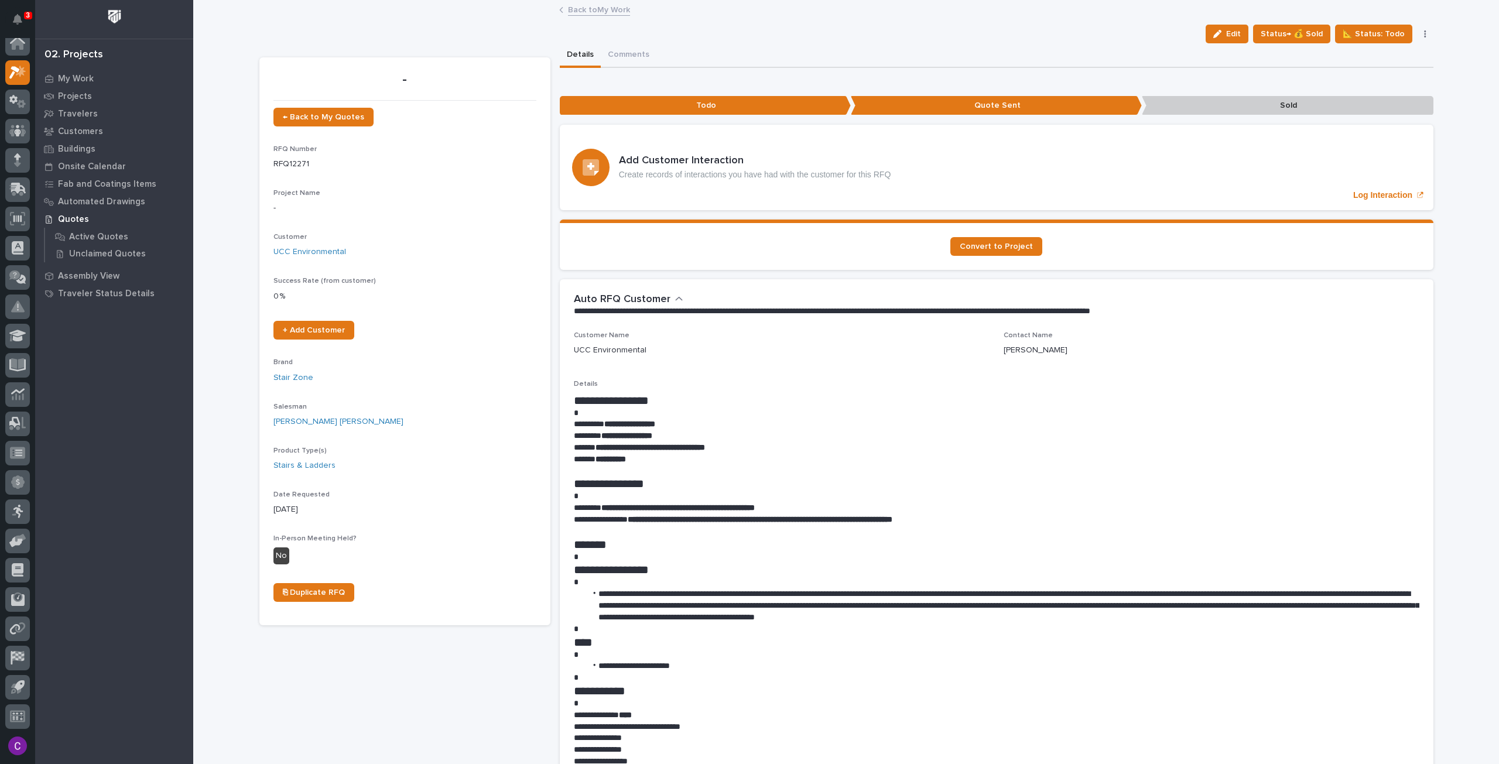
click at [1424, 30] on button "button" at bounding box center [1425, 34] width 16 height 8
click at [1371, 191] on button "Delete" at bounding box center [1376, 188] width 104 height 19
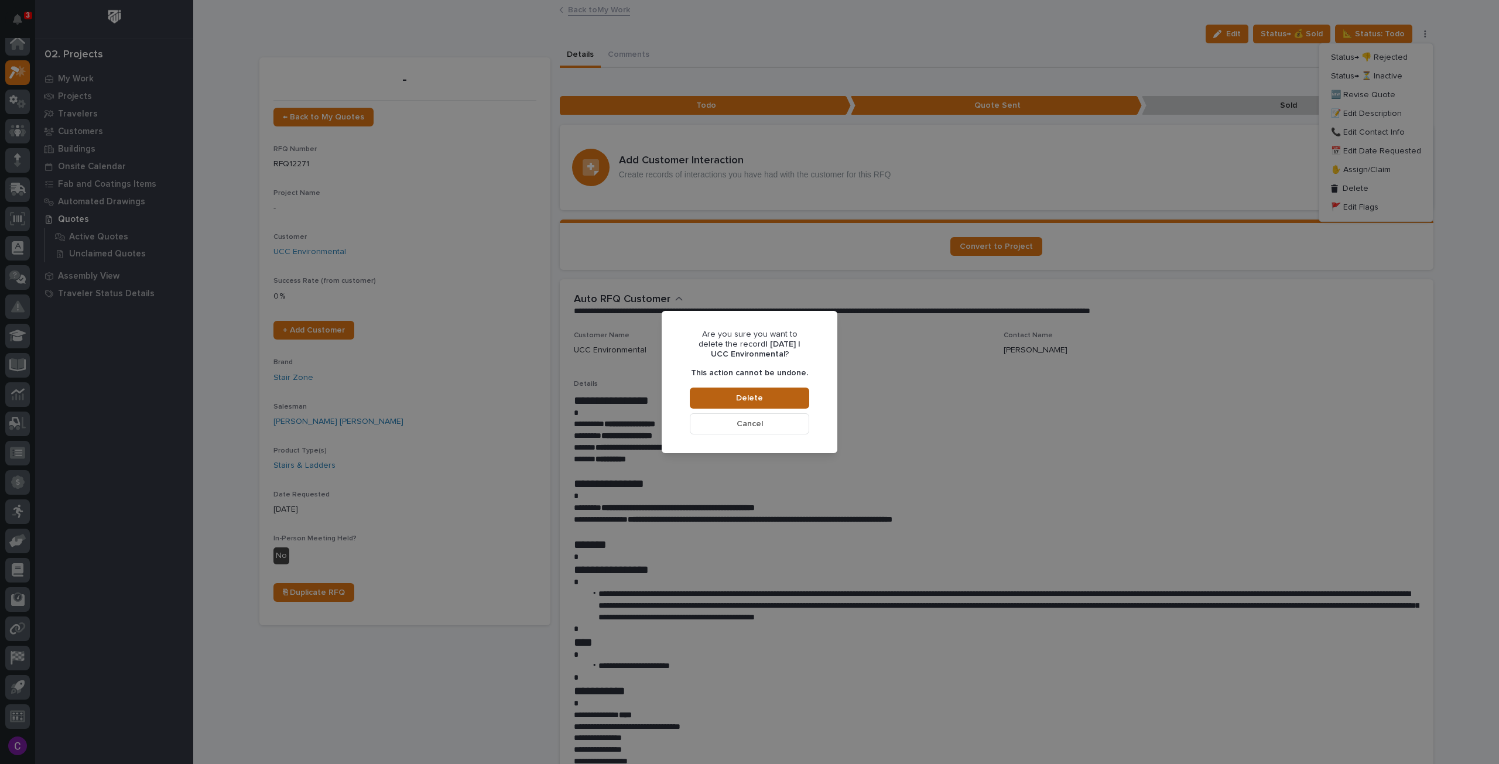
click at [746, 400] on span "Delete" at bounding box center [749, 398] width 27 height 11
